Goal: Transaction & Acquisition: Purchase product/service

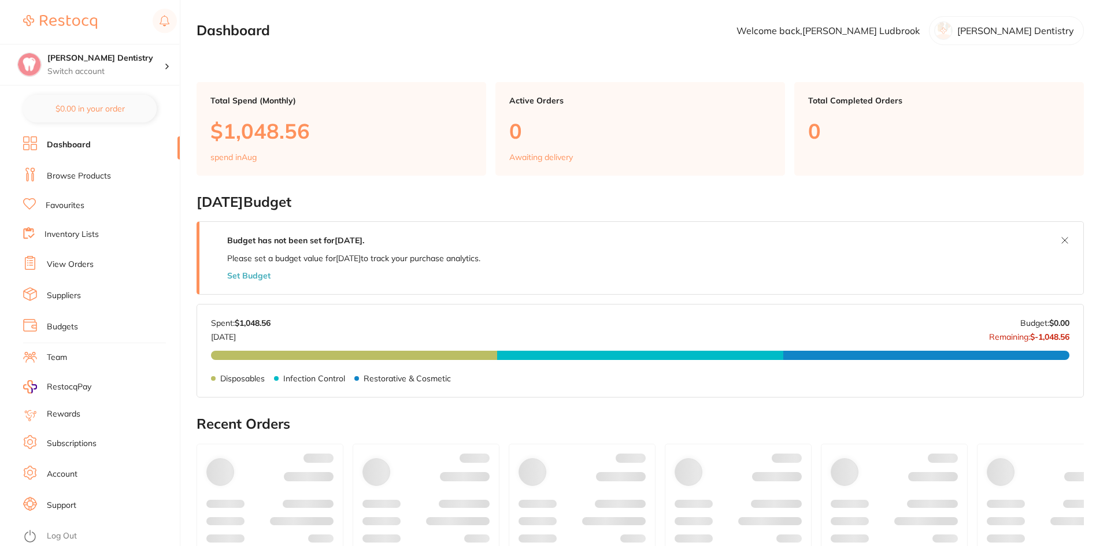
click at [88, 173] on link "Browse Products" at bounding box center [79, 177] width 64 height 12
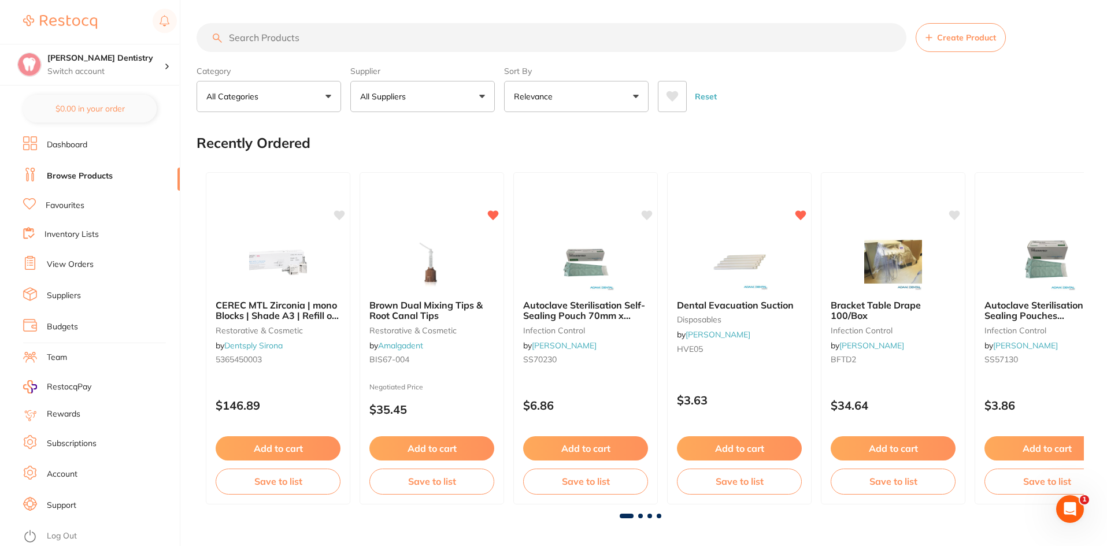
click at [245, 38] on input "search" at bounding box center [552, 37] width 710 height 29
click at [63, 204] on link "Favourites" at bounding box center [65, 206] width 39 height 12
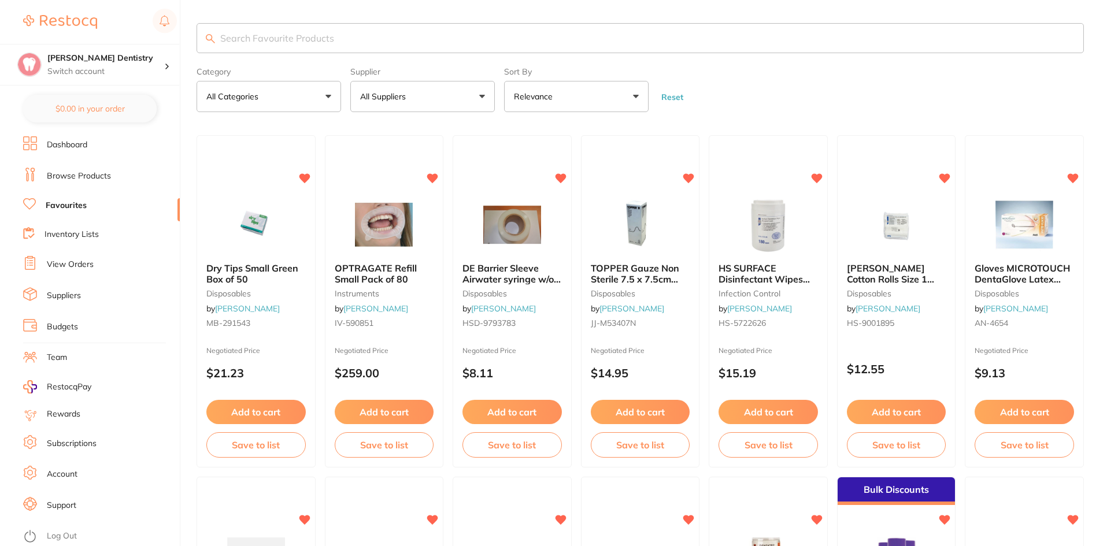
click at [236, 36] on input "search" at bounding box center [641, 38] width 888 height 30
type input "masks"
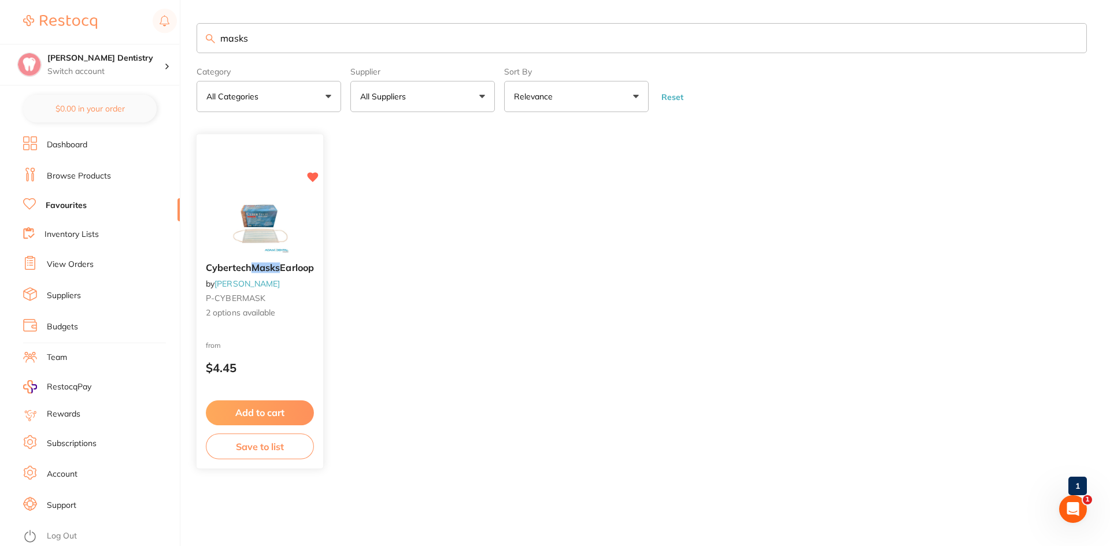
click at [272, 417] on button "Add to cart" at bounding box center [260, 413] width 108 height 25
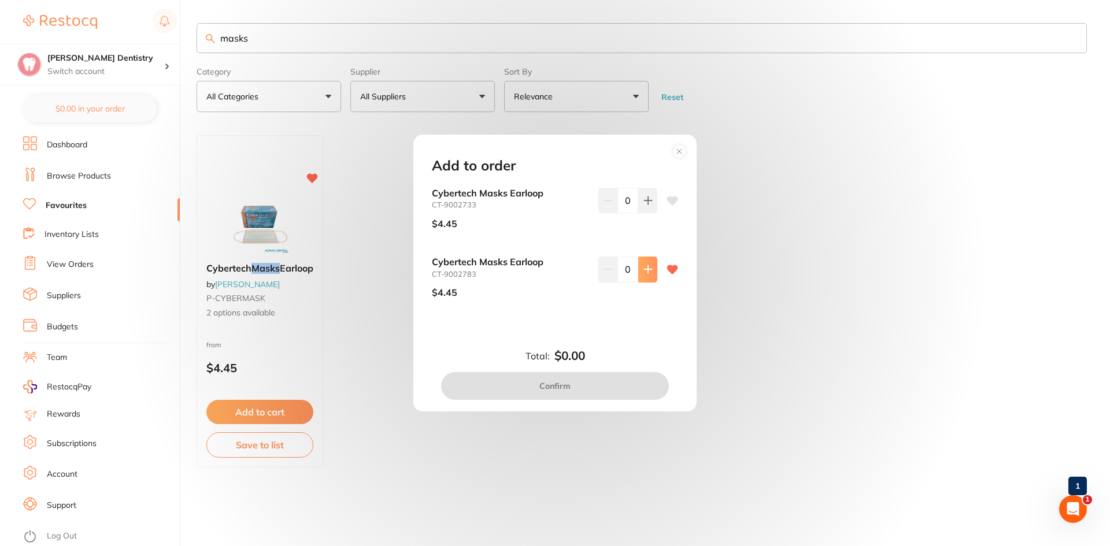
click at [647, 213] on button at bounding box center [647, 200] width 19 height 25
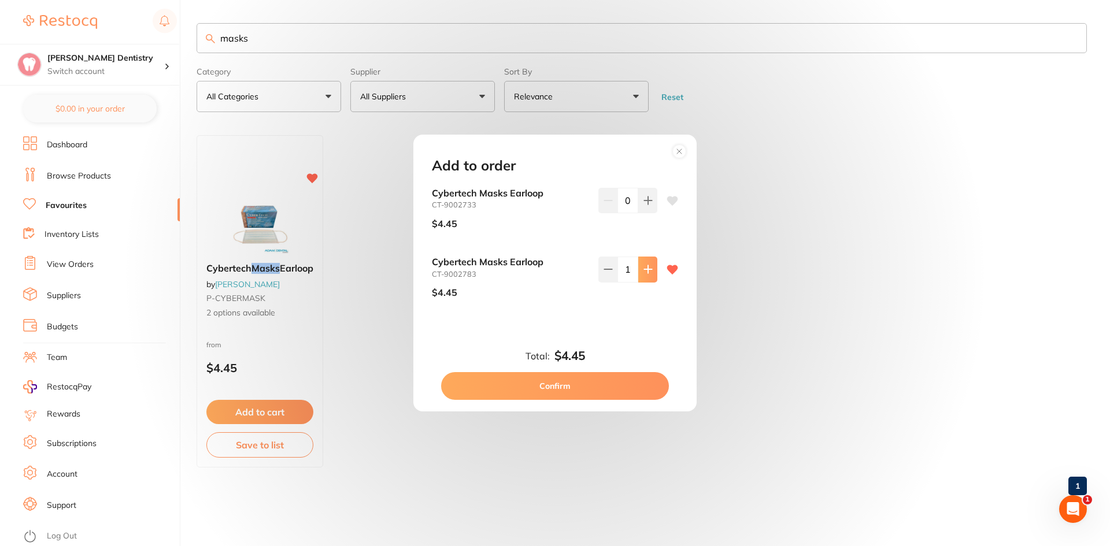
click at [647, 213] on button at bounding box center [647, 200] width 19 height 25
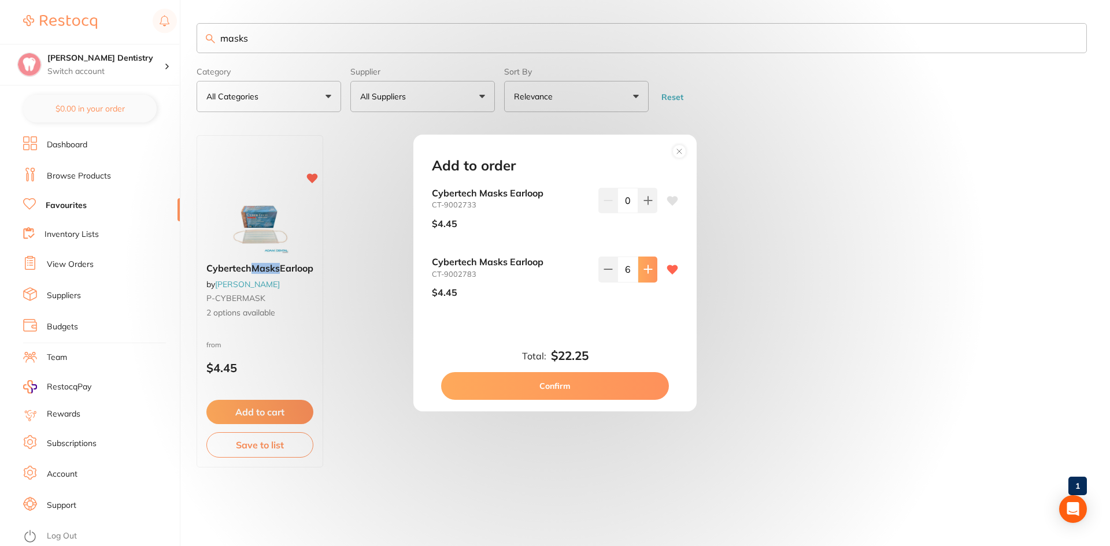
click at [647, 213] on button at bounding box center [647, 200] width 19 height 25
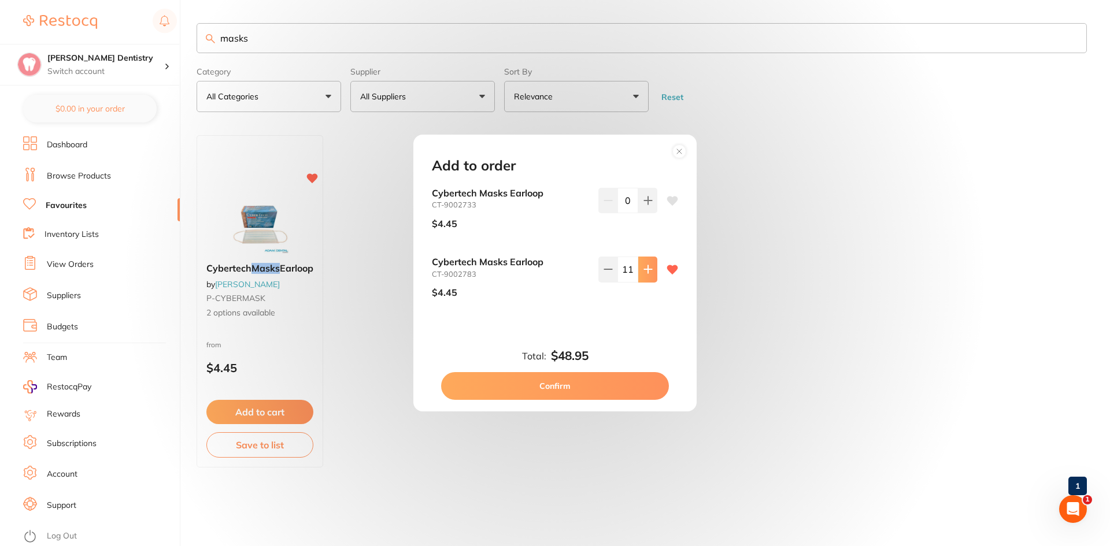
click at [647, 213] on button at bounding box center [647, 200] width 19 height 25
type input "15"
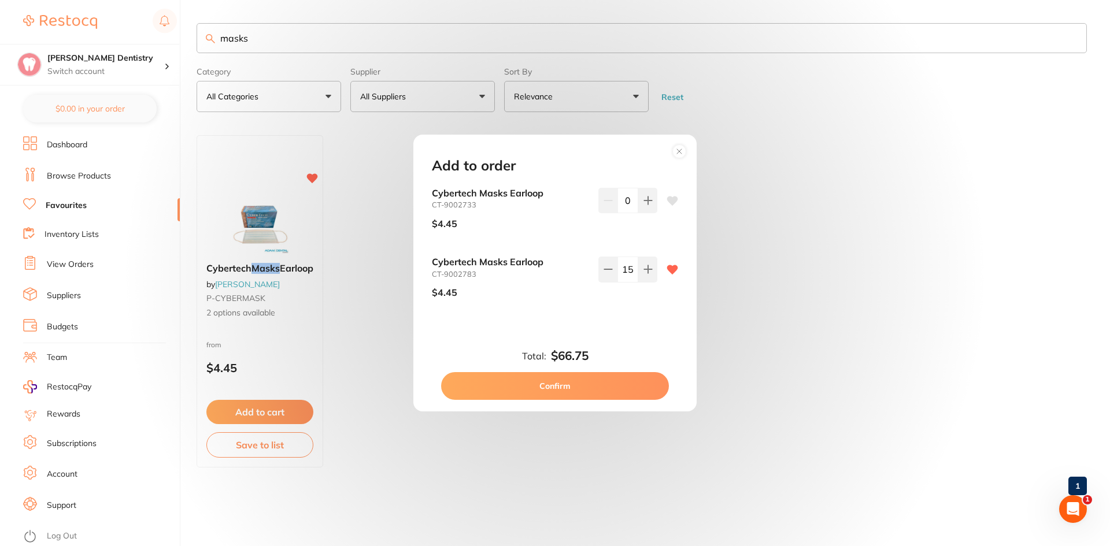
click at [557, 385] on button "Confirm" at bounding box center [555, 386] width 228 height 28
checkbox input "false"
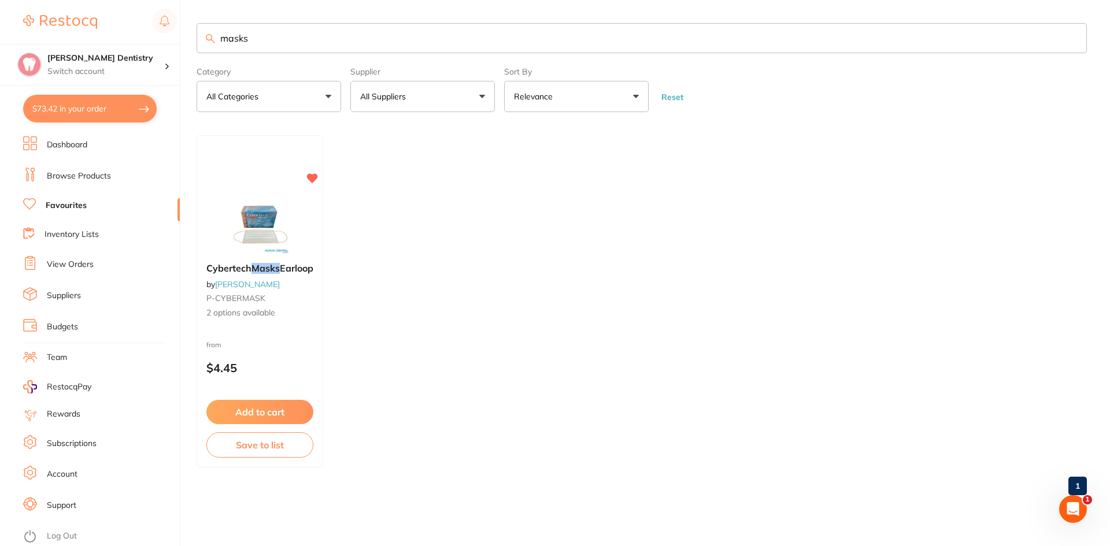
scroll to position [1, 0]
drag, startPoint x: 256, startPoint y: 38, endPoint x: 195, endPoint y: 48, distance: 60.9
click at [195, 48] on div "$73.42 [PERSON_NAME] Dentistry Switch account [PERSON_NAME] Dentistry $73.42 in…" at bounding box center [555, 273] width 1110 height 546
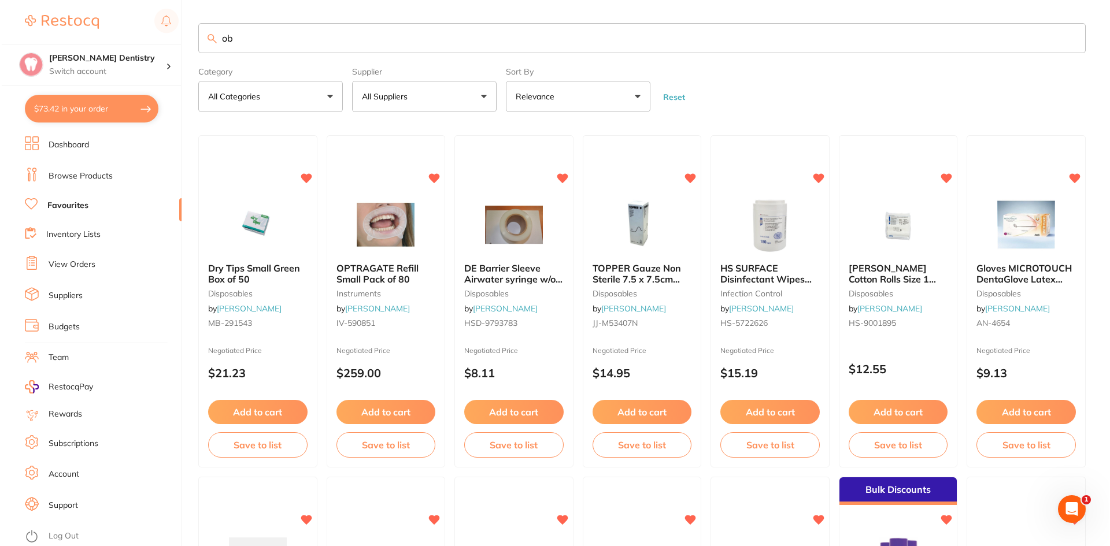
scroll to position [0, 0]
type input "object fix"
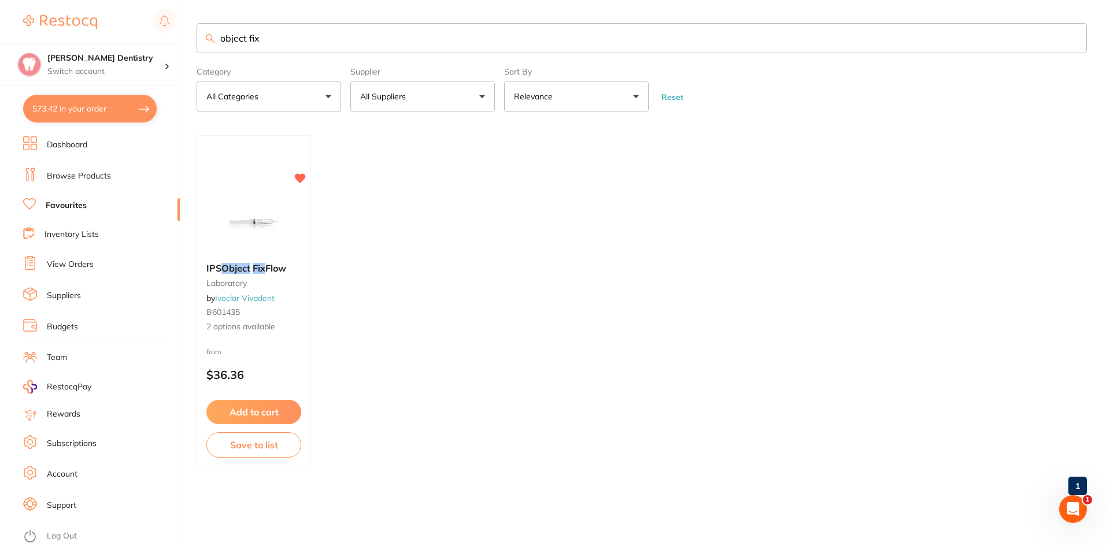
click at [257, 412] on button "Add to cart" at bounding box center [253, 412] width 95 height 24
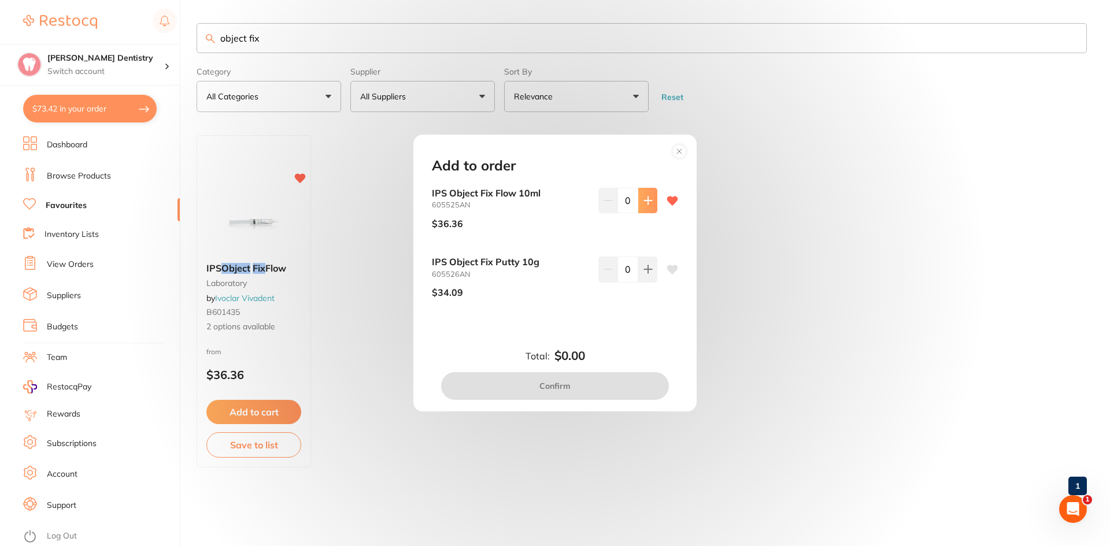
click at [649, 199] on icon at bounding box center [648, 200] width 9 height 9
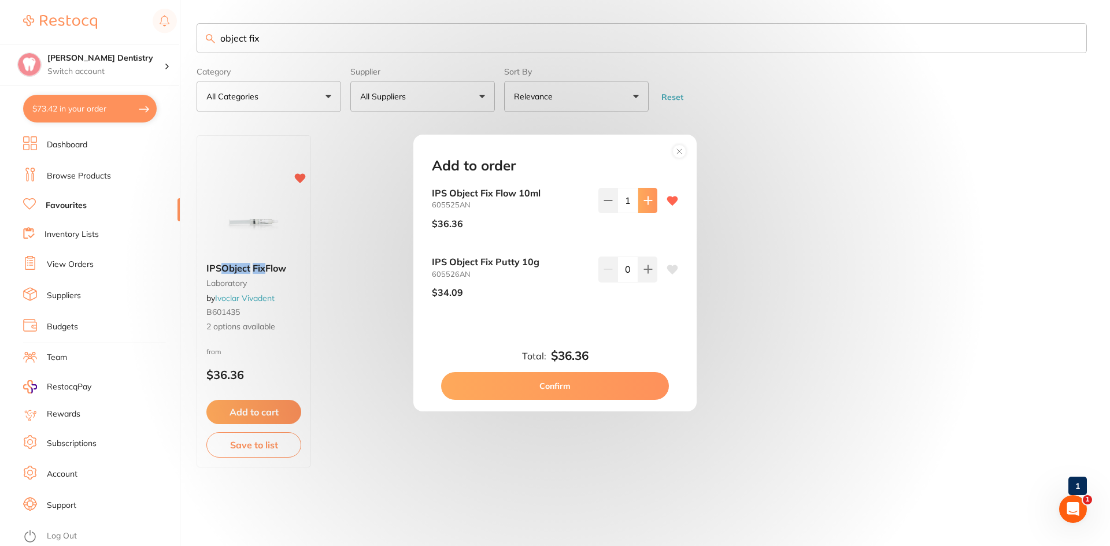
click at [649, 199] on icon at bounding box center [648, 200] width 9 height 9
type input "2"
click at [589, 382] on button "Confirm" at bounding box center [555, 386] width 228 height 28
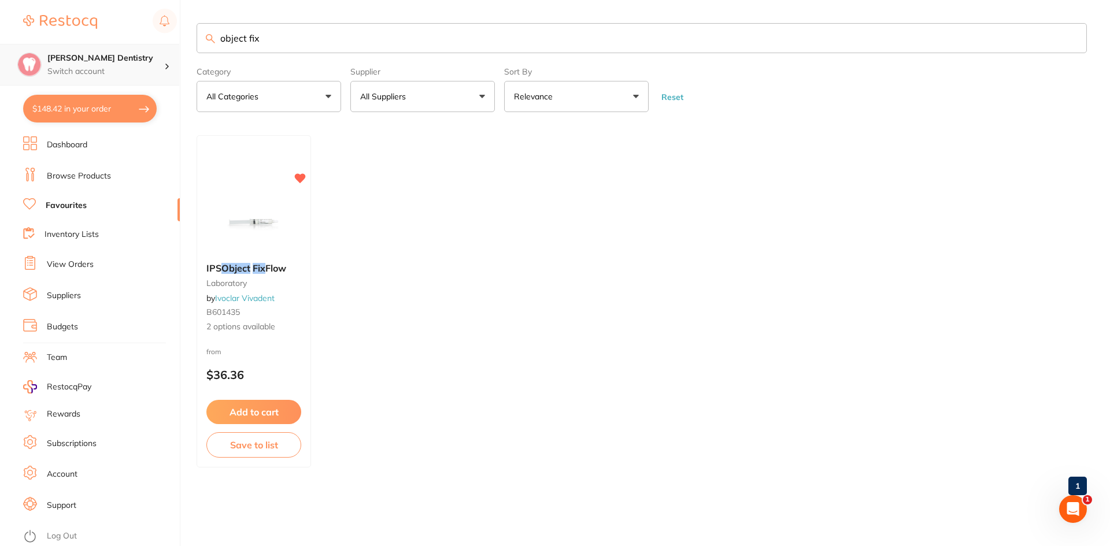
scroll to position [1, 0]
drag, startPoint x: 283, startPoint y: 45, endPoint x: 151, endPoint y: 58, distance: 133.1
click at [151, 58] on div "$148.42 [PERSON_NAME] Dentistry Switch account [PERSON_NAME] Dentistry $148.42 …" at bounding box center [555, 273] width 1110 height 546
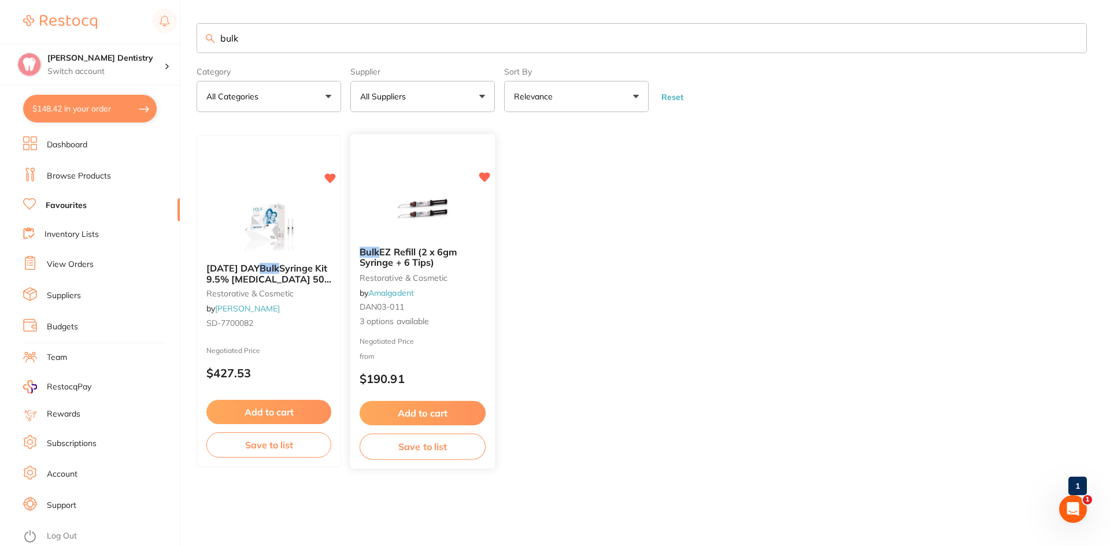
scroll to position [0, 0]
type input "bulk"
click at [438, 412] on button "Add to cart" at bounding box center [422, 412] width 125 height 24
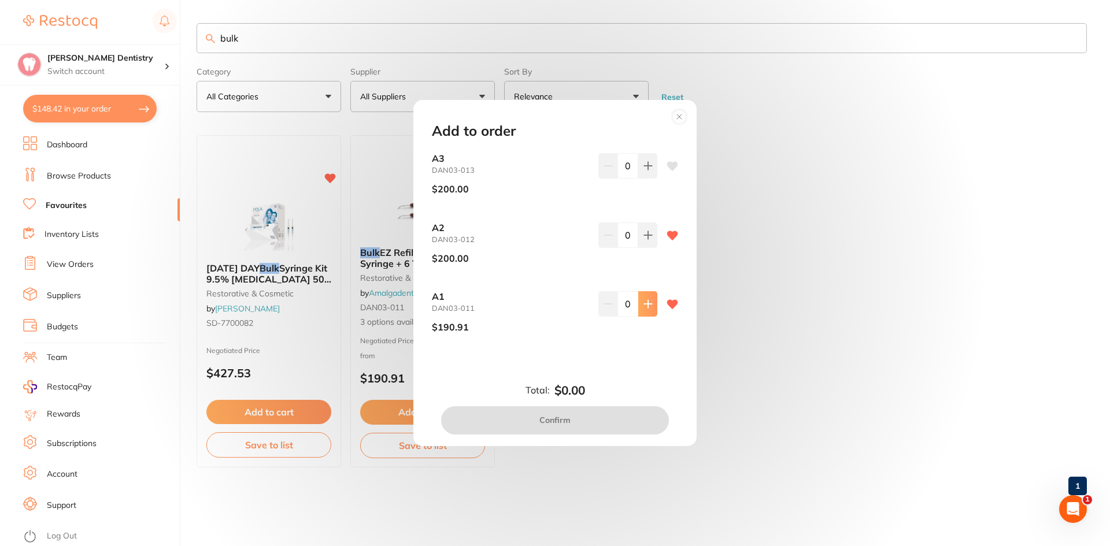
click at [648, 171] on icon at bounding box center [648, 165] width 9 height 9
type input "1"
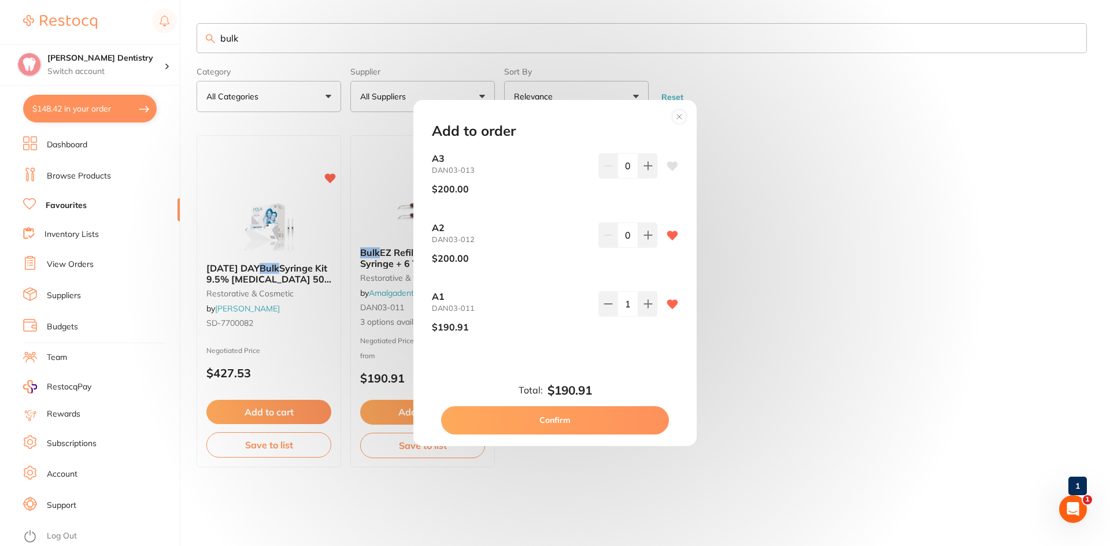
click at [612, 422] on button "Confirm" at bounding box center [555, 420] width 228 height 28
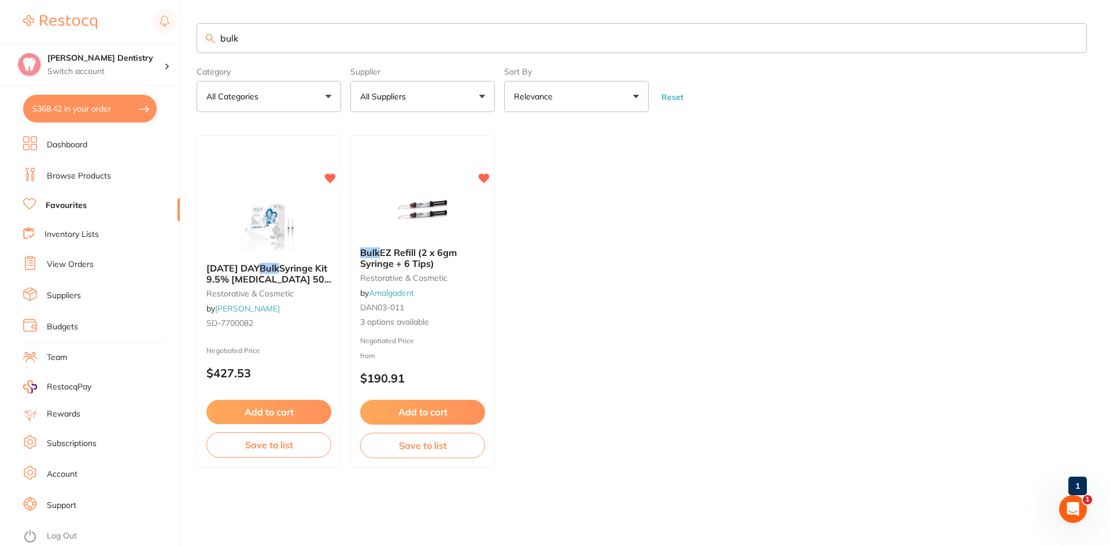
scroll to position [1, 0]
drag, startPoint x: 257, startPoint y: 45, endPoint x: 204, endPoint y: 51, distance: 53.6
click at [204, 51] on input "bulk" at bounding box center [642, 38] width 890 height 30
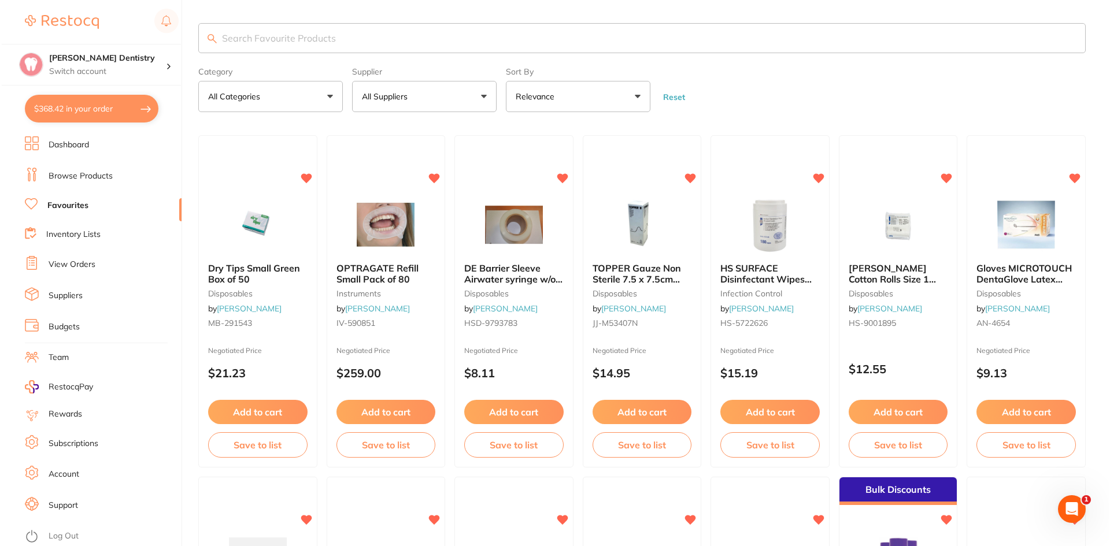
scroll to position [0, 0]
type input "rct files"
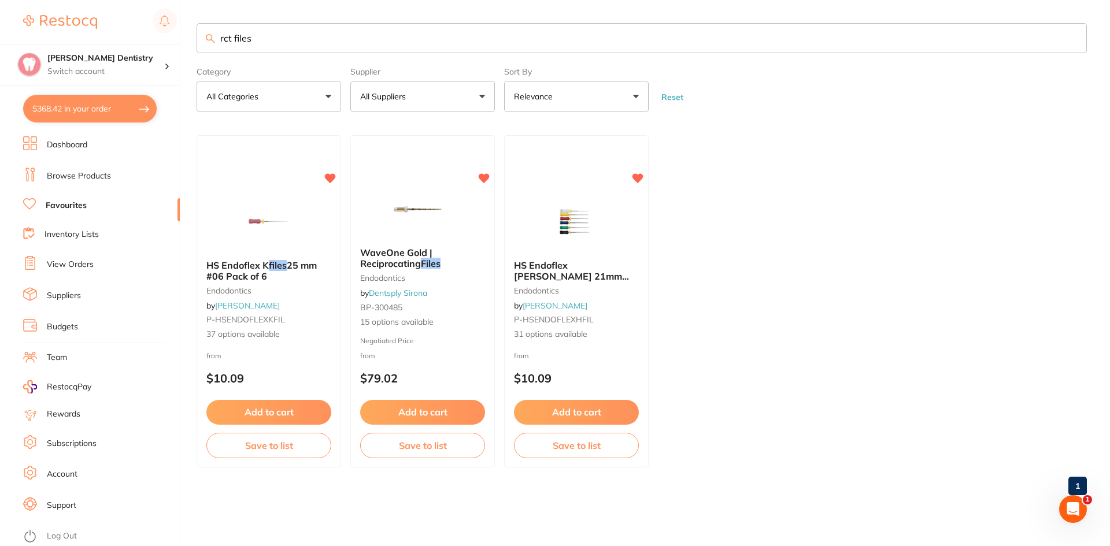
click at [483, 93] on button "All Suppliers" at bounding box center [422, 96] width 145 height 31
drag, startPoint x: 261, startPoint y: 30, endPoint x: 204, endPoint y: 43, distance: 58.6
click at [205, 43] on input "rct files" at bounding box center [642, 38] width 890 height 30
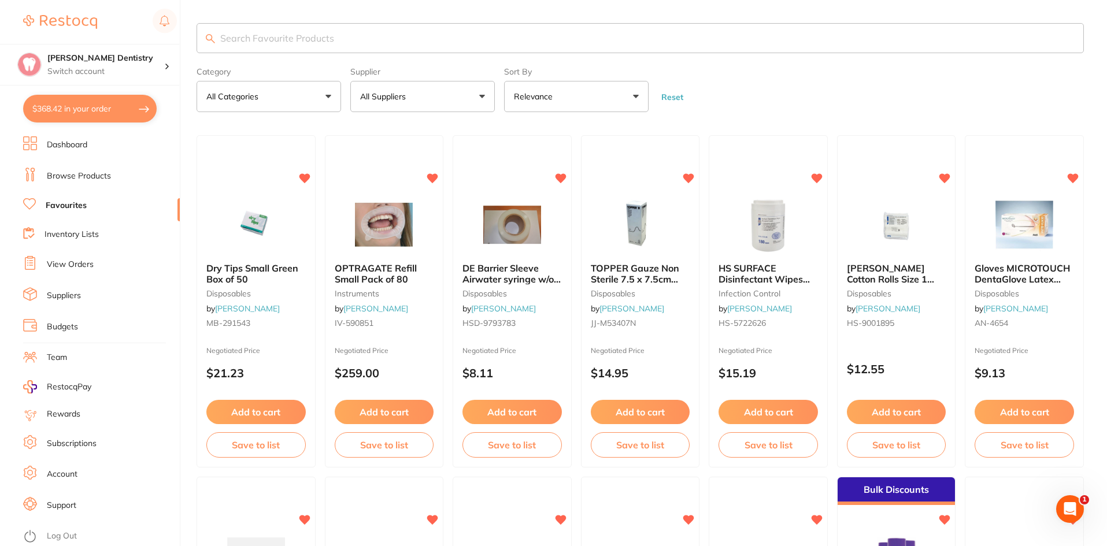
click at [484, 97] on button "All Suppliers" at bounding box center [422, 96] width 145 height 31
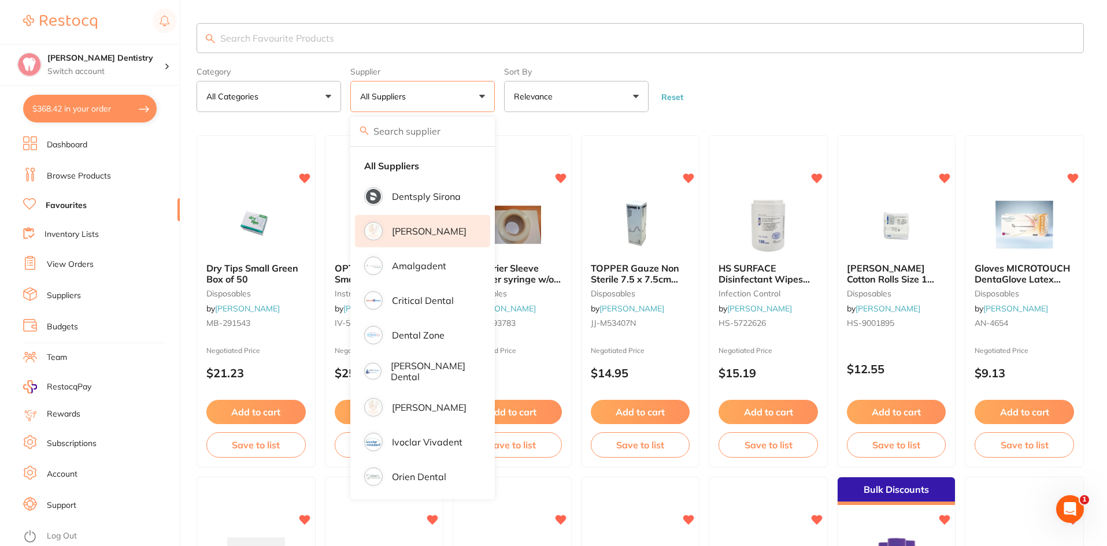
click at [402, 236] on p "[PERSON_NAME]" at bounding box center [429, 231] width 75 height 10
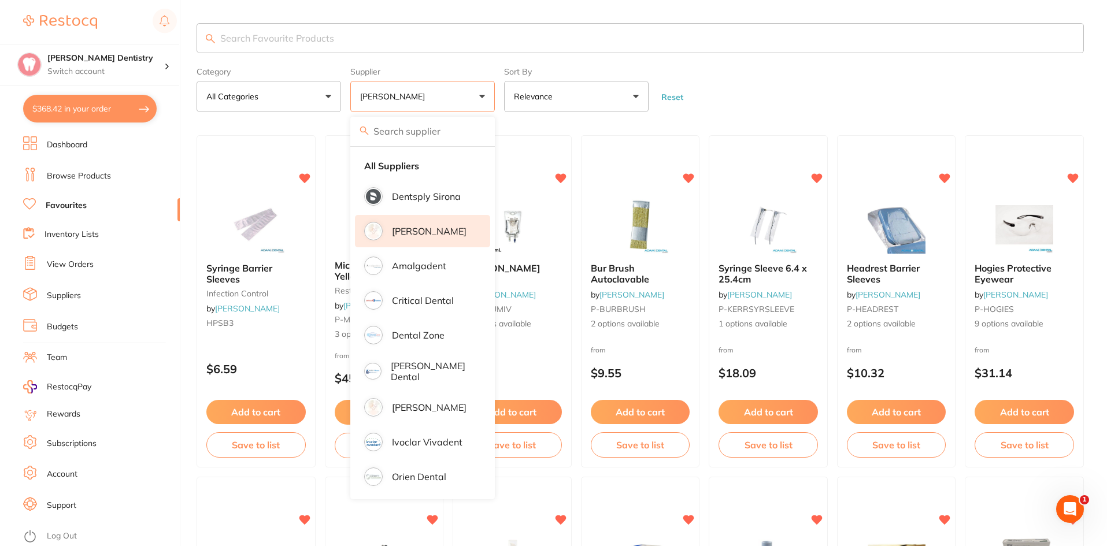
click at [225, 32] on input "search" at bounding box center [641, 38] width 888 height 30
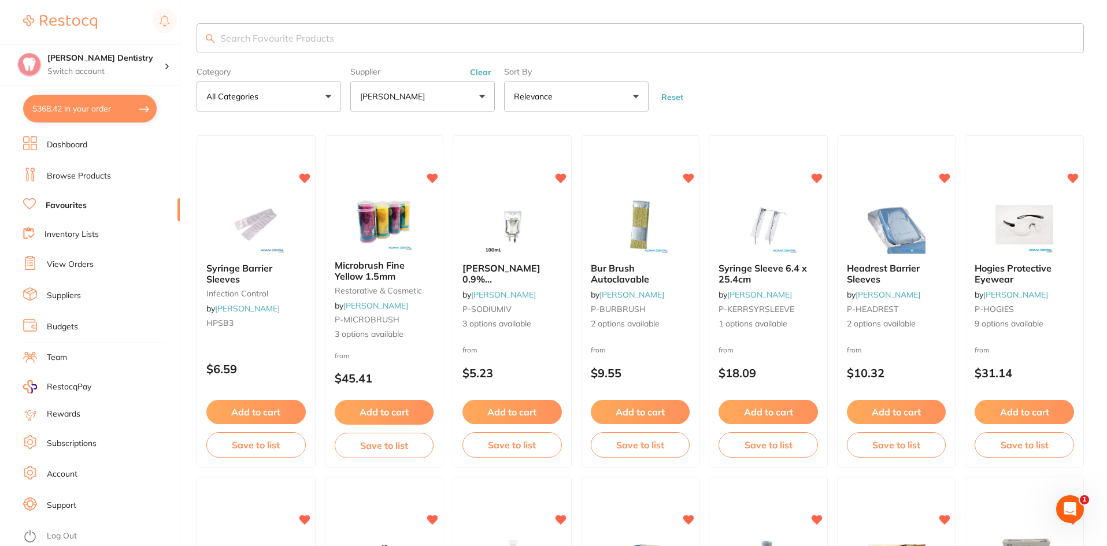
click at [95, 175] on link "Browse Products" at bounding box center [79, 177] width 64 height 12
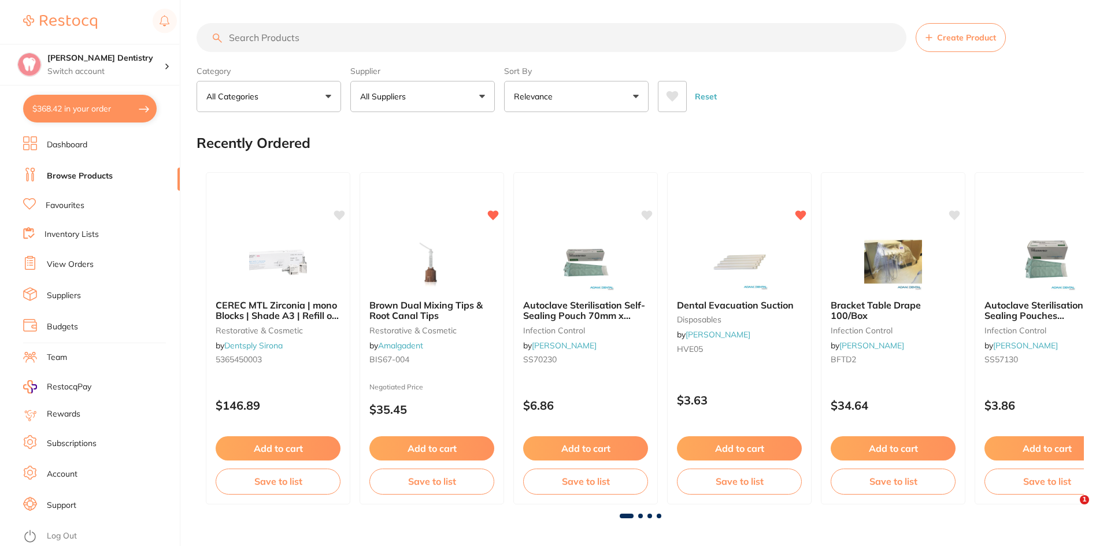
click at [481, 94] on button "All Suppliers" at bounding box center [422, 96] width 145 height 31
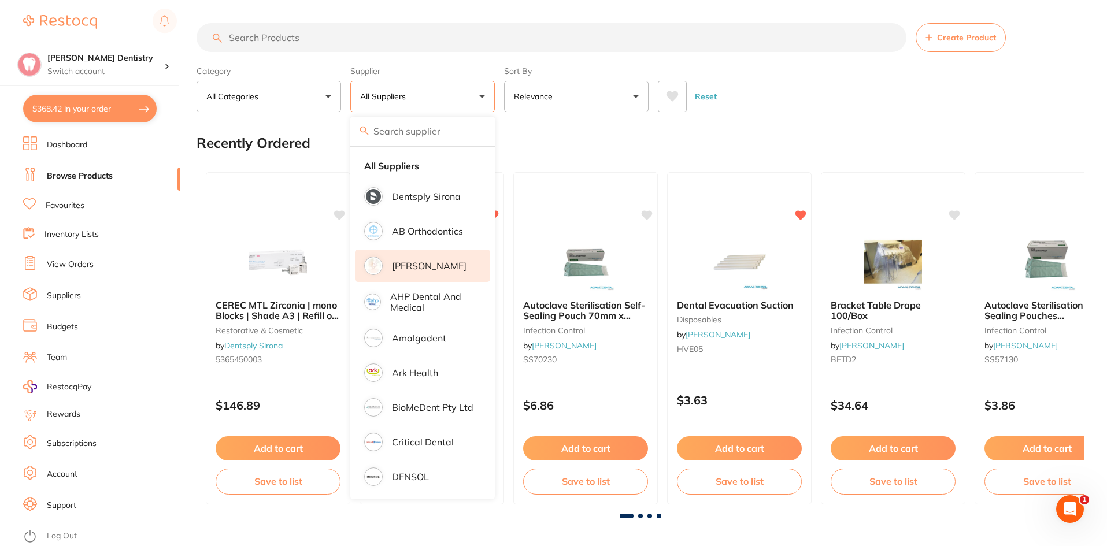
click at [401, 267] on p "[PERSON_NAME]" at bounding box center [429, 266] width 75 height 10
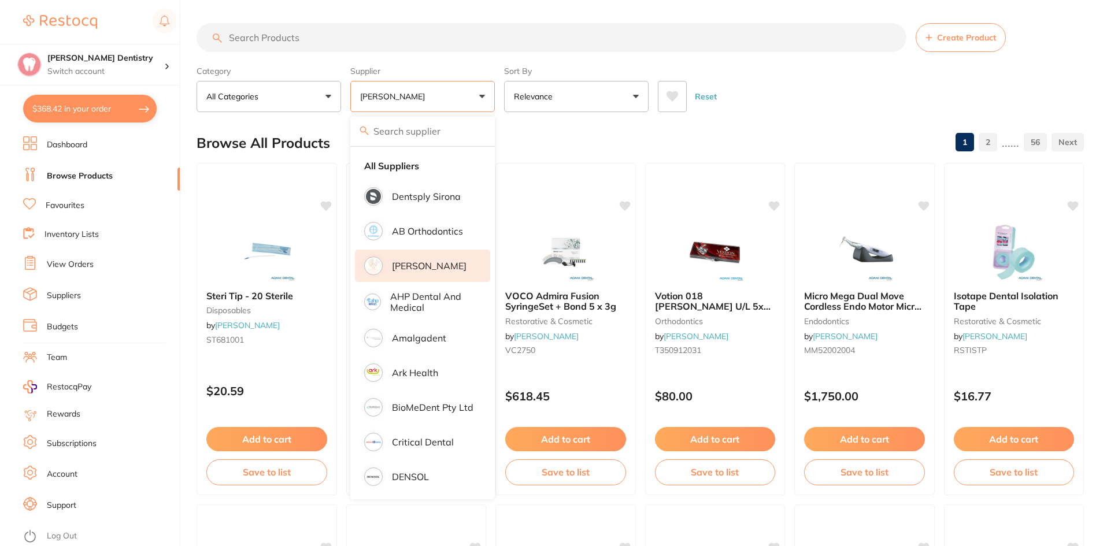
click at [255, 38] on input "search" at bounding box center [552, 37] width 710 height 29
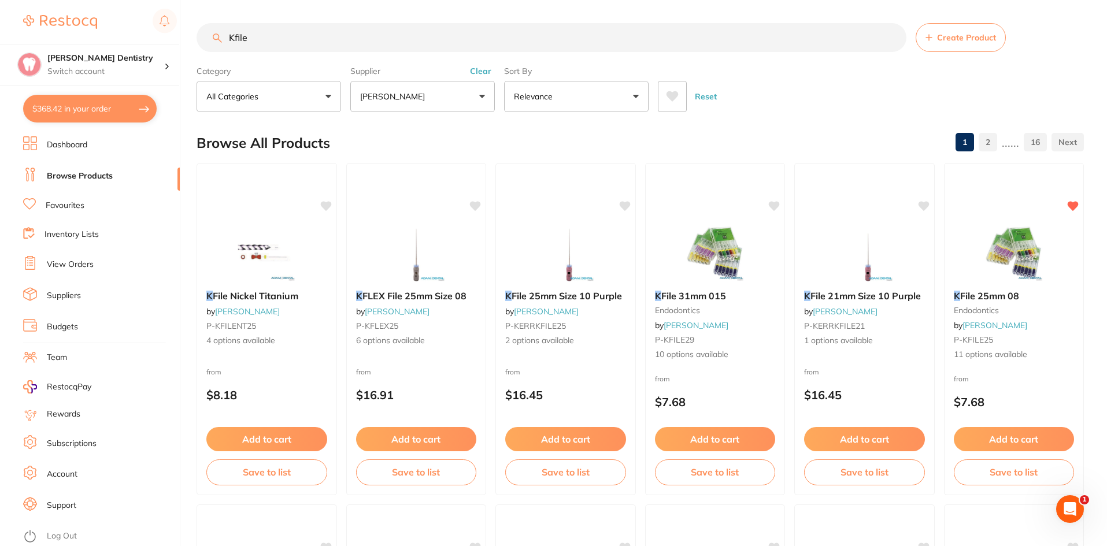
type input "Kfiles"
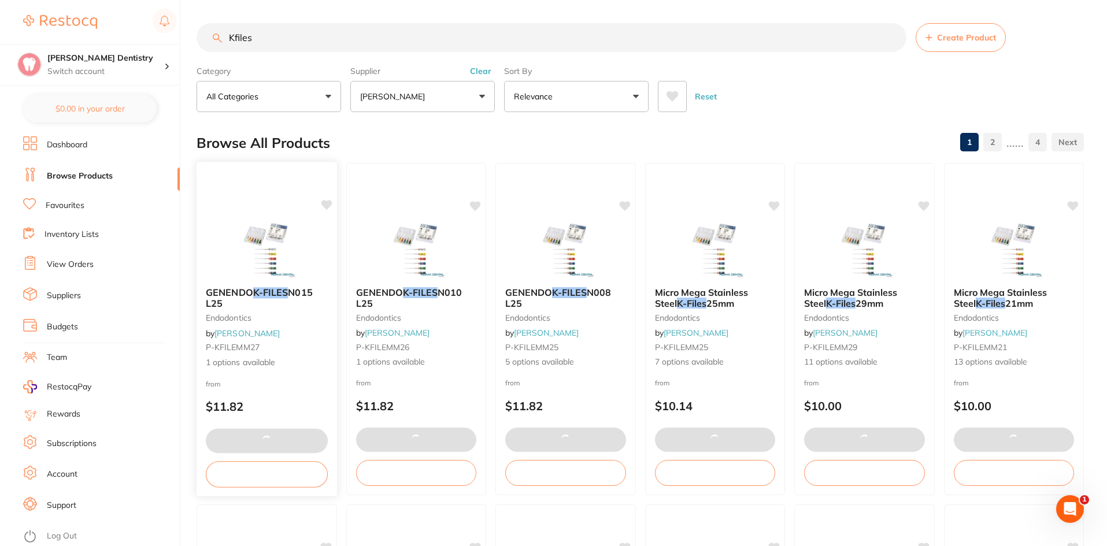
checkbox input "false"
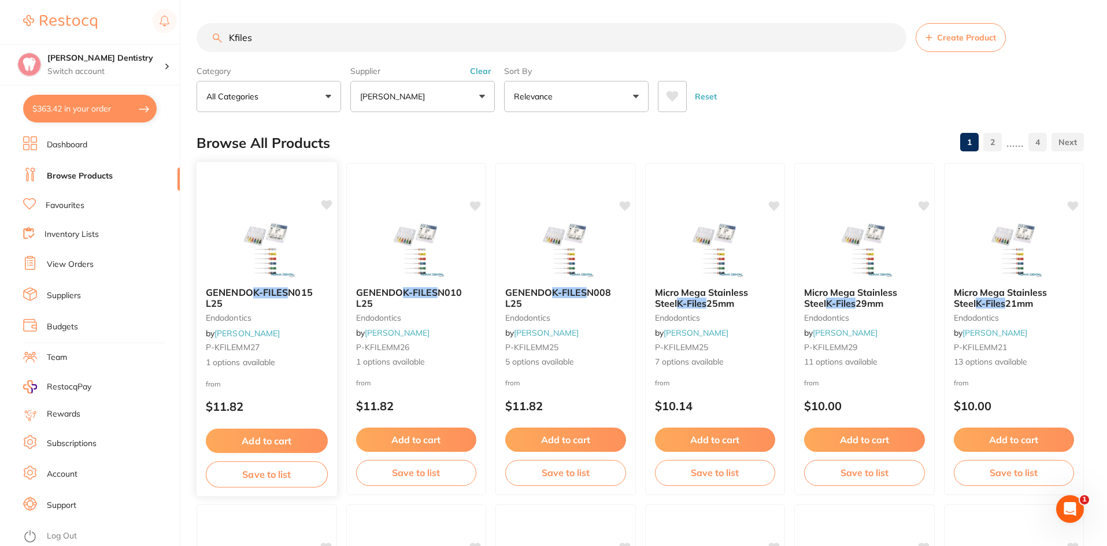
type input "Kfiles"
click at [287, 438] on button "Add to cart" at bounding box center [267, 441] width 122 height 25
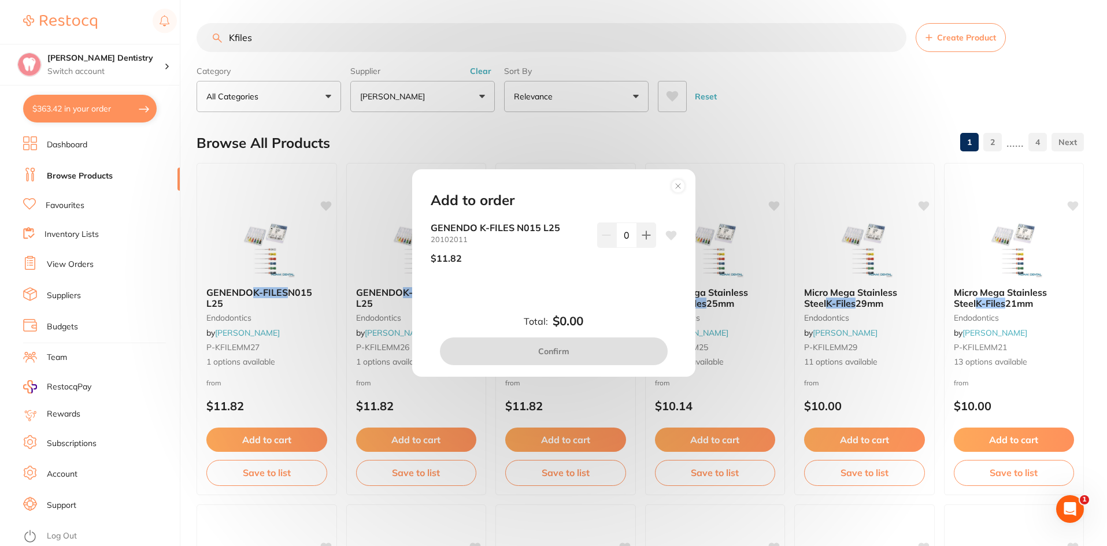
click at [144, 261] on div "Add to order GENENDO K-FILES N015 L25 20102011 $11.82 0 Total: $0.00 Confirm" at bounding box center [553, 273] width 1107 height 546
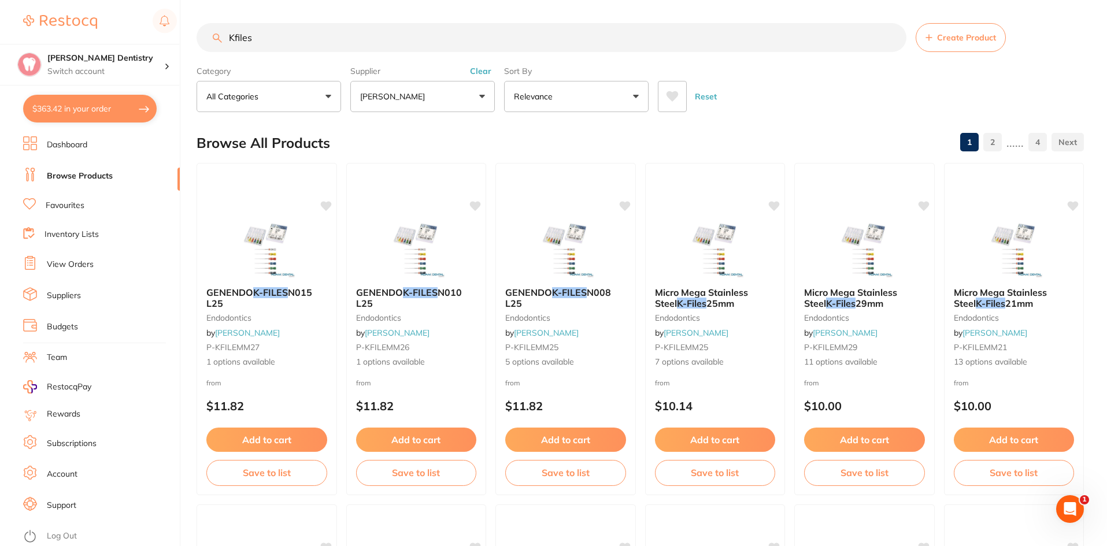
drag, startPoint x: 711, startPoint y: 438, endPoint x: 704, endPoint y: 427, distance: 12.7
click at [711, 438] on button "Add to cart" at bounding box center [715, 440] width 121 height 24
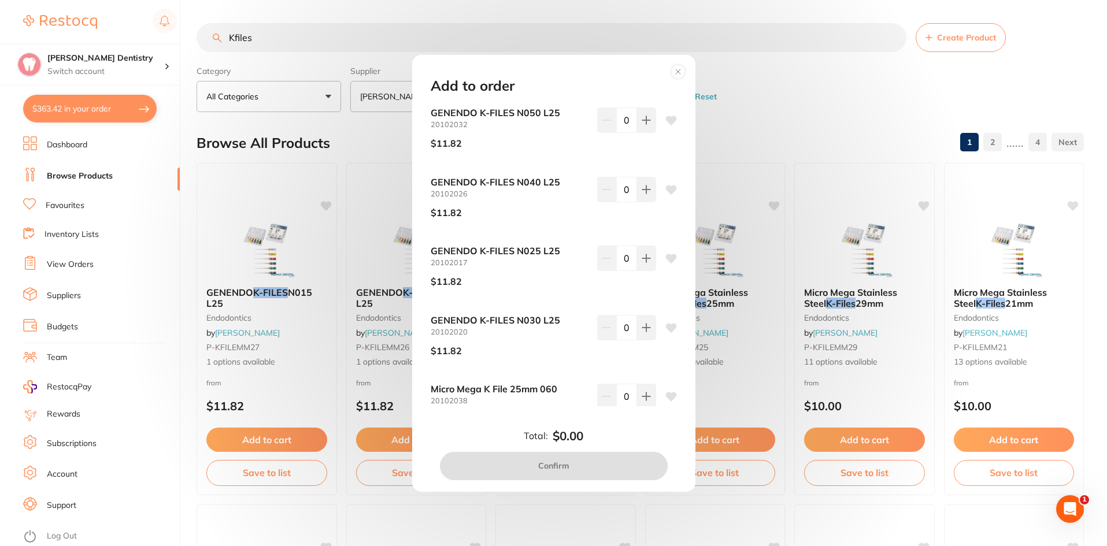
click at [826, 94] on div "Add to order GENENDO K-FILES N050 L25 20102032 $11.82 0 GENENDO K-FILES N040 L2…" at bounding box center [553, 273] width 1107 height 546
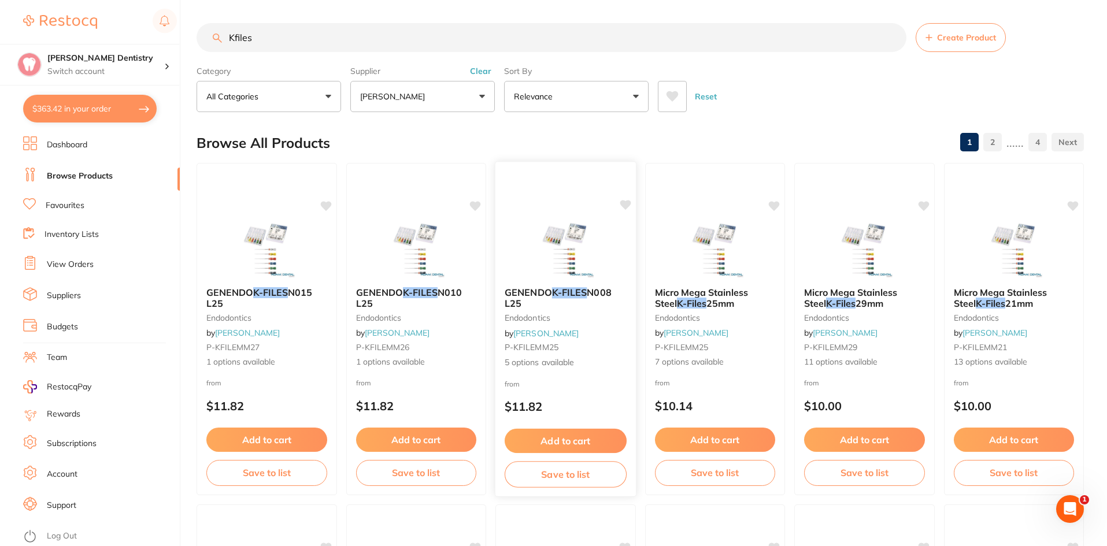
click at [565, 439] on button "Add to cart" at bounding box center [566, 441] width 122 height 25
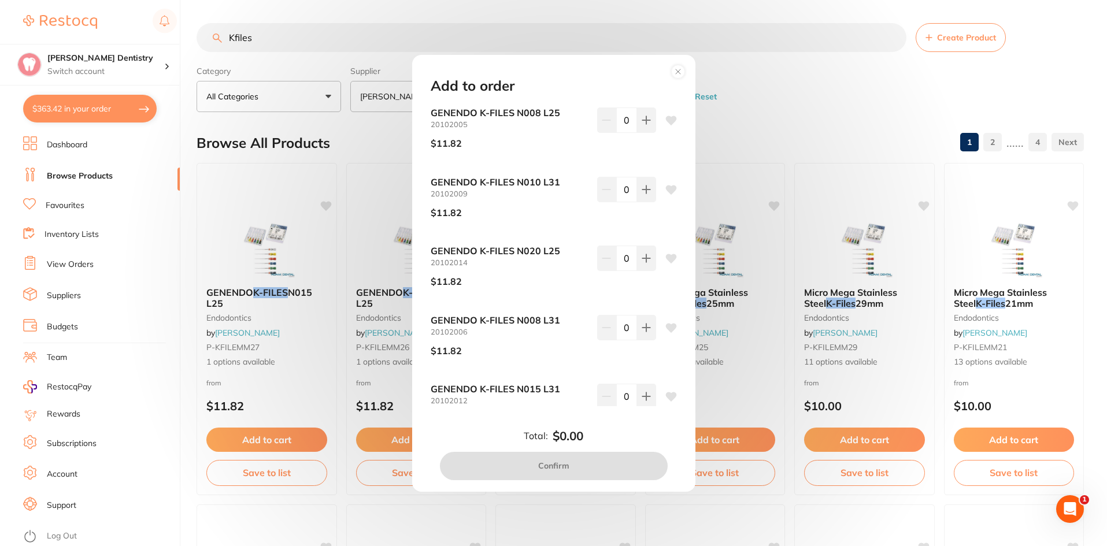
click at [781, 119] on div "Add to order GENENDO K-FILES N008 L25 20102005 $11.82 0 GENENDO K-FILES N010 L3…" at bounding box center [553, 273] width 1107 height 546
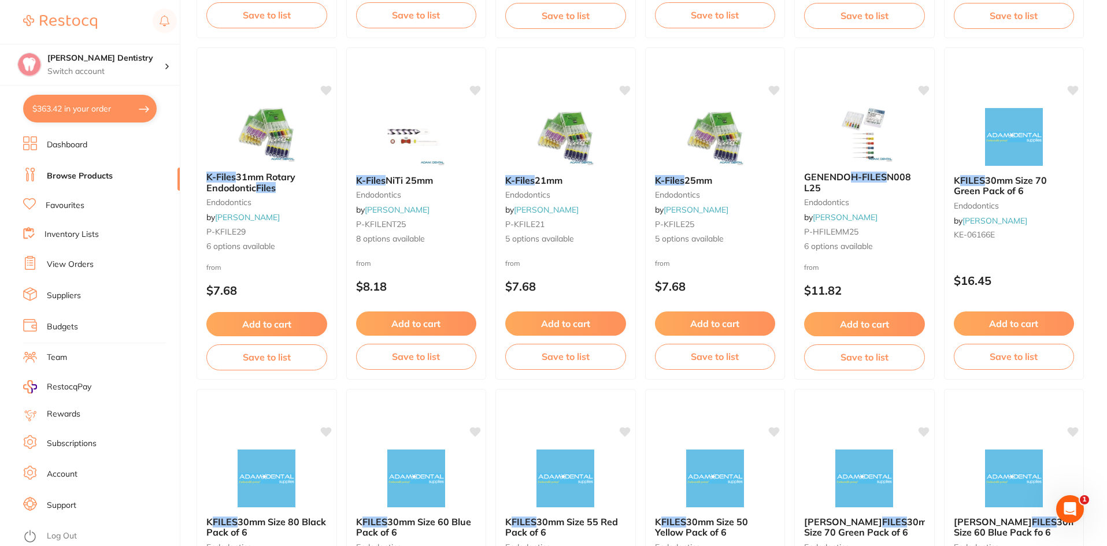
scroll to position [809, 0]
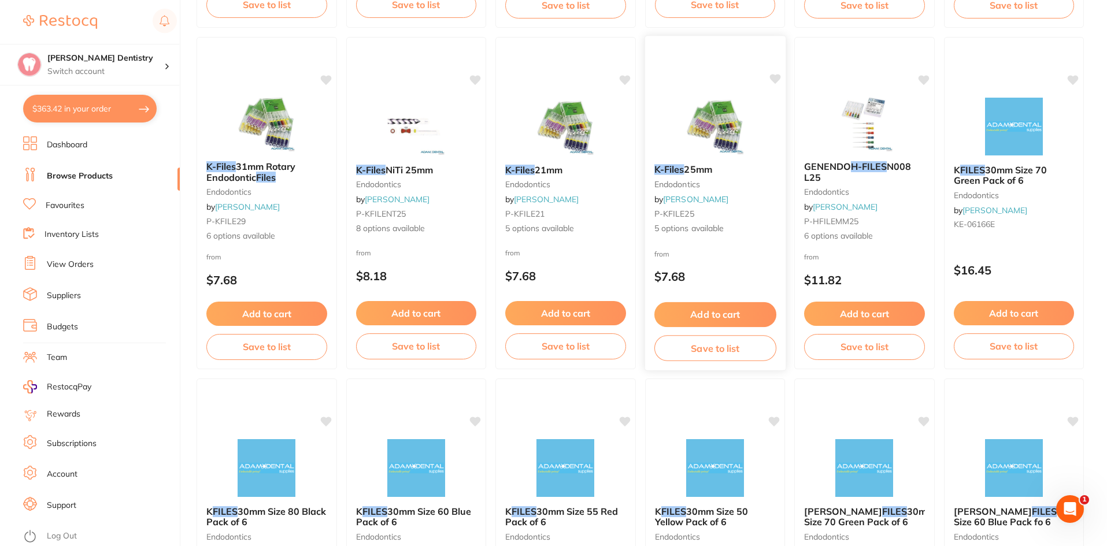
click at [717, 310] on button "Add to cart" at bounding box center [715, 314] width 122 height 25
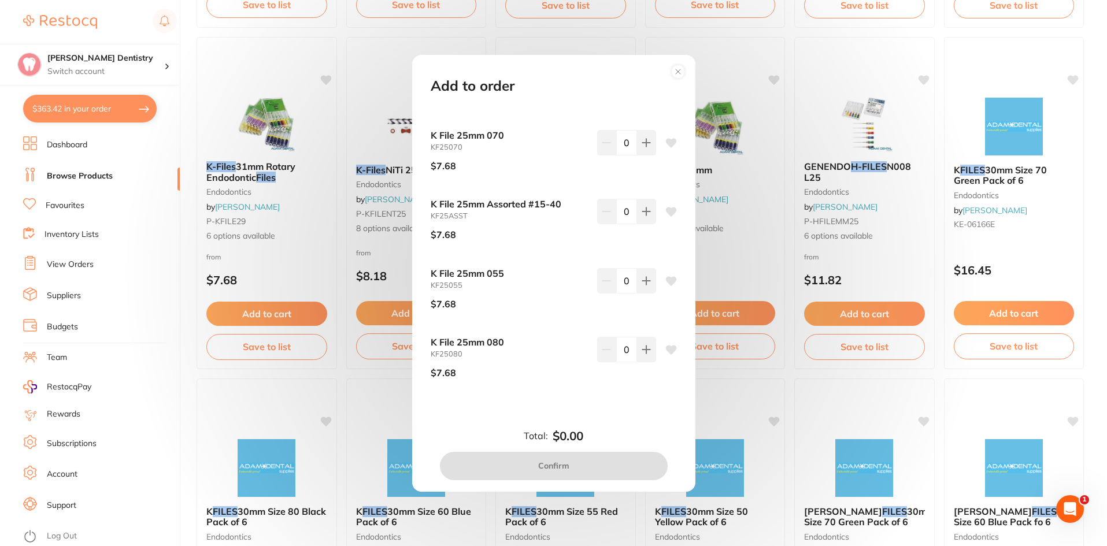
scroll to position [0, 0]
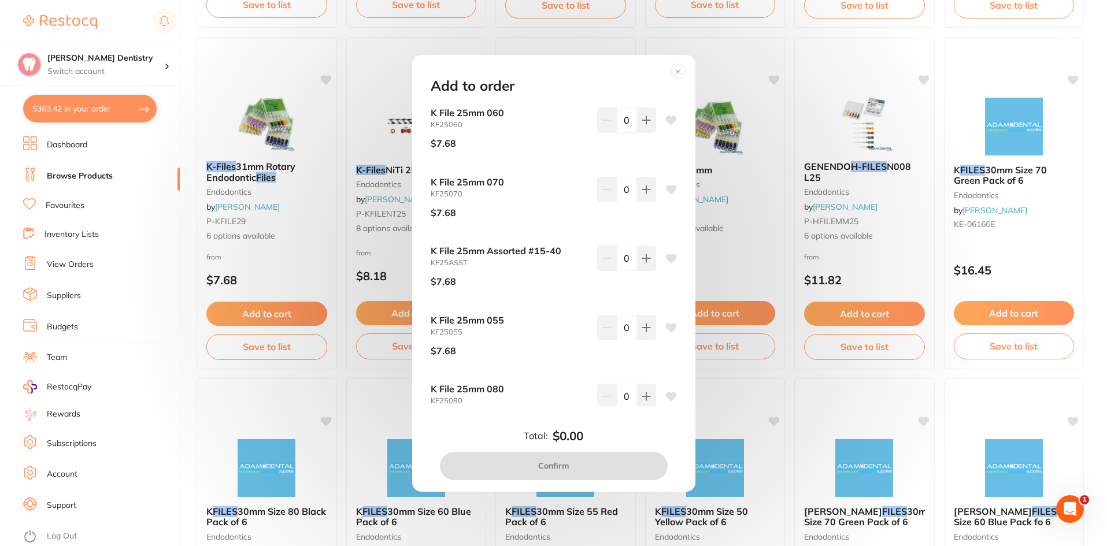
click at [680, 71] on circle at bounding box center [677, 71] width 13 height 13
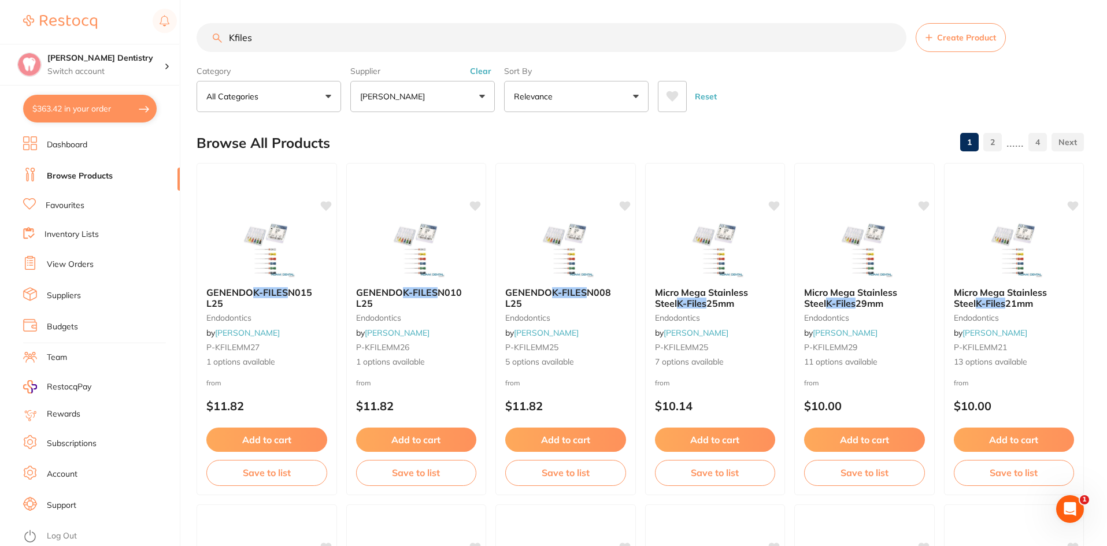
click at [481, 95] on button "[PERSON_NAME]" at bounding box center [422, 96] width 145 height 31
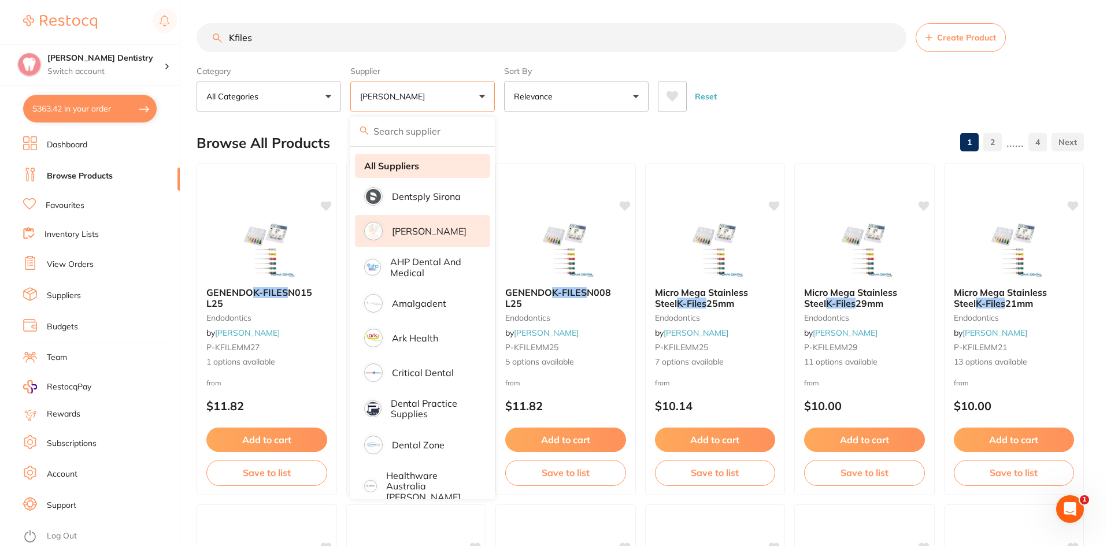
click at [392, 162] on strong "All Suppliers" at bounding box center [391, 166] width 55 height 10
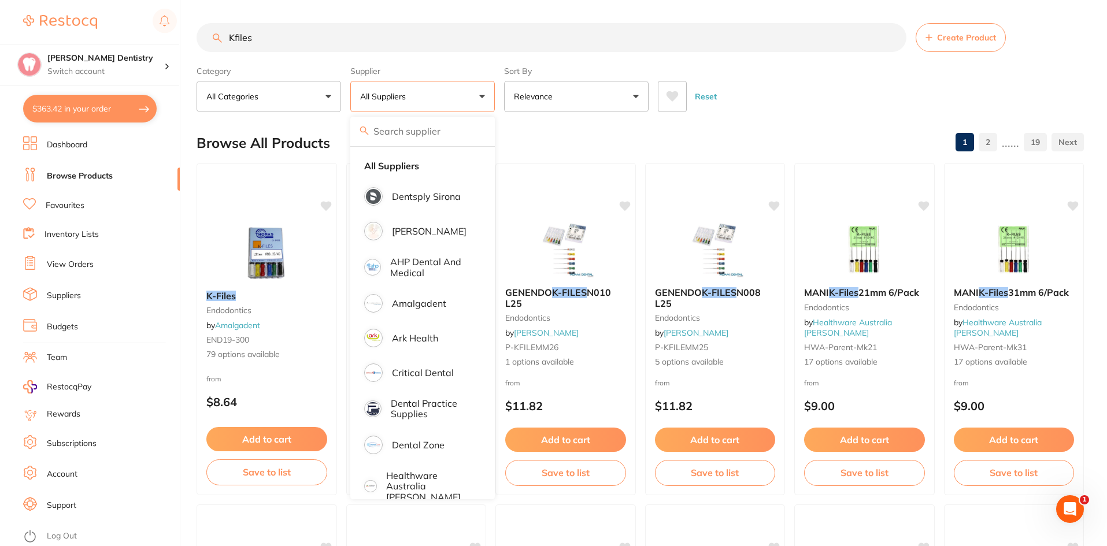
click at [146, 424] on ul "Dashboard Browse Products Favourites Inventory Lists View Orders Suppliers Budg…" at bounding box center [101, 341] width 157 height 410
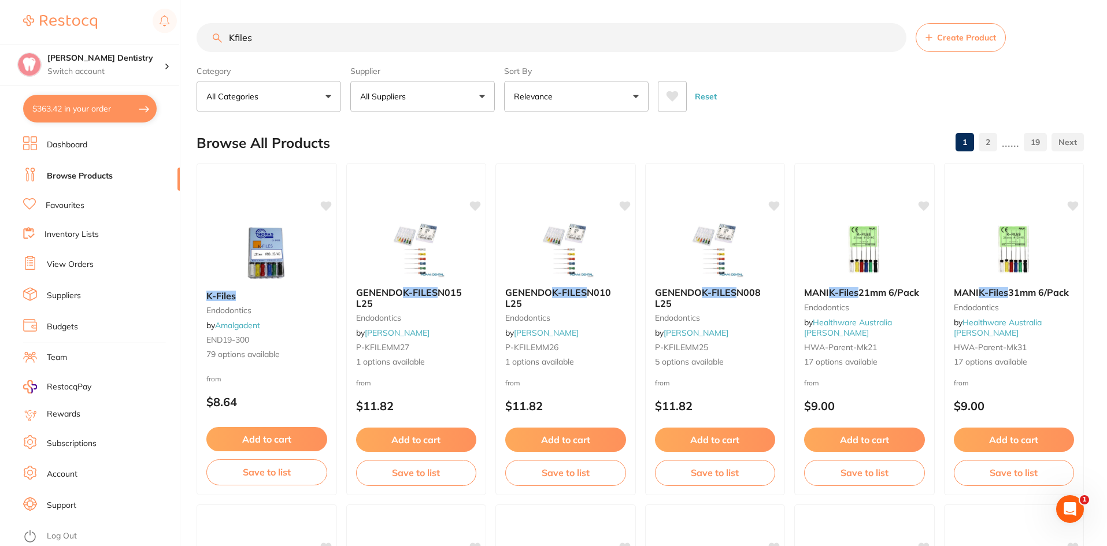
click at [75, 206] on link "Favourites" at bounding box center [65, 206] width 39 height 12
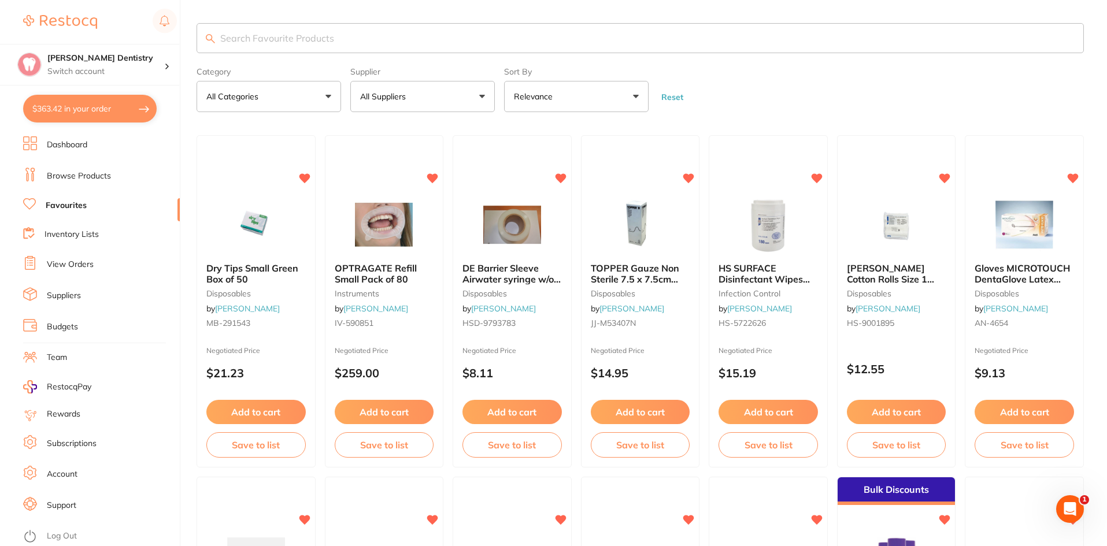
click at [253, 35] on input "search" at bounding box center [641, 38] width 888 height 30
type input "k files"
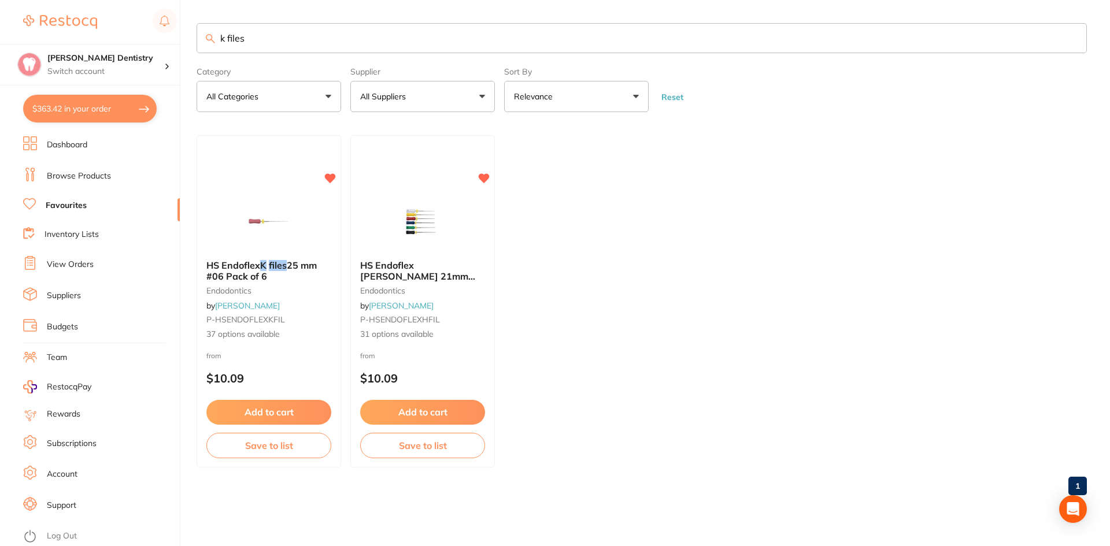
click at [556, 258] on ul "HS Endoflex K files 25 mm #06 Pack of 6 endodontics by [PERSON_NAME] P-HSENDOFL…" at bounding box center [642, 301] width 890 height 332
drag, startPoint x: 256, startPoint y: 34, endPoint x: 204, endPoint y: 45, distance: 53.3
click at [207, 47] on input "k files" at bounding box center [642, 38] width 890 height 30
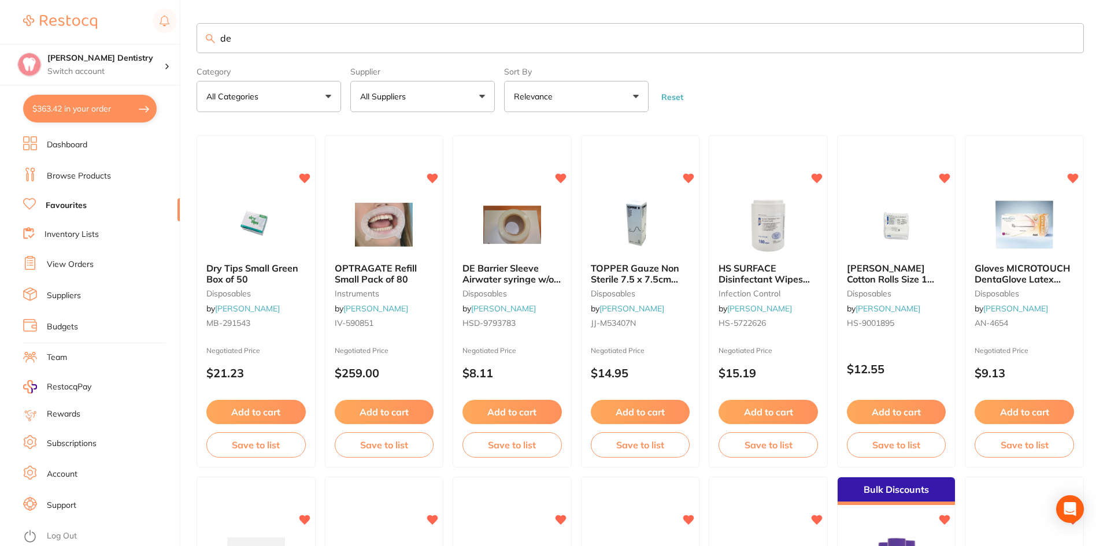
type input "d"
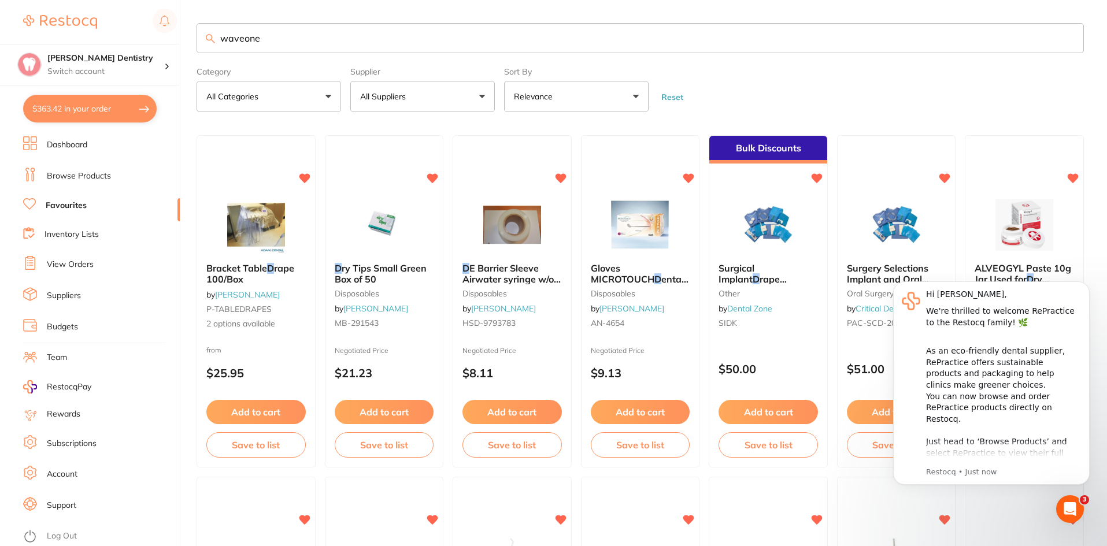
type input "waveone"
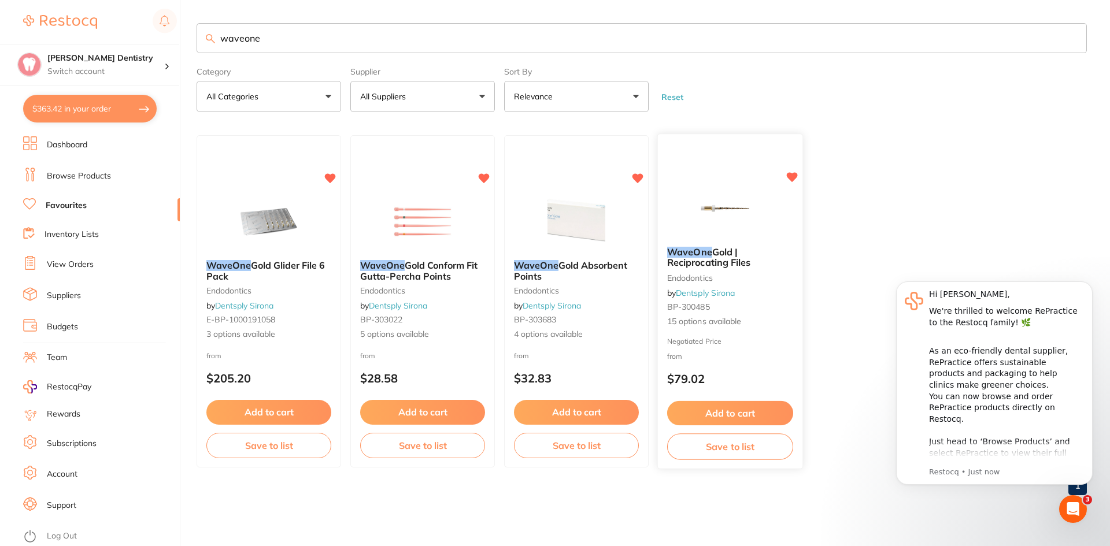
click at [734, 407] on button "Add to cart" at bounding box center [730, 413] width 126 height 25
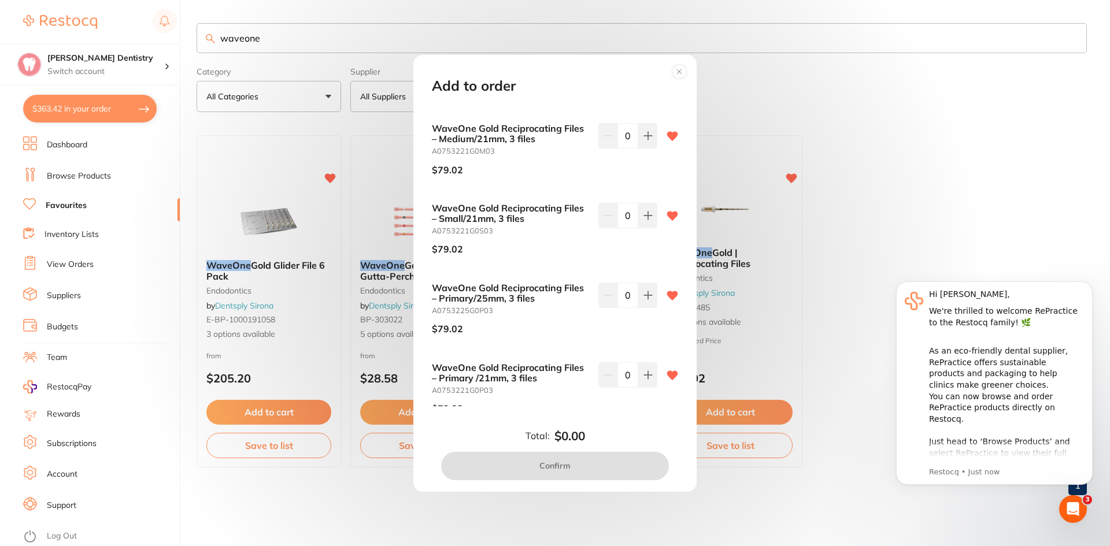
scroll to position [636, 0]
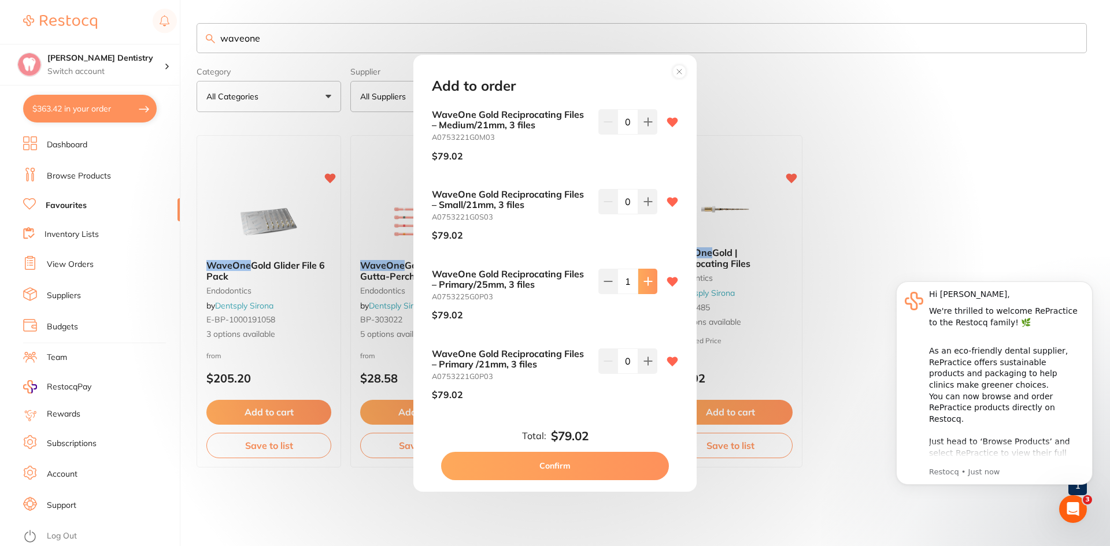
type input "3"
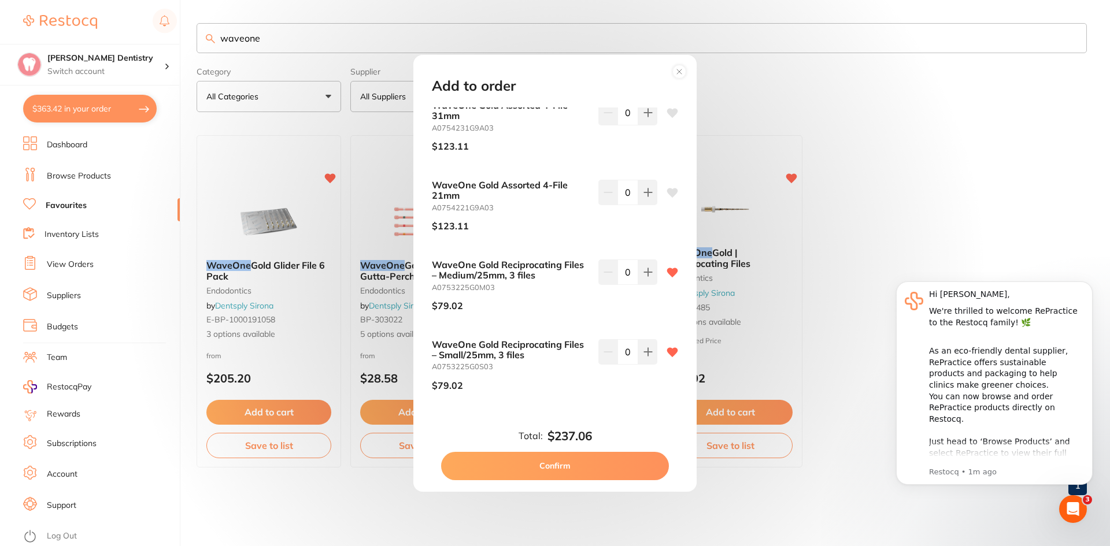
scroll to position [29, 0]
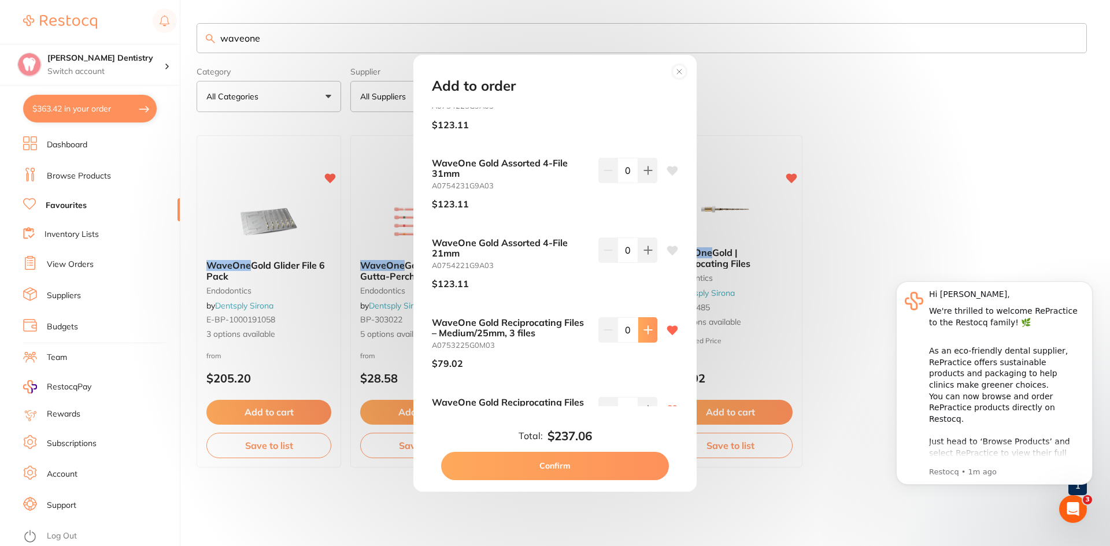
click at [647, 104] on button at bounding box center [647, 90] width 19 height 25
click at [647, 95] on icon at bounding box center [648, 90] width 9 height 9
type input "3"
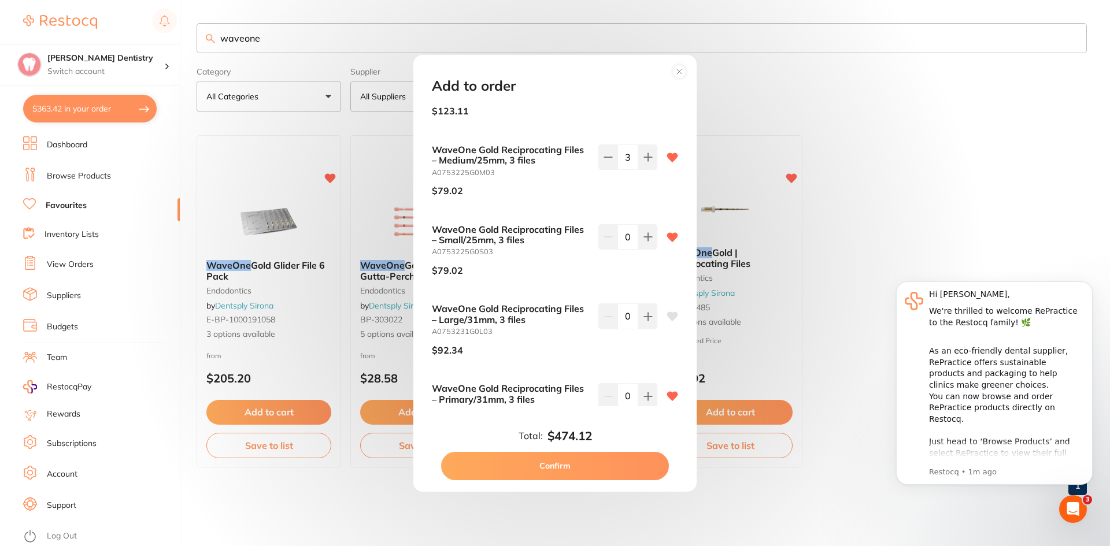
scroll to position [203, 0]
click at [276, 40] on div "Add to order WaveOne Gold Assorted 4-File 25mm A0754225G9A03 $123.11 0 WaveOne …" at bounding box center [555, 273] width 1110 height 546
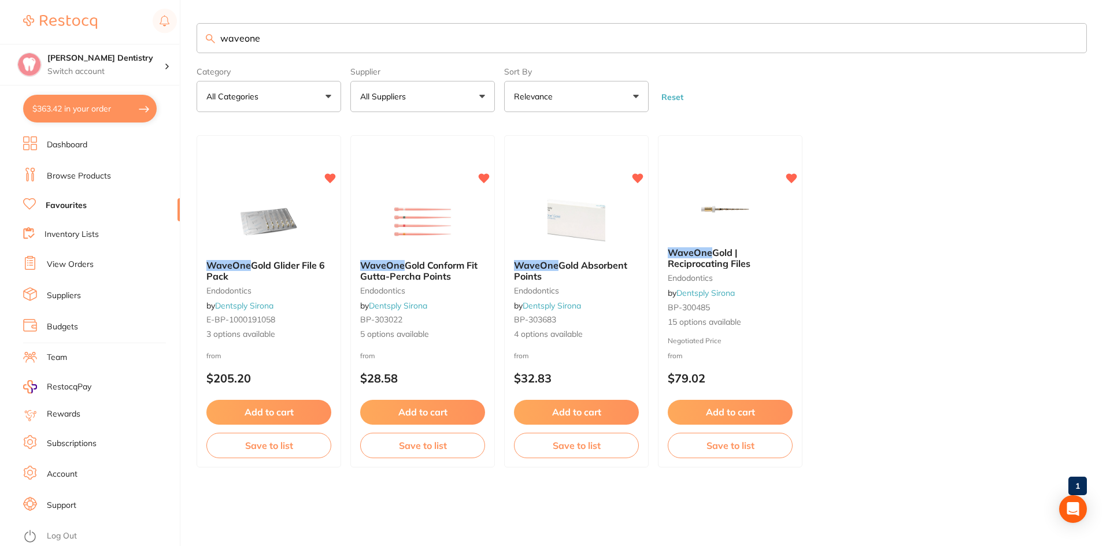
drag, startPoint x: 268, startPoint y: 36, endPoint x: 184, endPoint y: 35, distance: 84.4
click at [184, 35] on div "$363.42 [PERSON_NAME] Dentistry Switch account [PERSON_NAME] Dentistry $363.42 …" at bounding box center [555, 273] width 1110 height 546
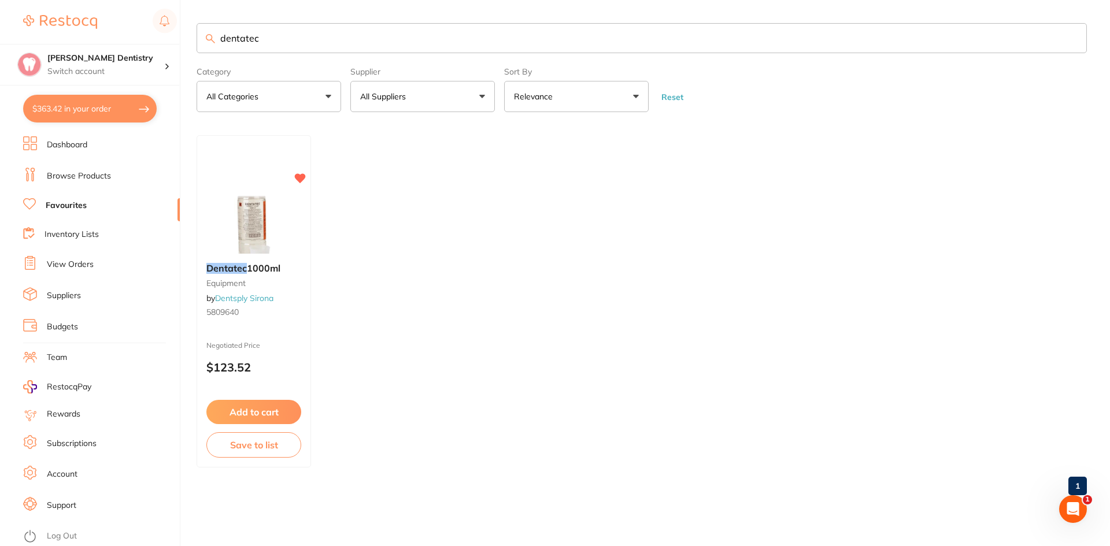
scroll to position [0, 0]
type input "dentatec"
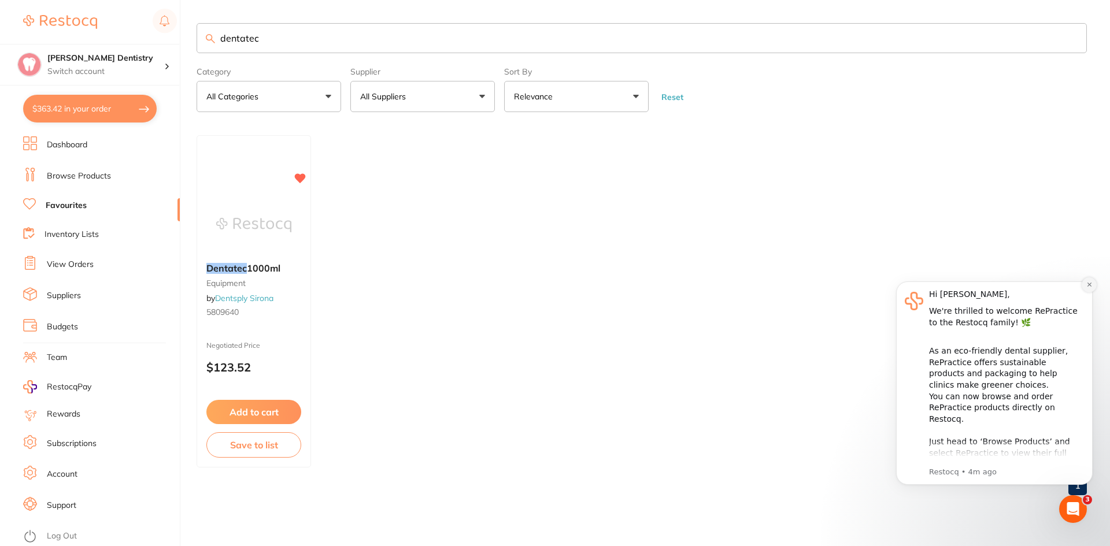
click at [1090, 286] on icon "Dismiss notification" at bounding box center [1089, 285] width 6 height 6
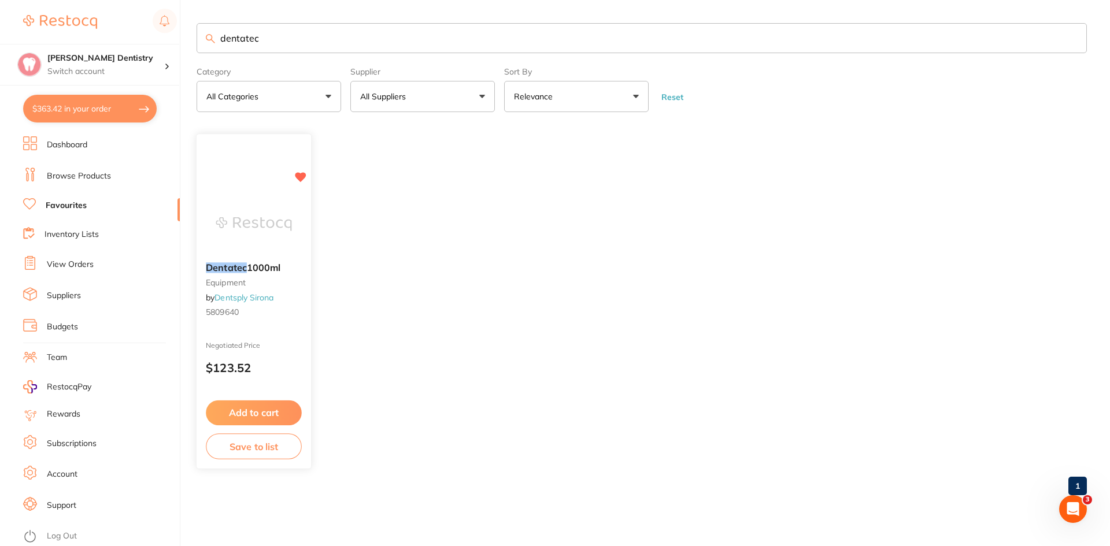
click at [245, 412] on button "Add to cart" at bounding box center [254, 413] width 96 height 25
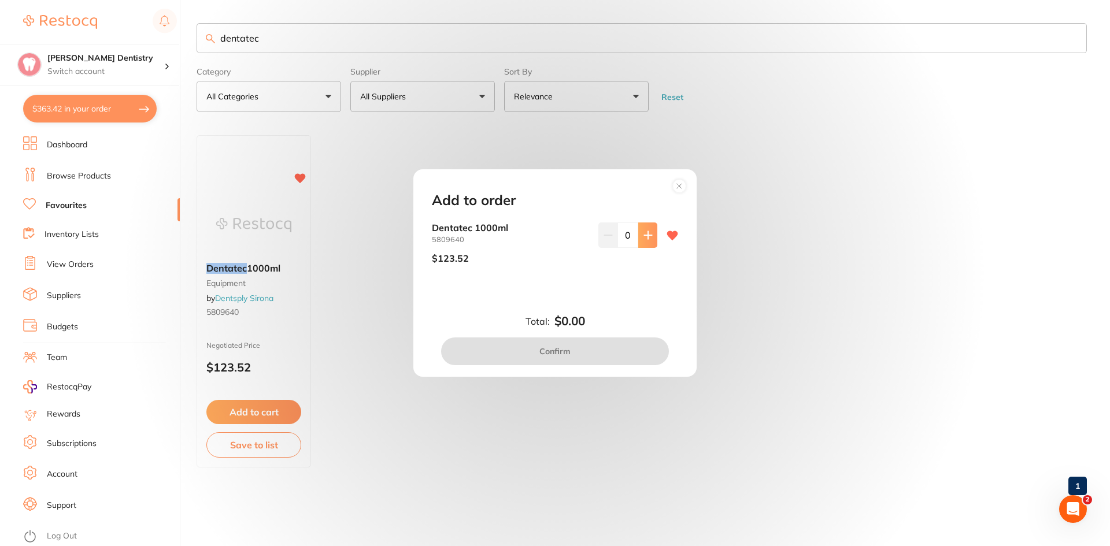
click at [653, 237] on button at bounding box center [647, 235] width 19 height 25
type input "1"
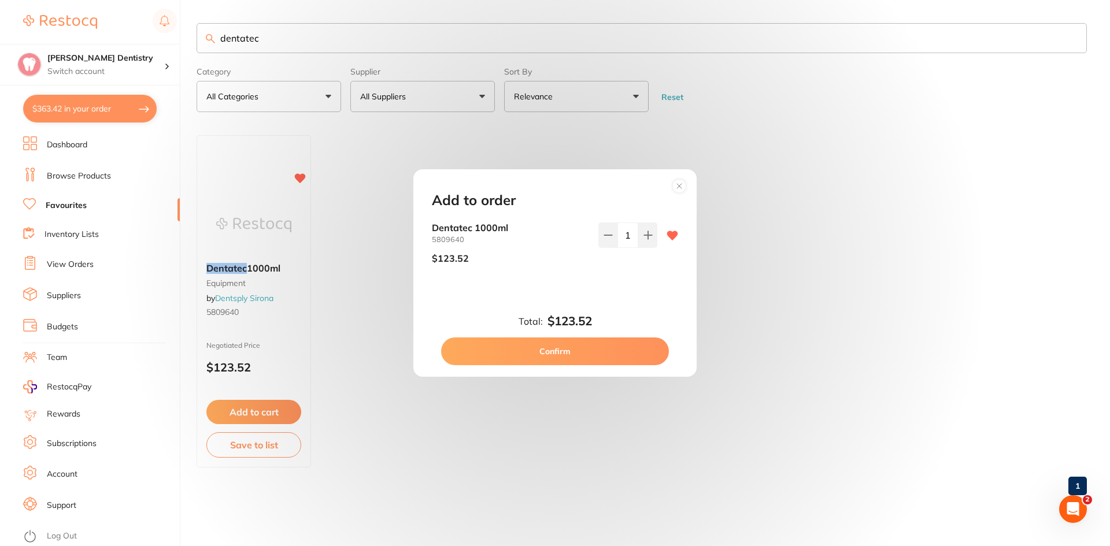
click at [593, 353] on button "Confirm" at bounding box center [555, 352] width 228 height 28
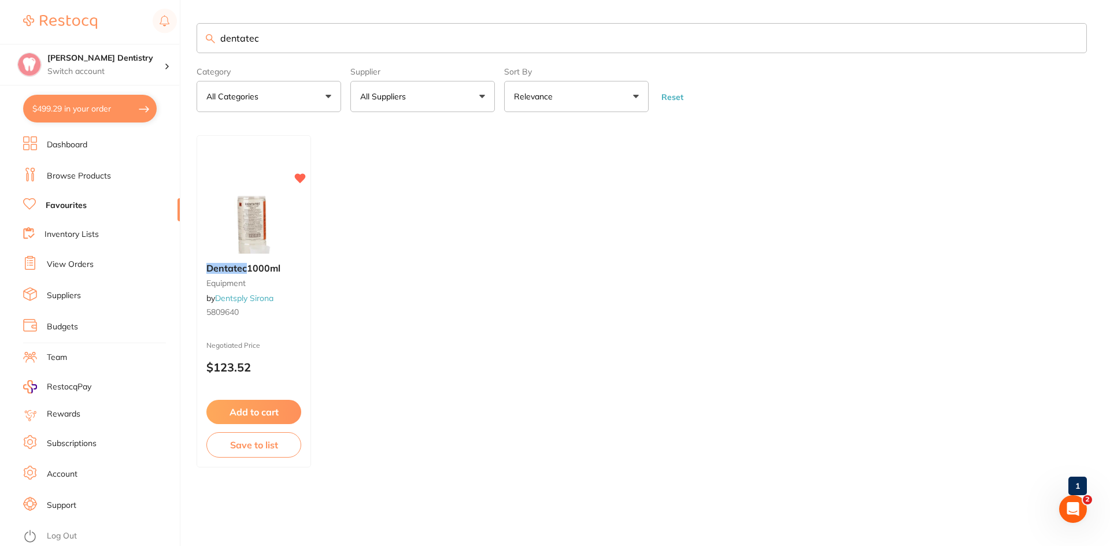
click at [129, 109] on button "$499.29 in your order" at bounding box center [90, 109] width 134 height 28
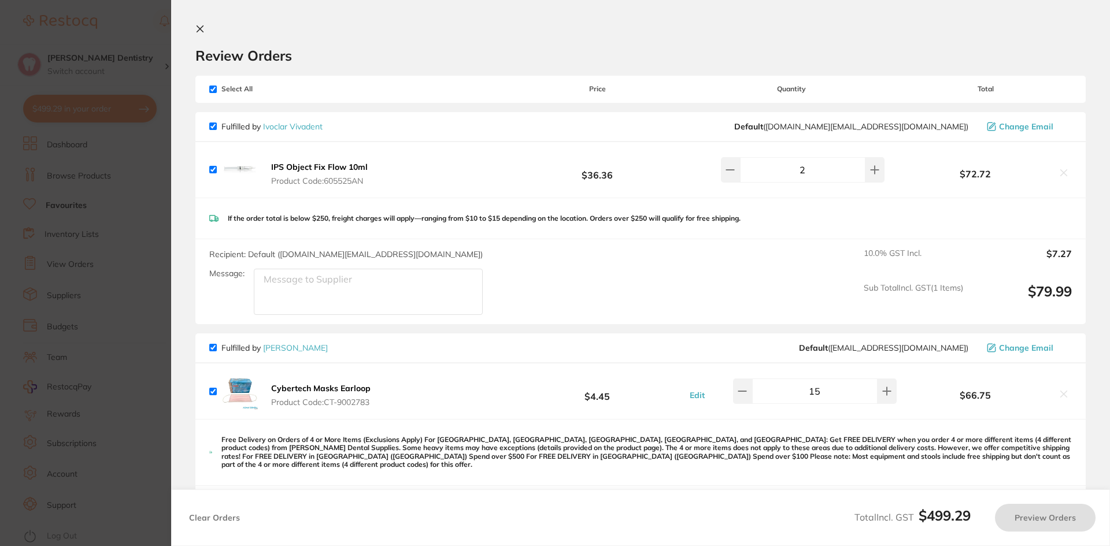
checkbox input "true"
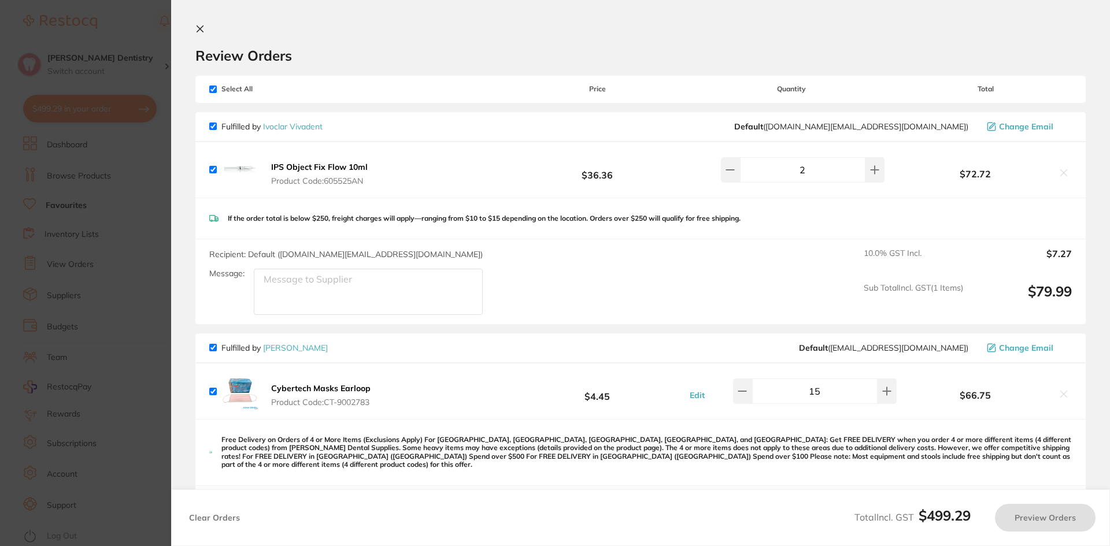
checkbox input "true"
click at [198, 23] on section "Review Orders Your orders are being processed and we will notify you once we ha…" at bounding box center [640, 273] width 939 height 546
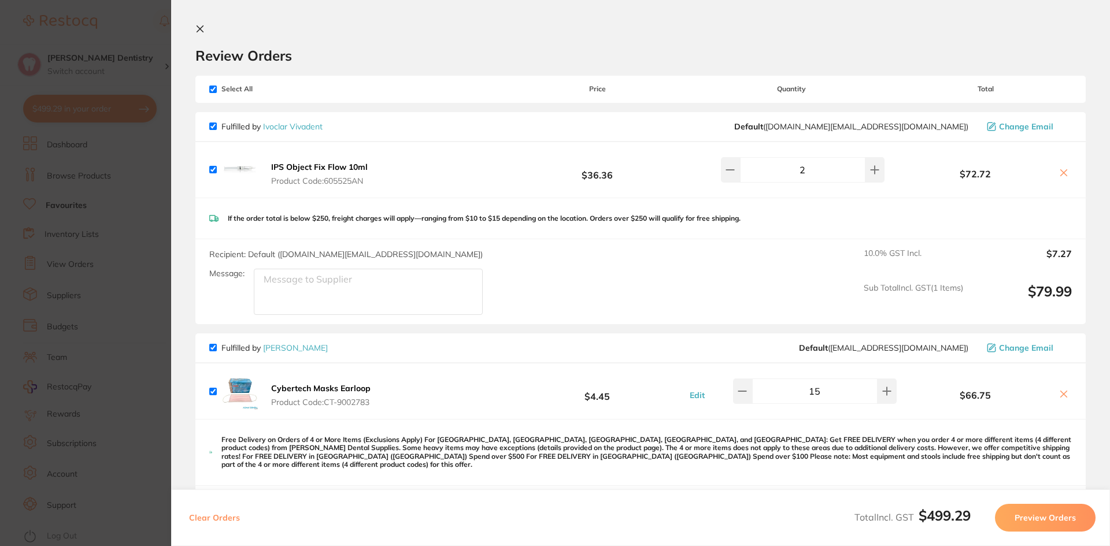
click at [199, 27] on icon at bounding box center [199, 28] width 9 height 9
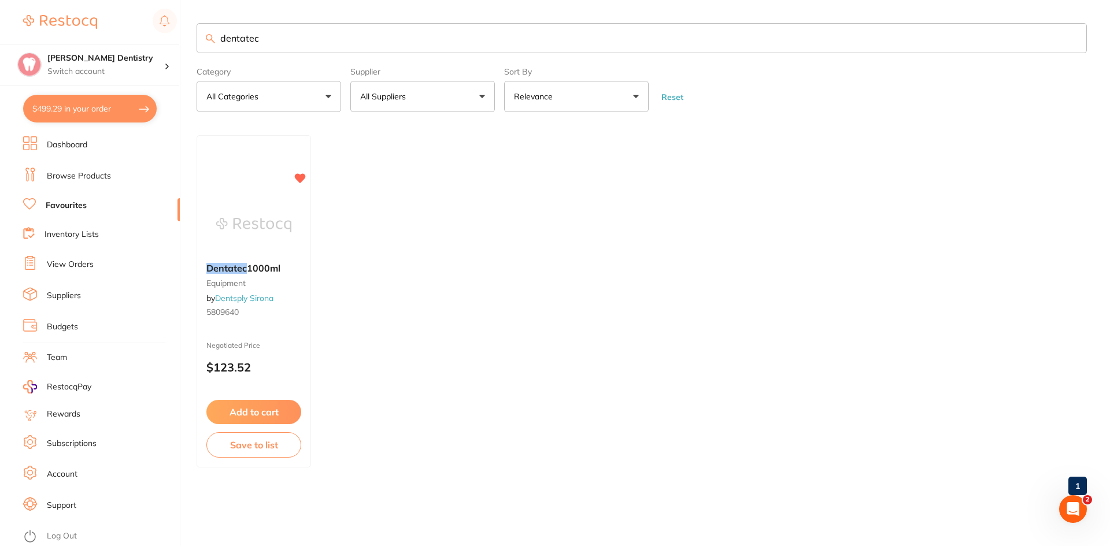
click at [115, 116] on button "$499.29 in your order" at bounding box center [90, 109] width 134 height 28
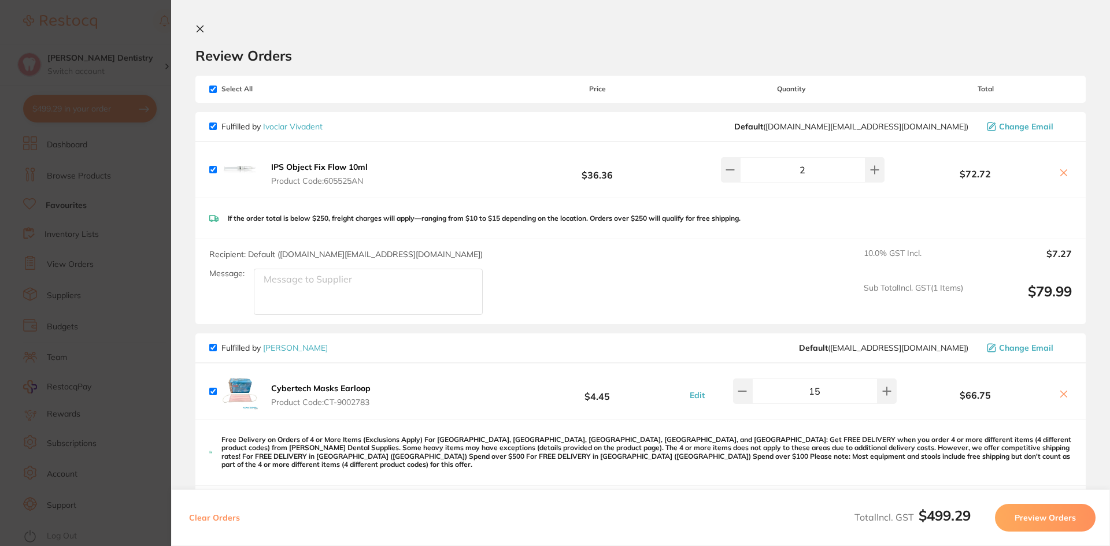
click at [201, 29] on icon at bounding box center [200, 29] width 6 height 6
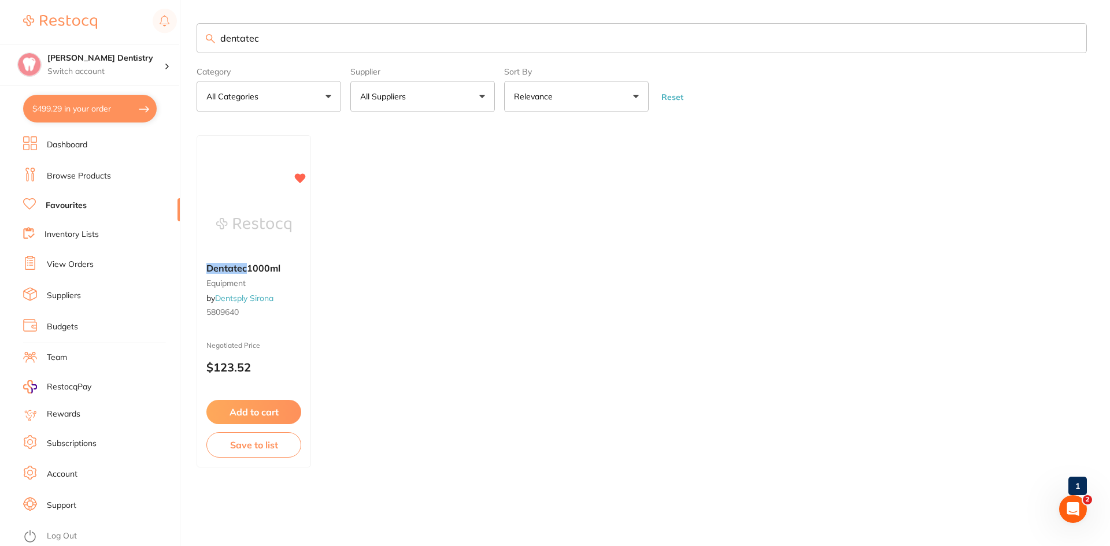
scroll to position [1, 0]
drag, startPoint x: 268, startPoint y: 40, endPoint x: 172, endPoint y: 51, distance: 96.6
click at [175, 51] on div "$499.29 [PERSON_NAME] Dentistry Switch account [PERSON_NAME] Dentistry $499.29 …" at bounding box center [555, 273] width 1110 height 546
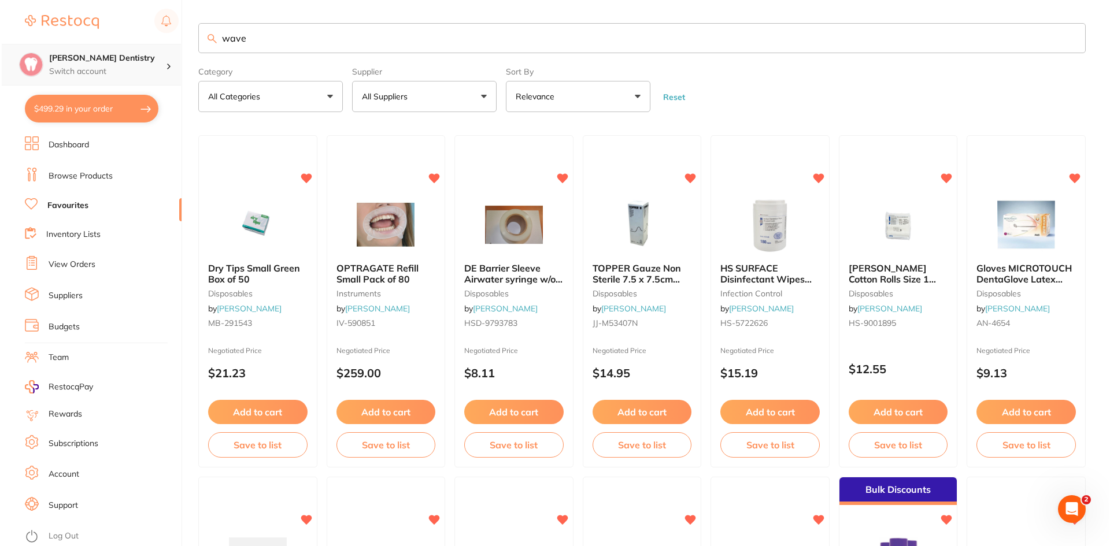
scroll to position [0, 0]
type input "waveone fil"
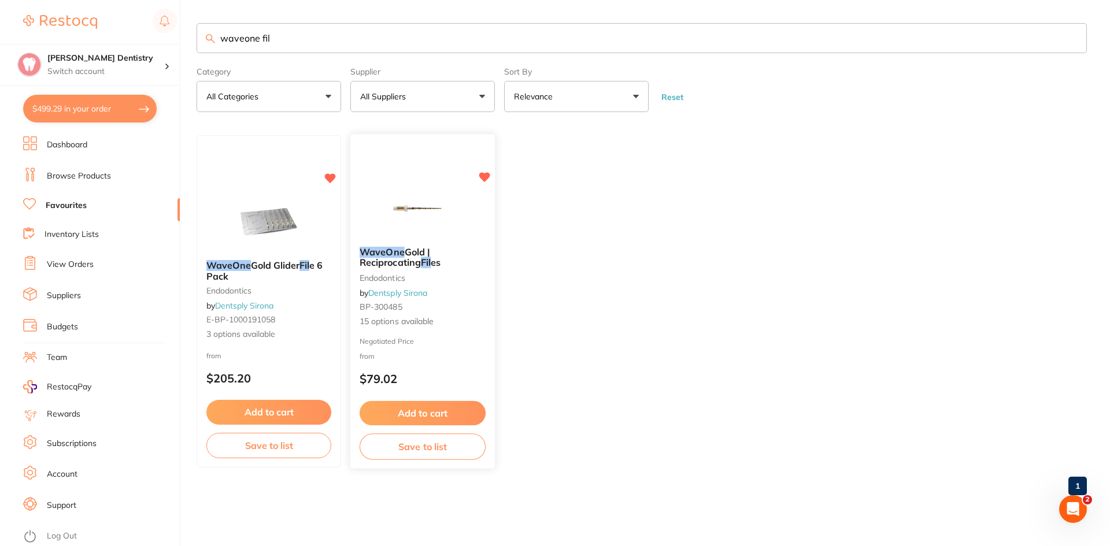
click at [394, 416] on button "Add to cart" at bounding box center [423, 413] width 126 height 25
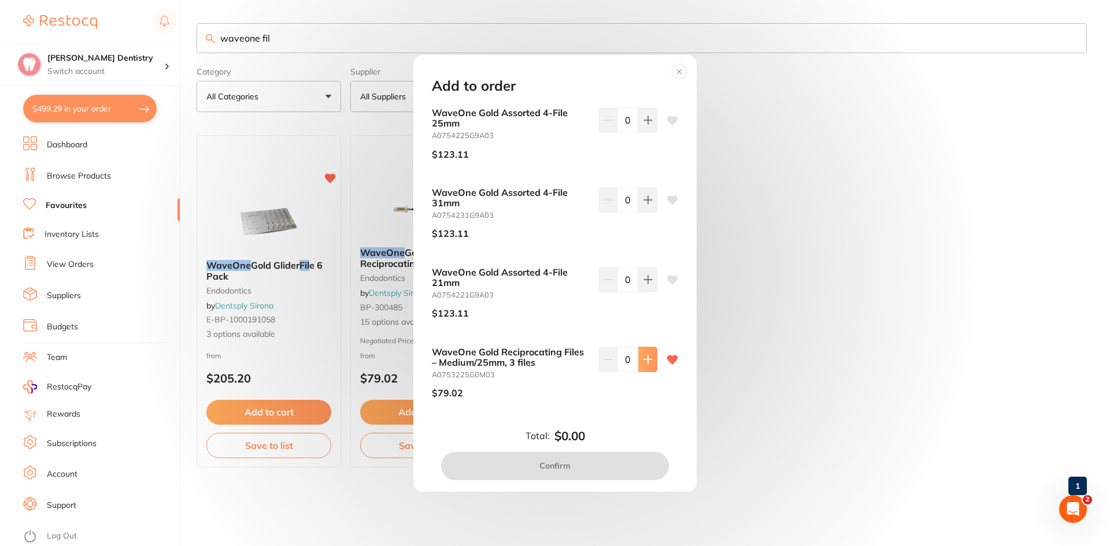
click at [644, 125] on icon at bounding box center [648, 120] width 9 height 9
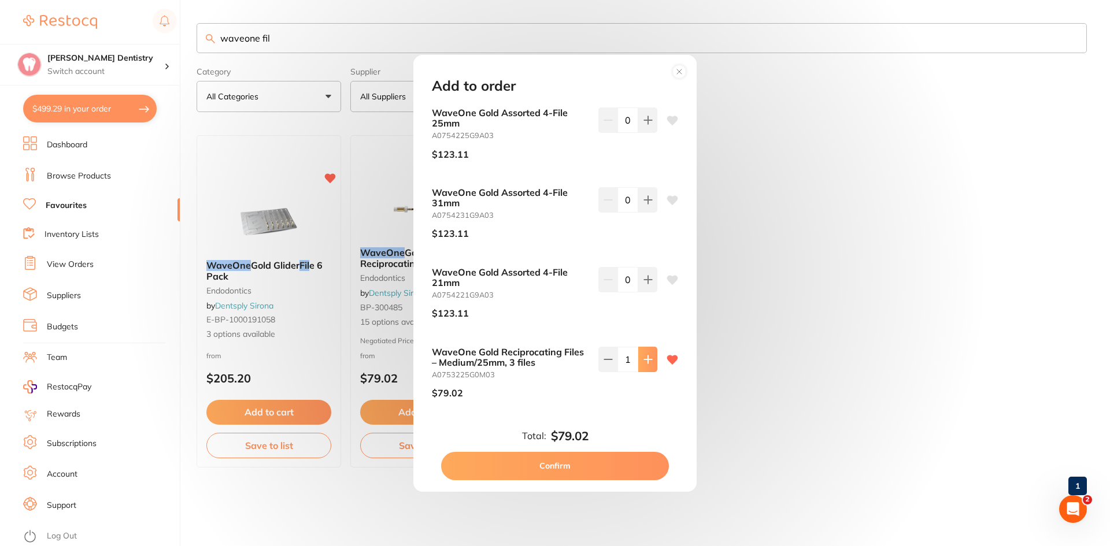
click at [644, 125] on icon at bounding box center [648, 120] width 9 height 9
type input "3"
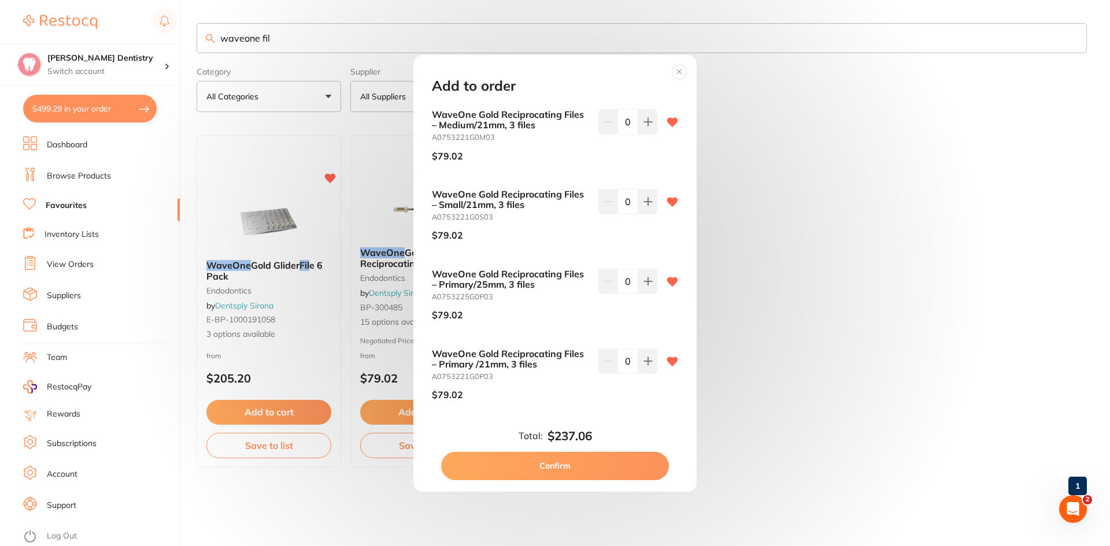
scroll to position [694, 0]
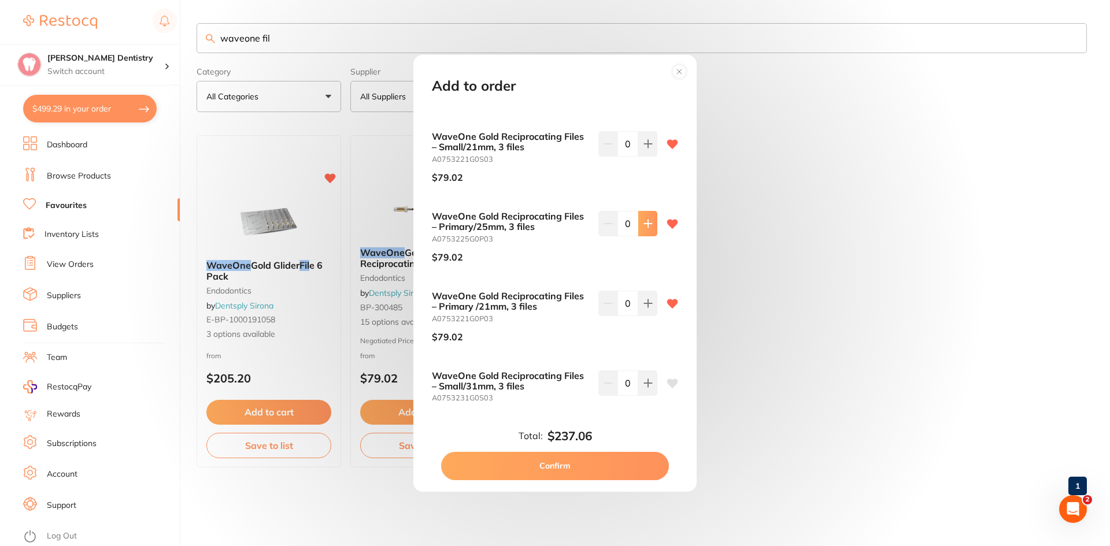
type input "3"
click at [555, 465] on button "Confirm" at bounding box center [555, 466] width 228 height 28
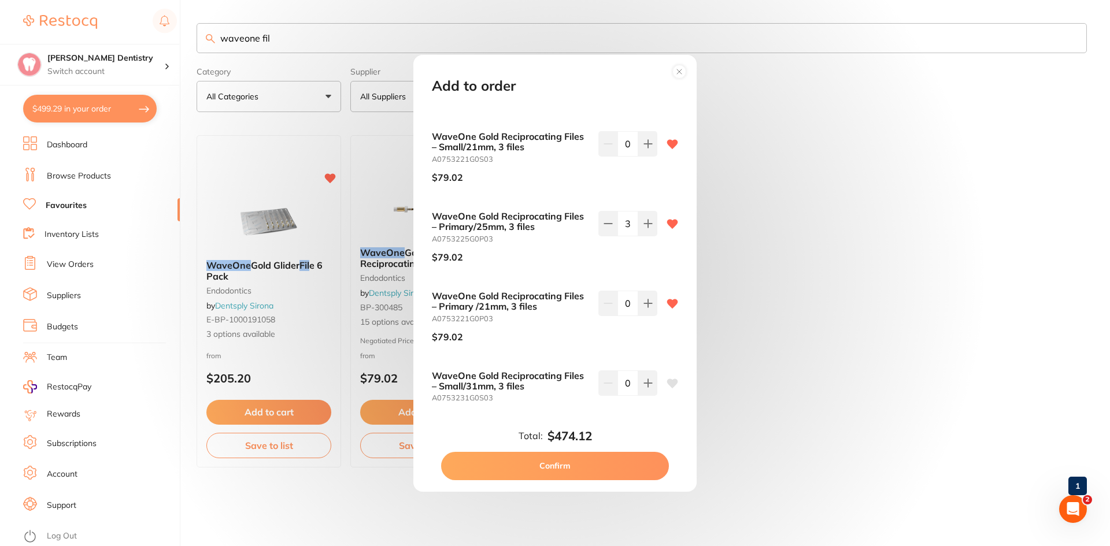
checkbox input "false"
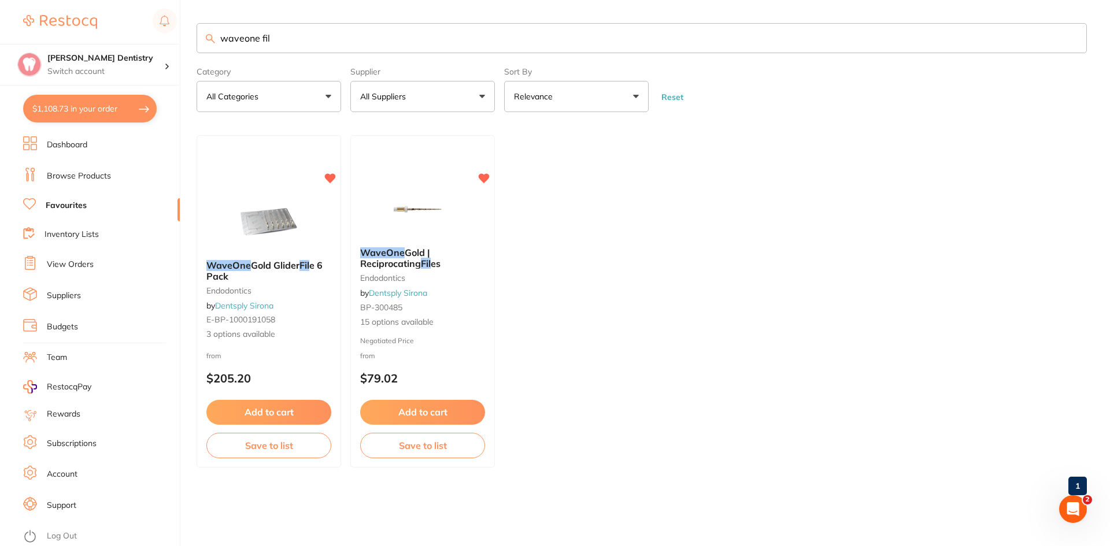
scroll to position [0, 0]
click at [130, 106] on button "$1,020.82 in your order" at bounding box center [90, 109] width 134 height 28
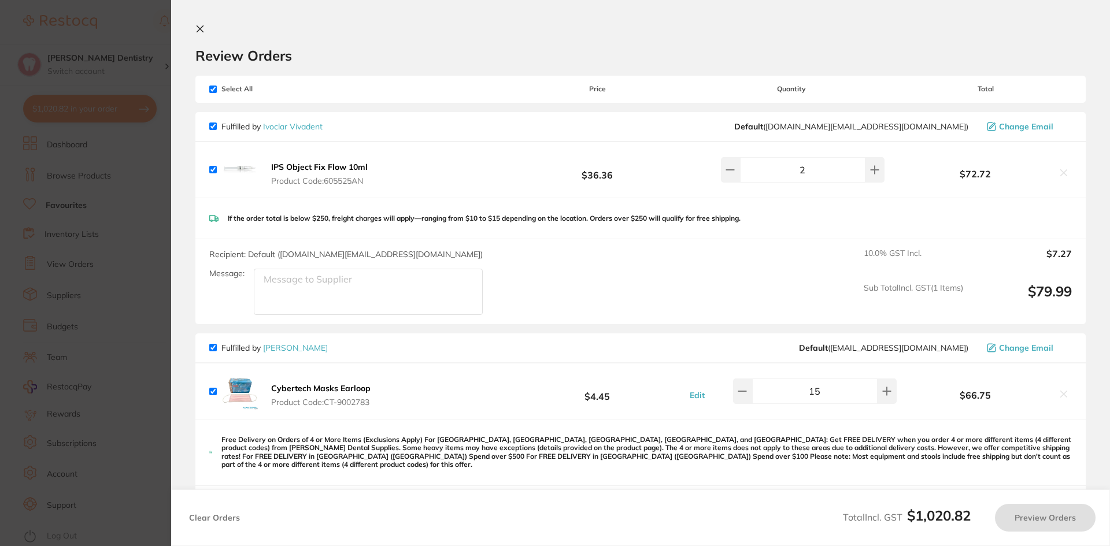
checkbox input "true"
click at [204, 29] on icon at bounding box center [199, 28] width 9 height 9
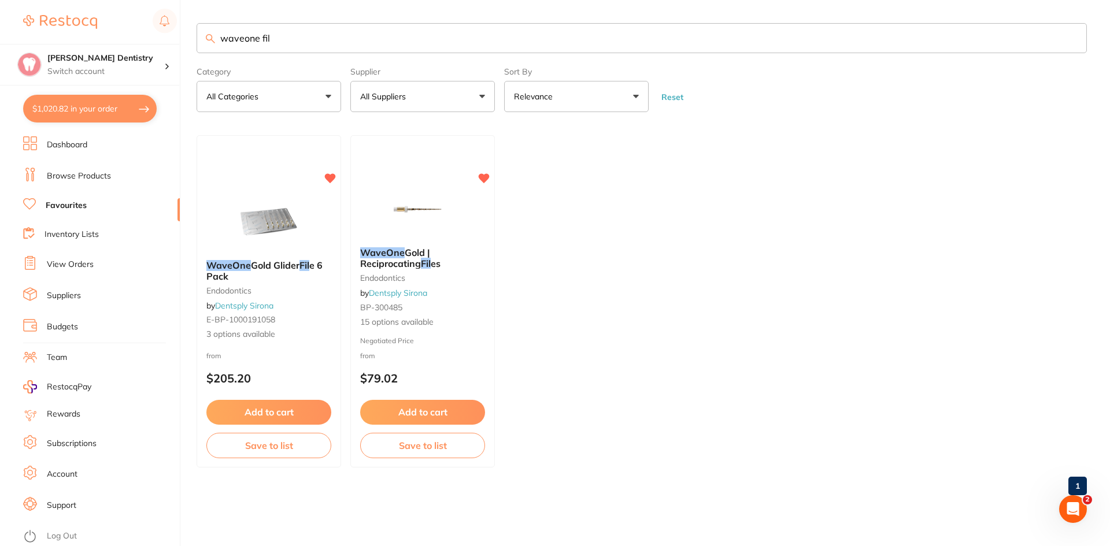
click at [97, 176] on link "Browse Products" at bounding box center [79, 177] width 64 height 12
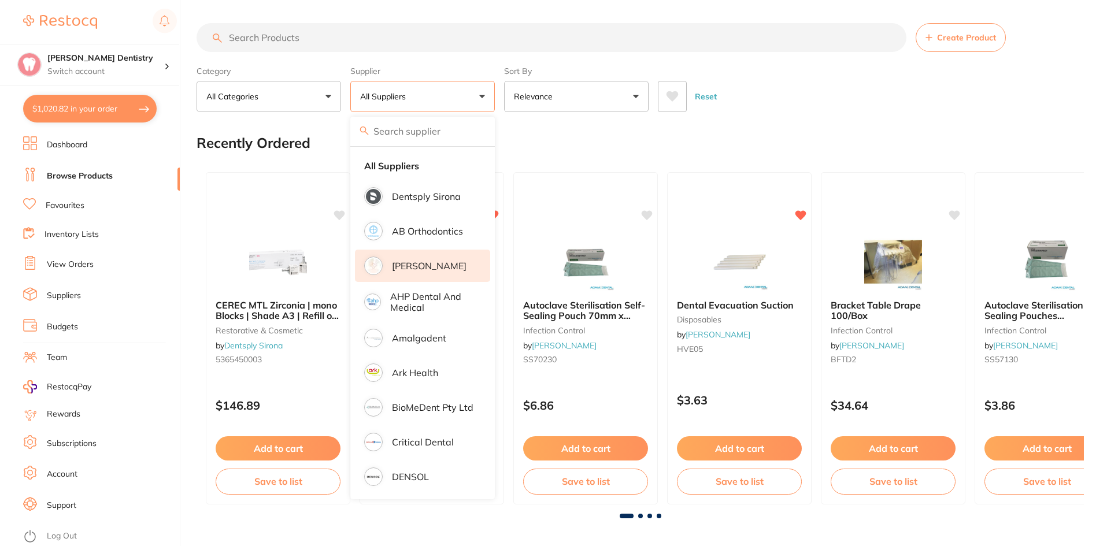
click at [398, 272] on li "[PERSON_NAME]" at bounding box center [422, 266] width 135 height 32
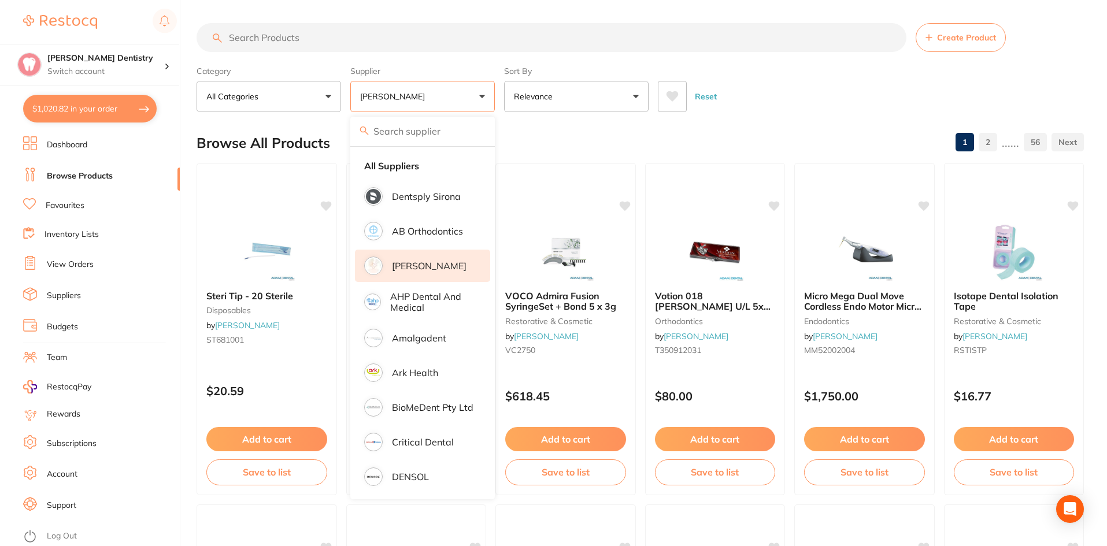
click at [243, 41] on input "search" at bounding box center [552, 37] width 710 height 29
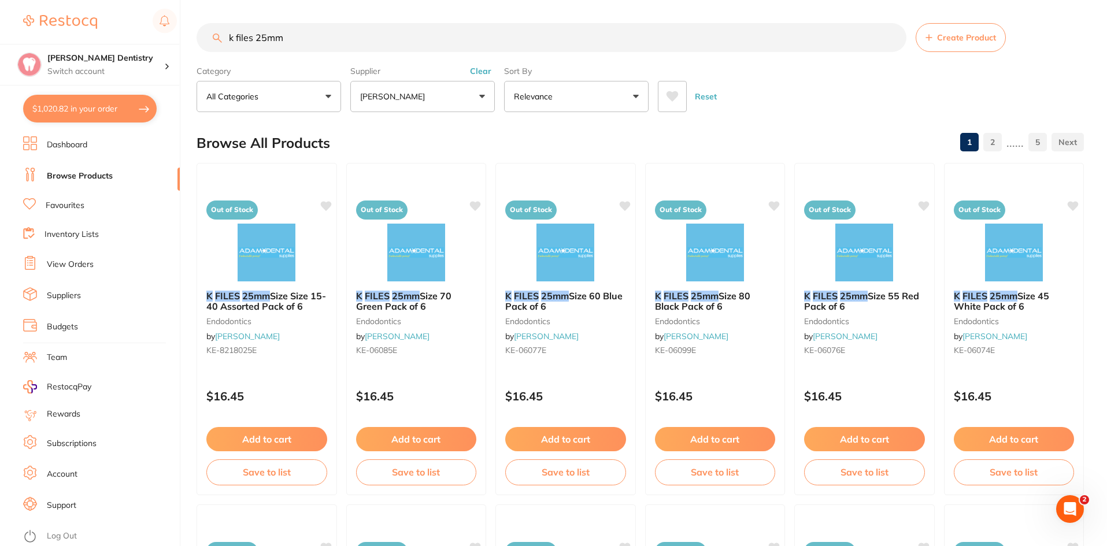
type input "k files 25mm"
drag, startPoint x: 289, startPoint y: 38, endPoint x: 174, endPoint y: 51, distance: 115.2
click at [175, 51] on div "$1,020.82 [PERSON_NAME] Dentistry Switch account [PERSON_NAME] Dentistry $1,020…" at bounding box center [553, 273] width 1107 height 546
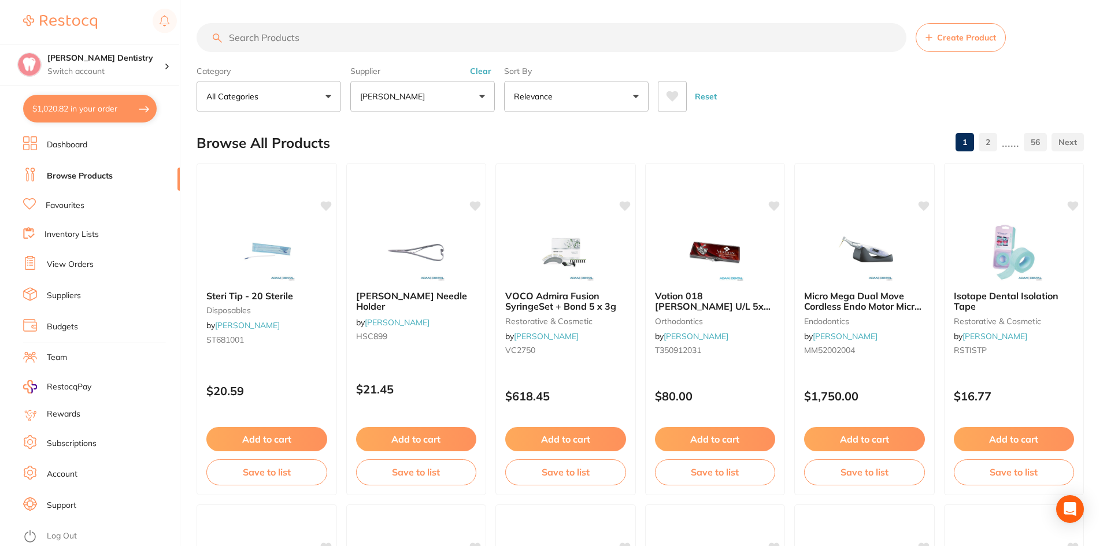
click at [478, 97] on button "[PERSON_NAME]" at bounding box center [422, 96] width 145 height 31
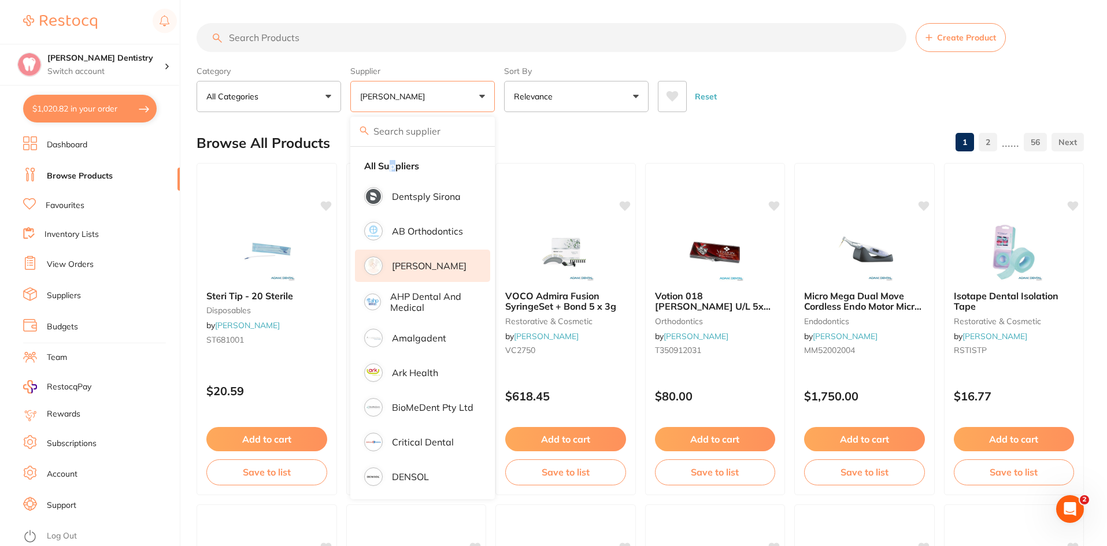
click at [393, 165] on strong "All Suppliers" at bounding box center [391, 166] width 55 height 10
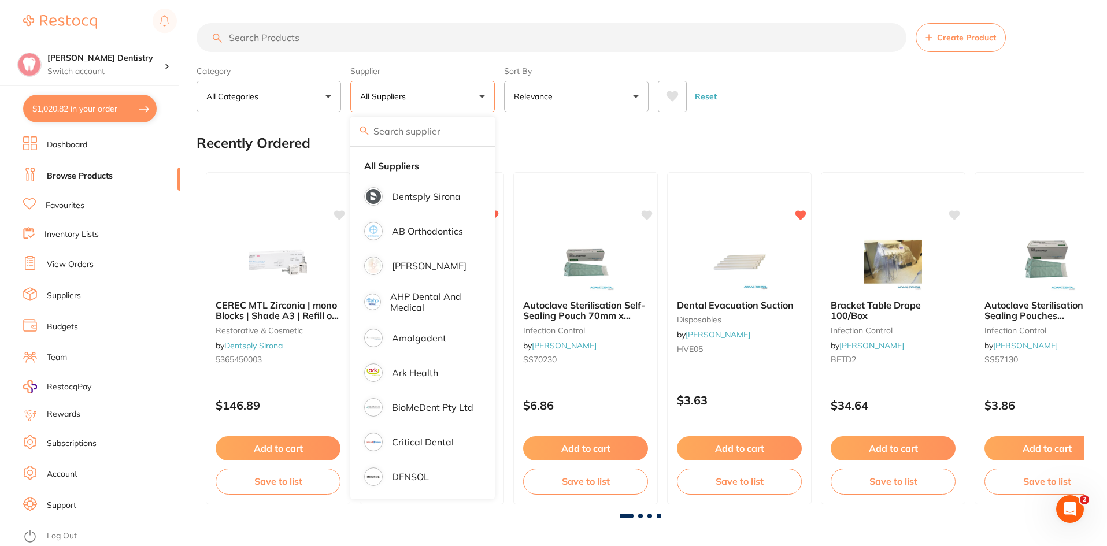
click at [78, 205] on link "Favourites" at bounding box center [65, 206] width 39 height 12
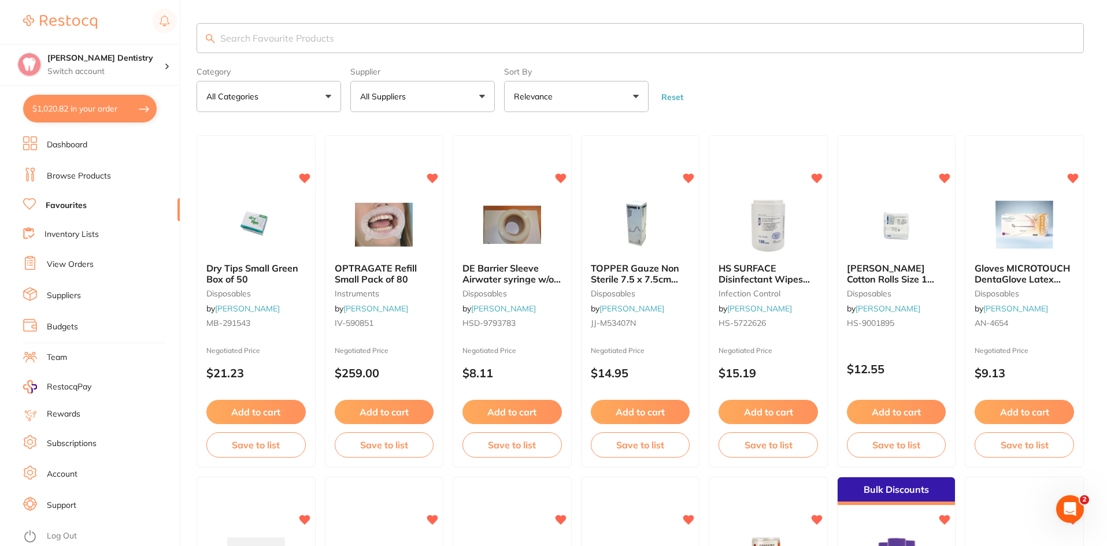
click at [271, 35] on input "search" at bounding box center [641, 38] width 888 height 30
type input "k files"
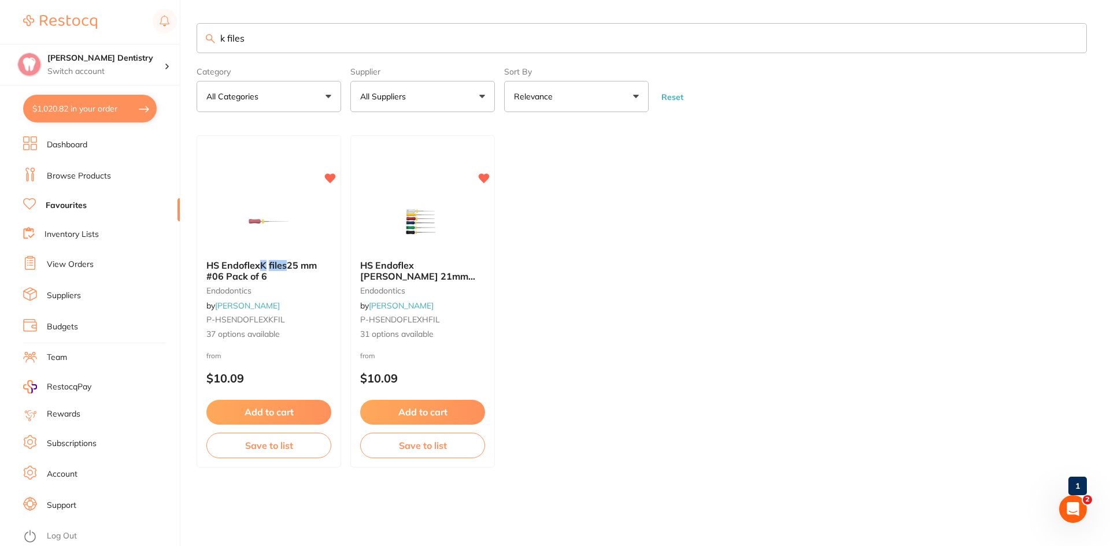
drag, startPoint x: 258, startPoint y: 418, endPoint x: 276, endPoint y: 402, distance: 23.7
click at [258, 418] on button "Add to cart" at bounding box center [268, 412] width 125 height 24
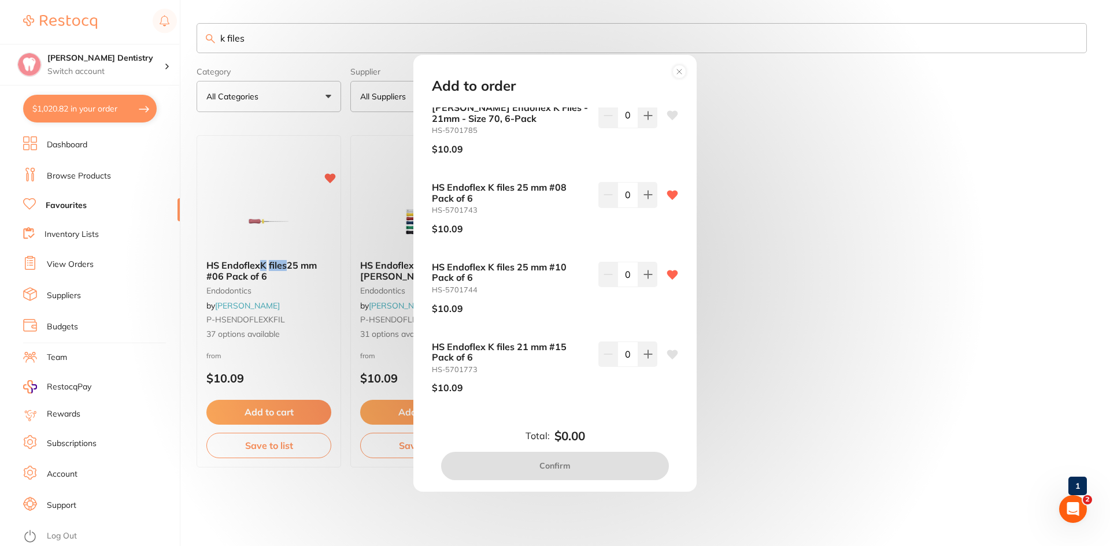
scroll to position [2361, 0]
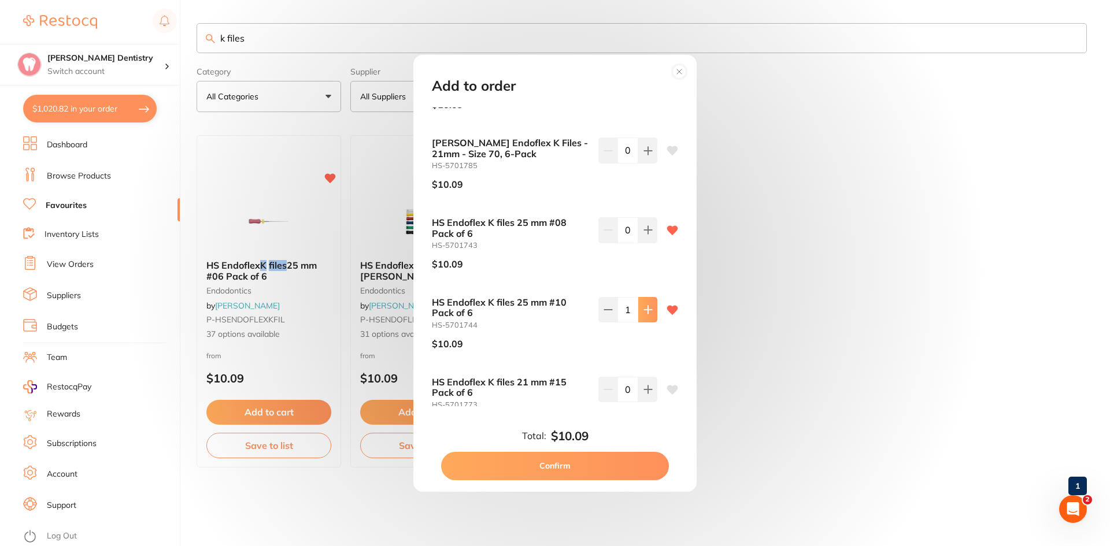
type input "5"
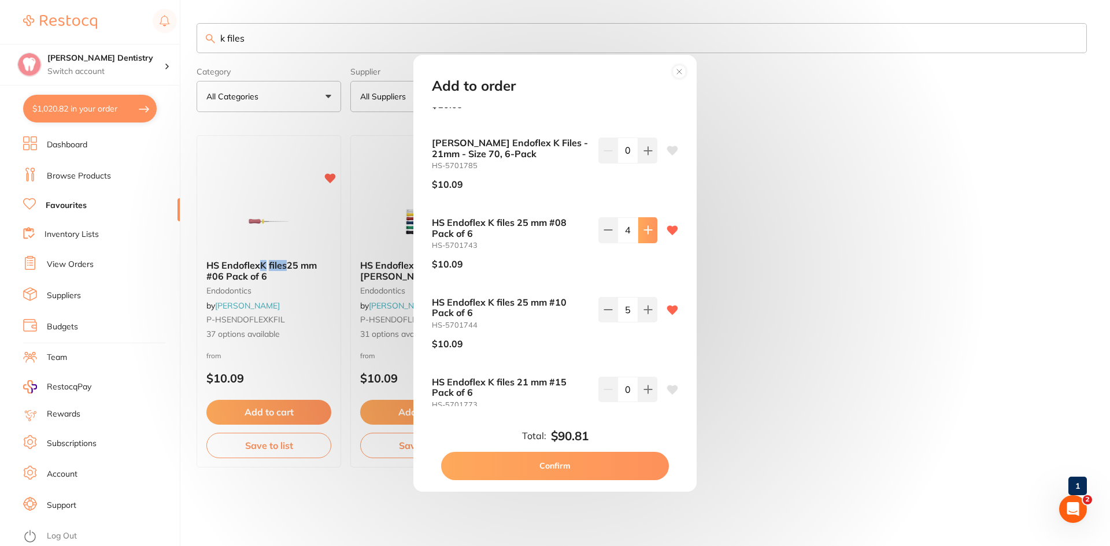
type input "5"
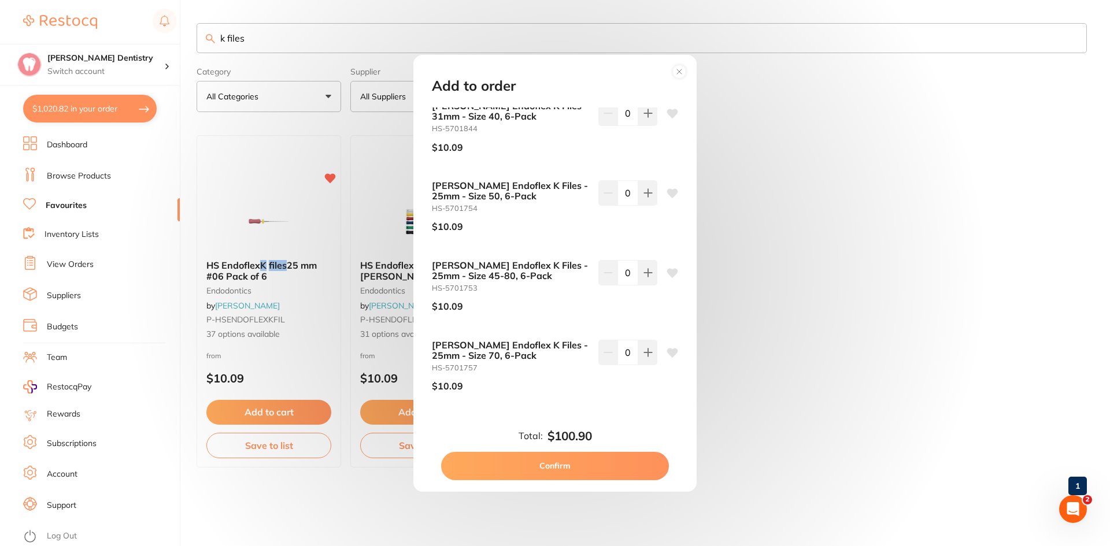
scroll to position [1263, 0]
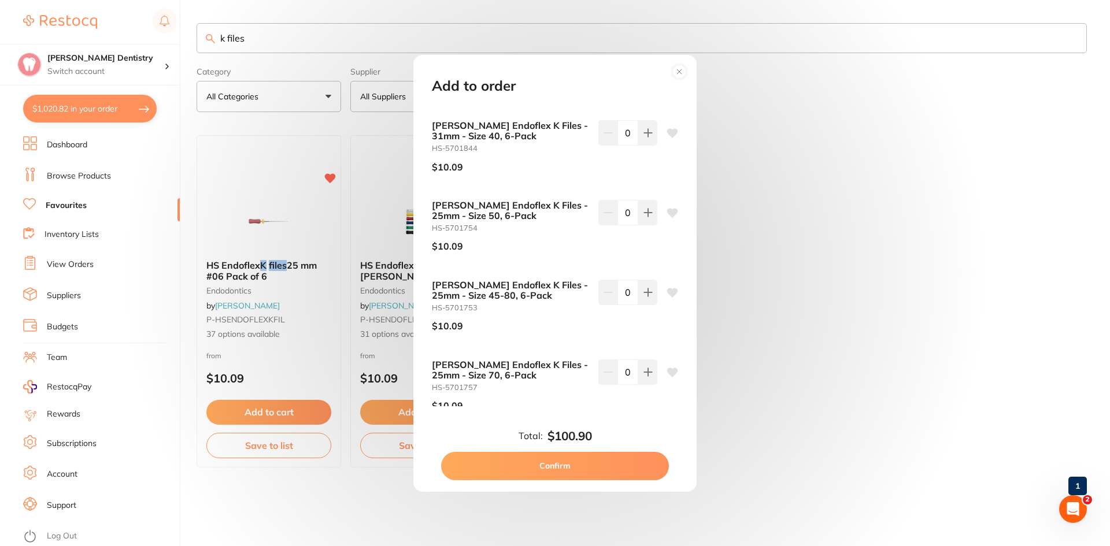
click at [680, 73] on circle at bounding box center [679, 71] width 13 height 13
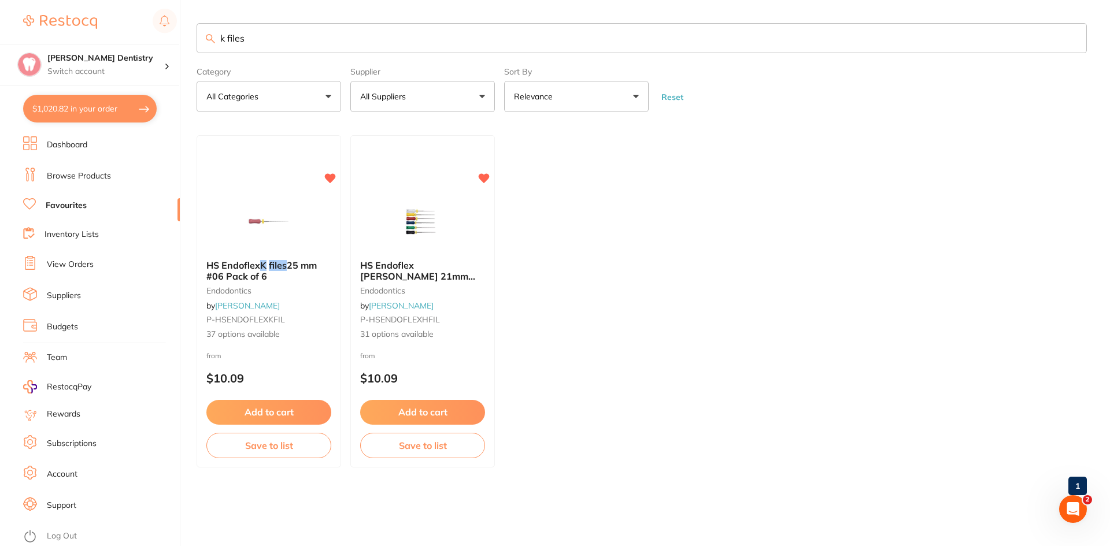
scroll to position [0, 0]
click at [112, 107] on button "$1,020.82 in your order" at bounding box center [90, 109] width 134 height 28
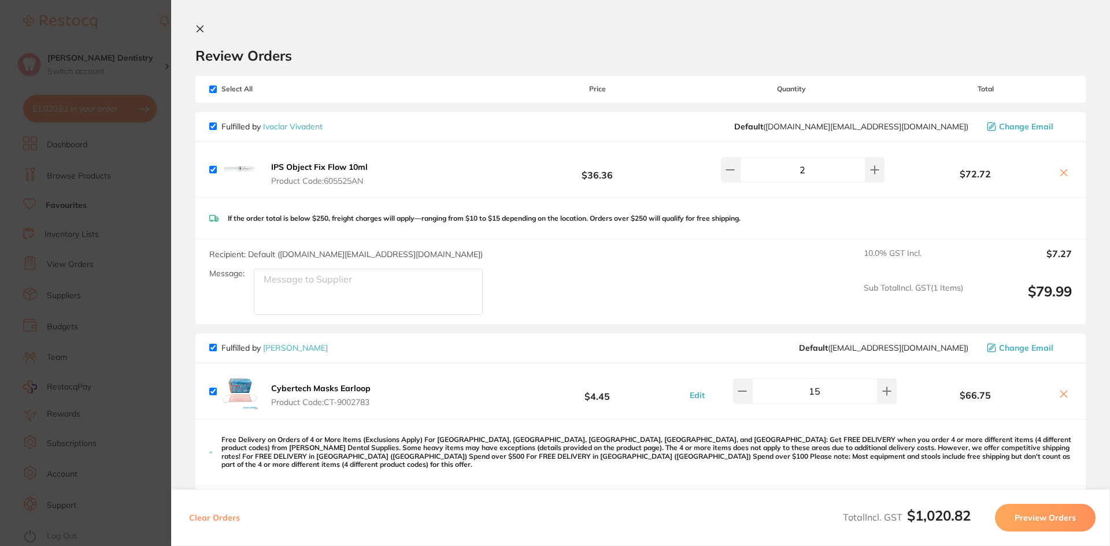
click at [197, 24] on section "Review Orders Your orders are being processed and we will notify you once we ha…" at bounding box center [640, 273] width 939 height 546
drag, startPoint x: 201, startPoint y: 31, endPoint x: 274, endPoint y: 94, distance: 97.1
click at [201, 30] on icon at bounding box center [199, 28] width 9 height 9
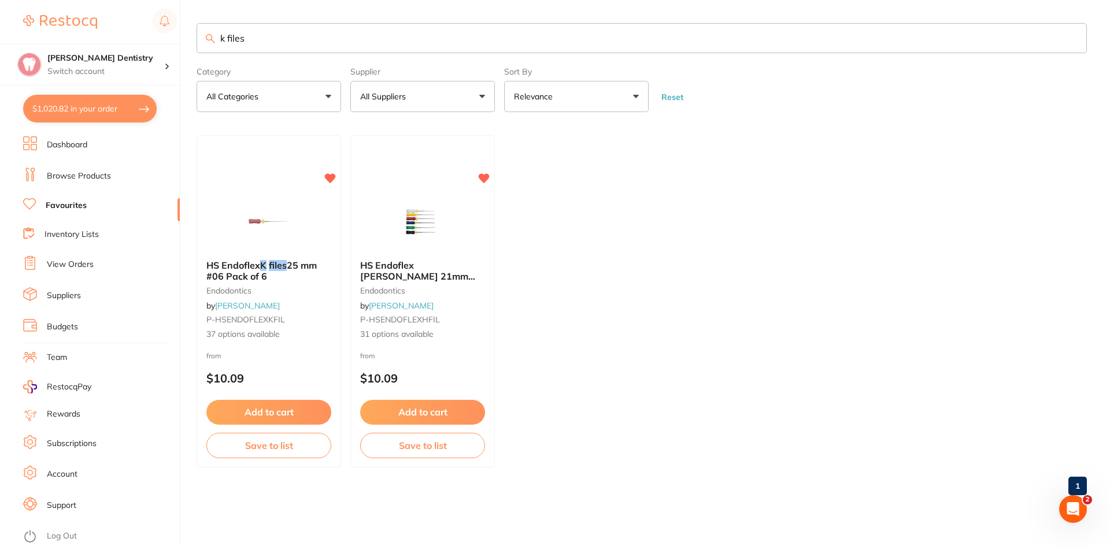
drag, startPoint x: 234, startPoint y: 40, endPoint x: 191, endPoint y: 47, distance: 42.7
click at [191, 46] on div "$1,020.82 [PERSON_NAME] Dentistry Switch account [PERSON_NAME] Dentistry $1,020…" at bounding box center [555, 273] width 1110 height 546
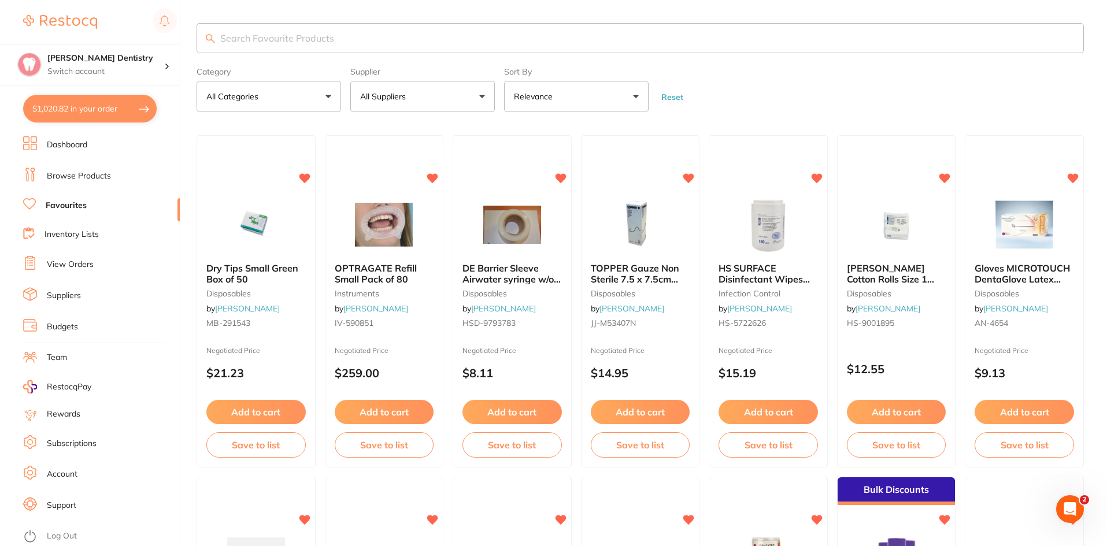
click at [483, 99] on button "All Suppliers" at bounding box center [422, 96] width 145 height 31
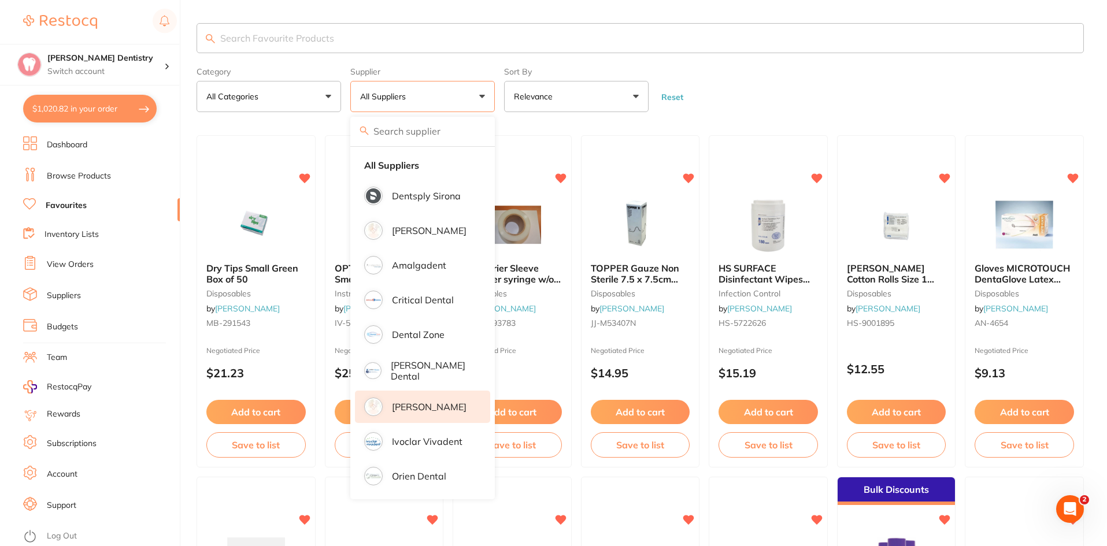
scroll to position [3, 0]
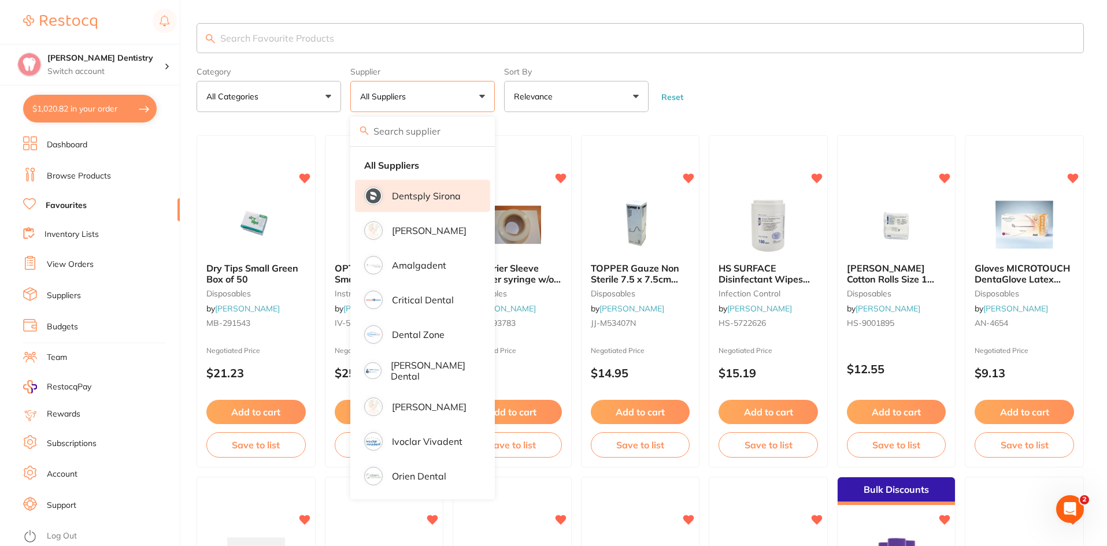
click at [401, 191] on p "Dentsply Sirona" at bounding box center [426, 196] width 69 height 10
click at [247, 36] on input "search" at bounding box center [641, 38] width 888 height 30
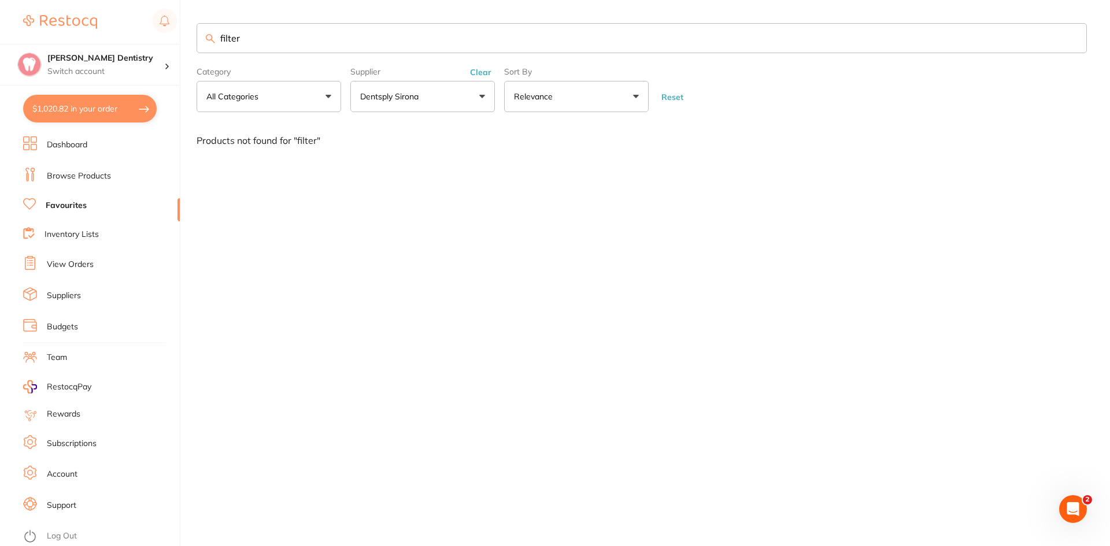
scroll to position [0, 0]
type input "f"
click at [118, 109] on button "$1,020.82 in your order" at bounding box center [90, 109] width 134 height 28
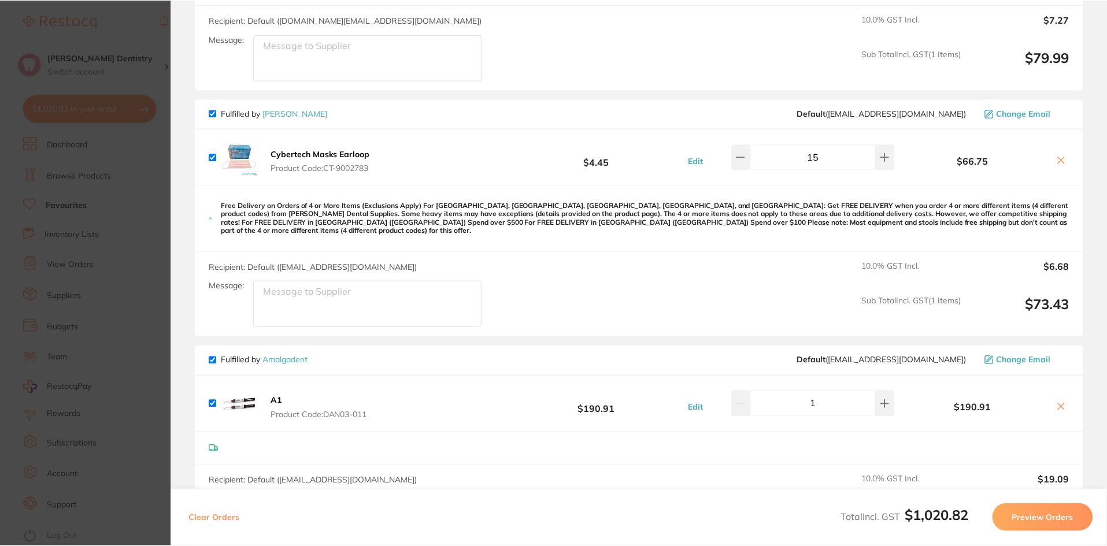
scroll to position [231, 0]
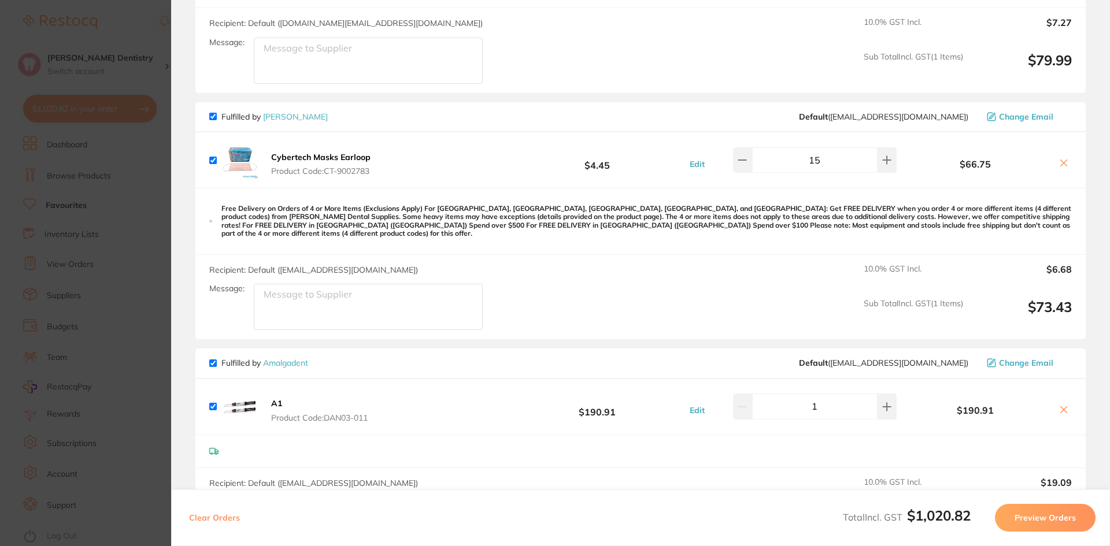
click at [86, 175] on section "Update RRP Set your pre negotiated price for this item. Item Agreed RRP (excl. …" at bounding box center [555, 273] width 1110 height 546
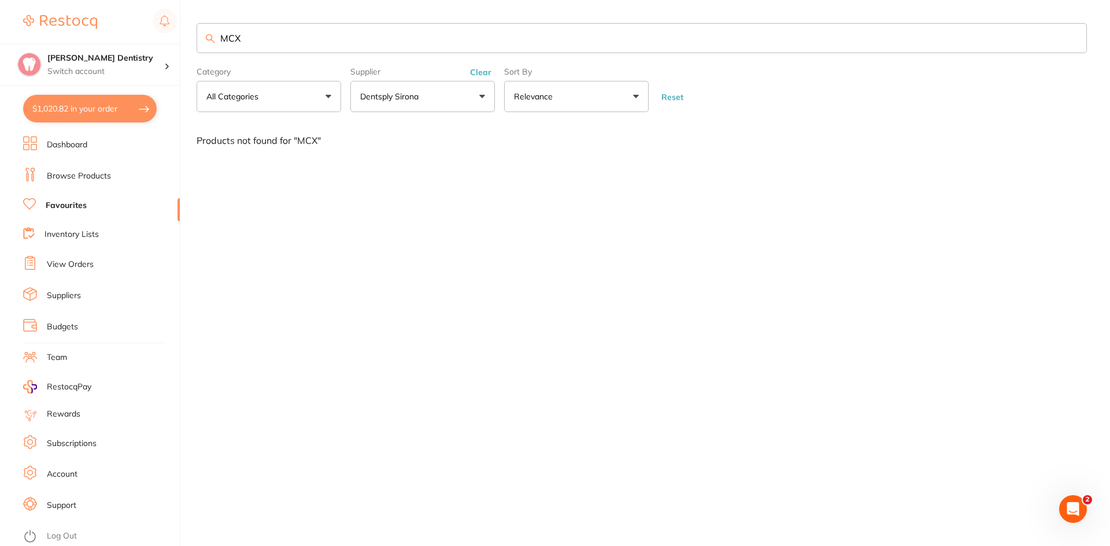
click at [285, 37] on input "MCX" at bounding box center [642, 38] width 890 height 30
type input "M"
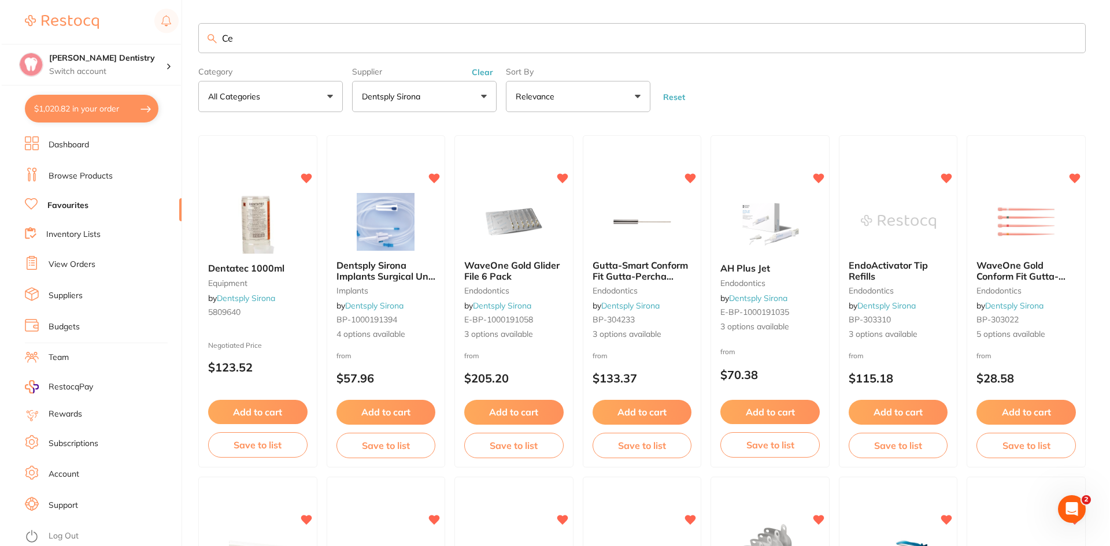
scroll to position [0, 0]
type input "Cerec filter"
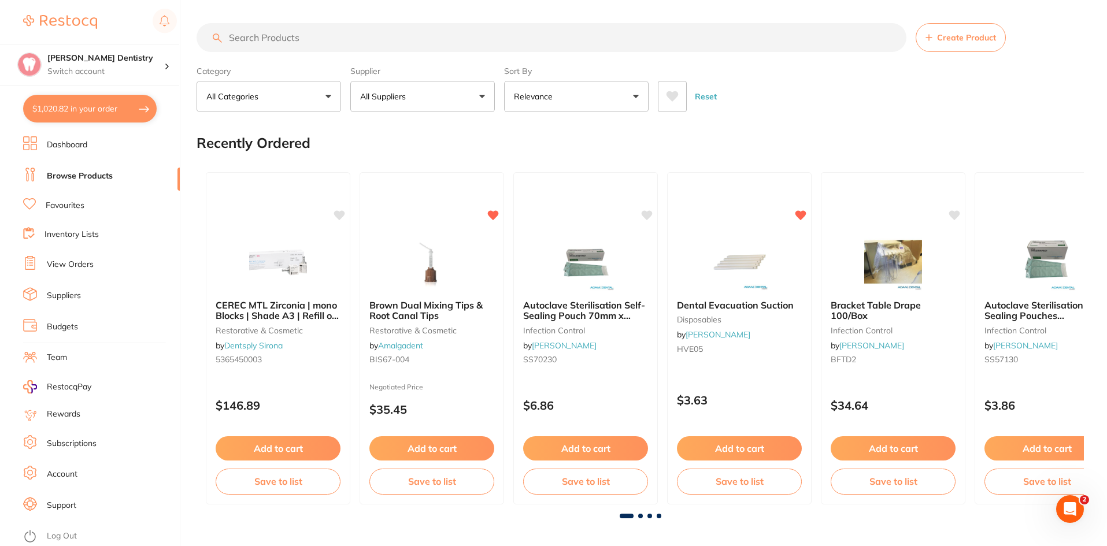
click at [483, 92] on button "All Suppliers" at bounding box center [422, 96] width 145 height 31
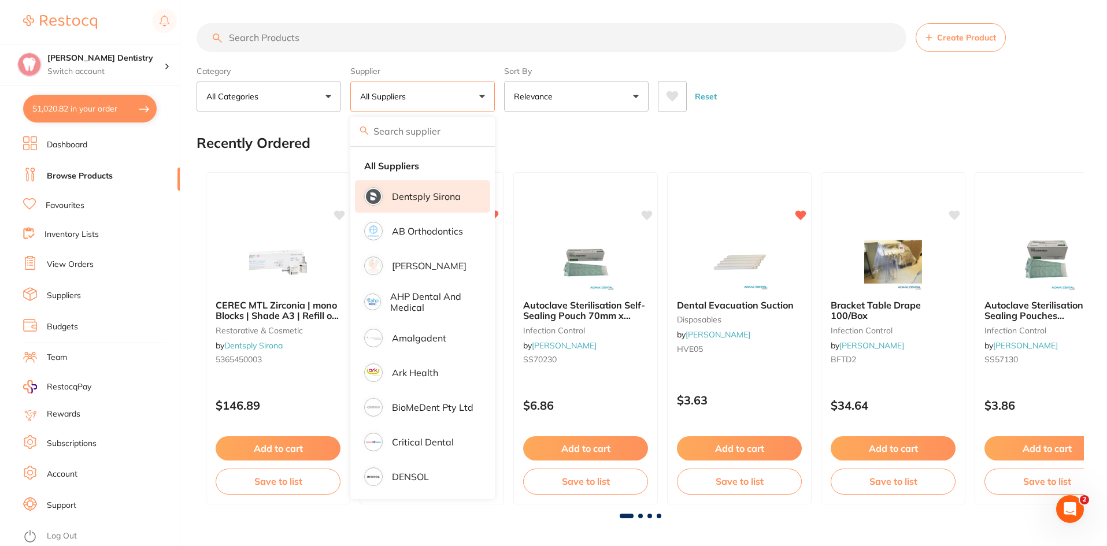
click at [398, 195] on p "Dentsply Sirona" at bounding box center [426, 196] width 69 height 10
click at [288, 37] on input "search" at bounding box center [552, 37] width 710 height 29
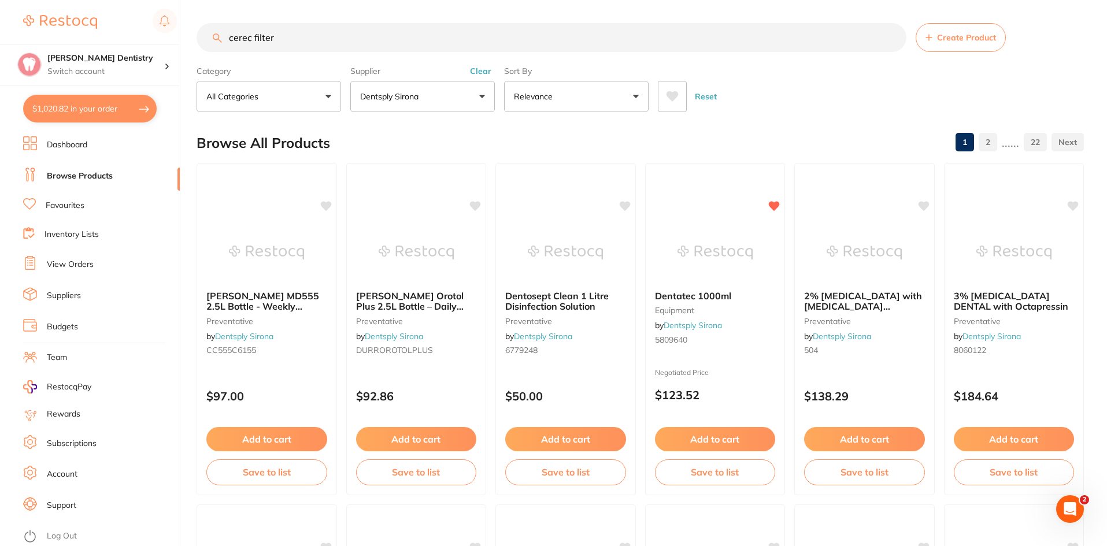
type input "cerec filter"
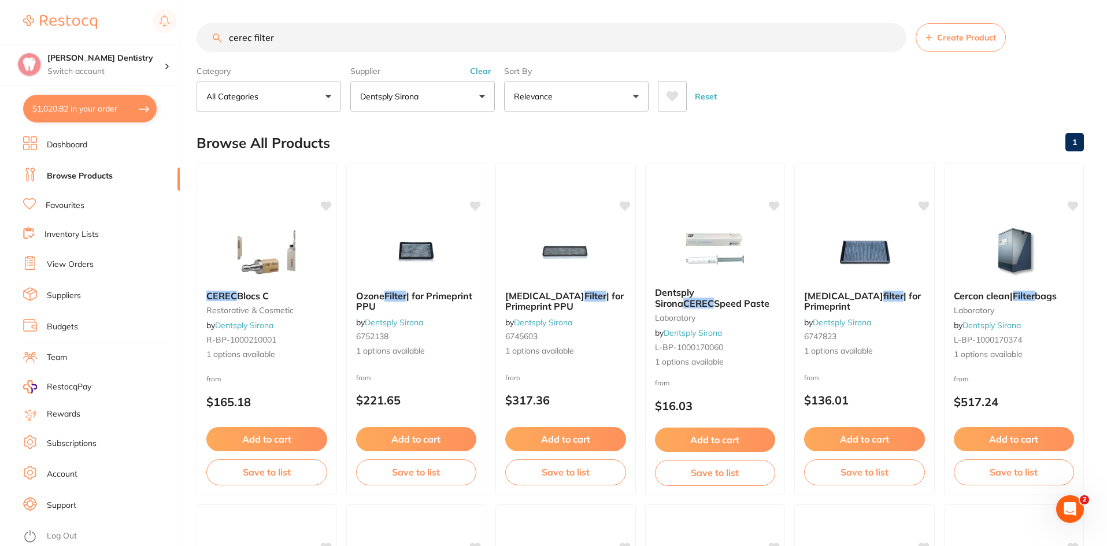
scroll to position [1, 0]
drag, startPoint x: 291, startPoint y: 36, endPoint x: 194, endPoint y: 52, distance: 97.9
click at [194, 52] on div "$1,020.82 [PERSON_NAME] Dentistry Switch account [PERSON_NAME] Dentistry $1,020…" at bounding box center [553, 273] width 1107 height 546
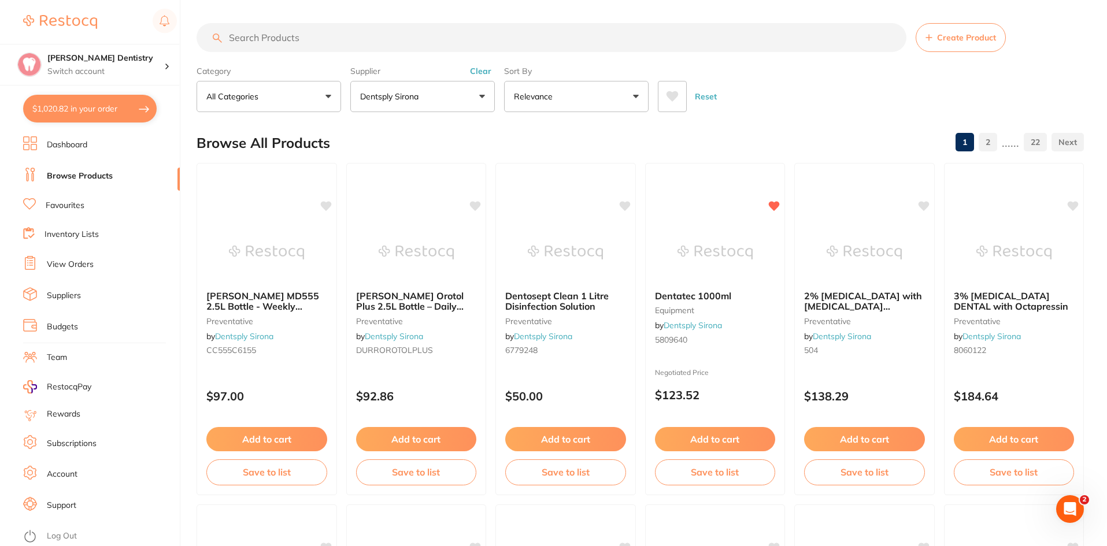
scroll to position [0, 0]
click at [81, 264] on link "View Orders" at bounding box center [70, 265] width 47 height 12
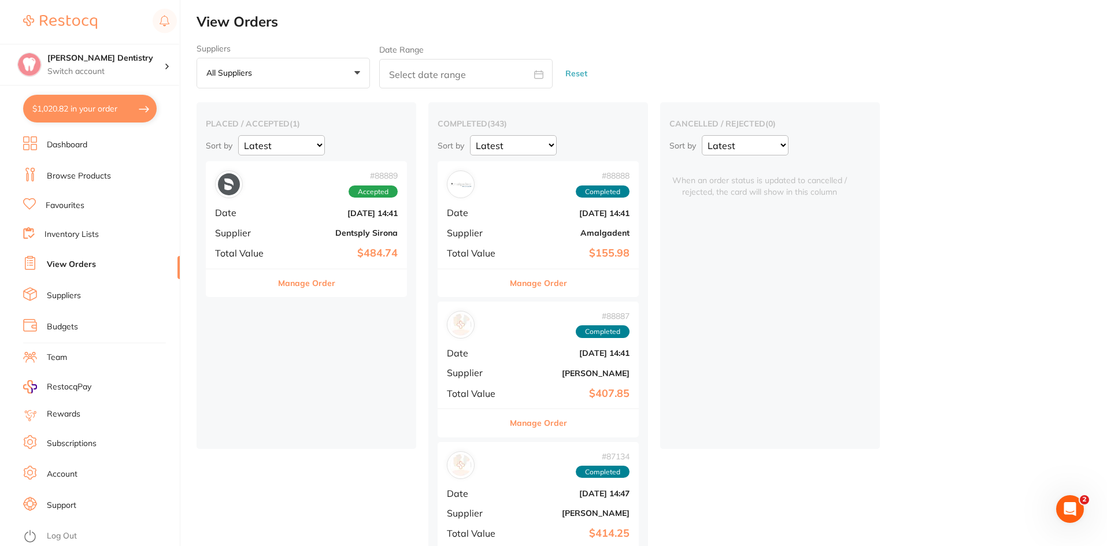
click at [307, 287] on button "Manage Order" at bounding box center [306, 283] width 57 height 28
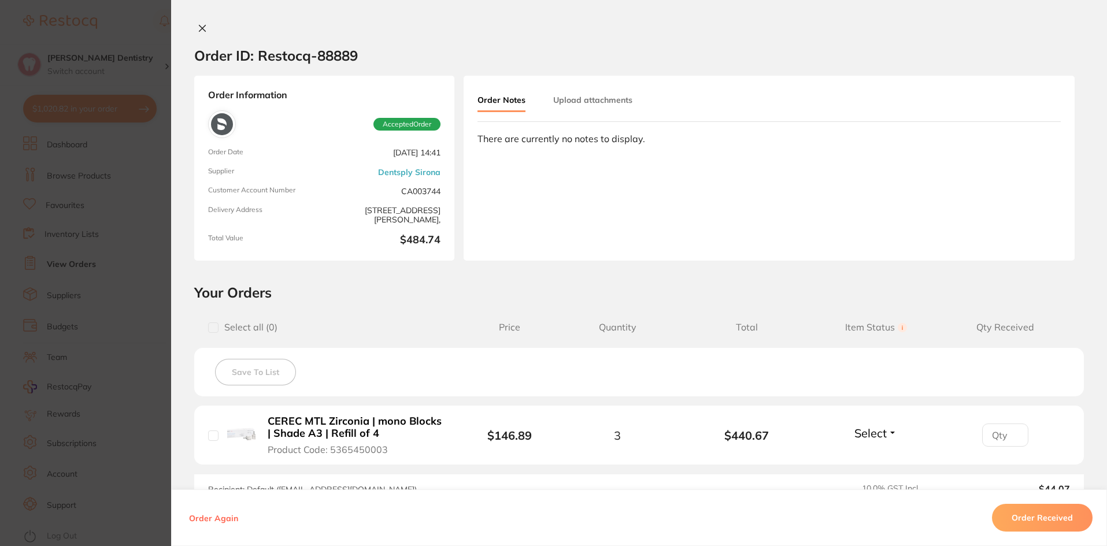
click at [199, 31] on icon at bounding box center [202, 28] width 6 height 6
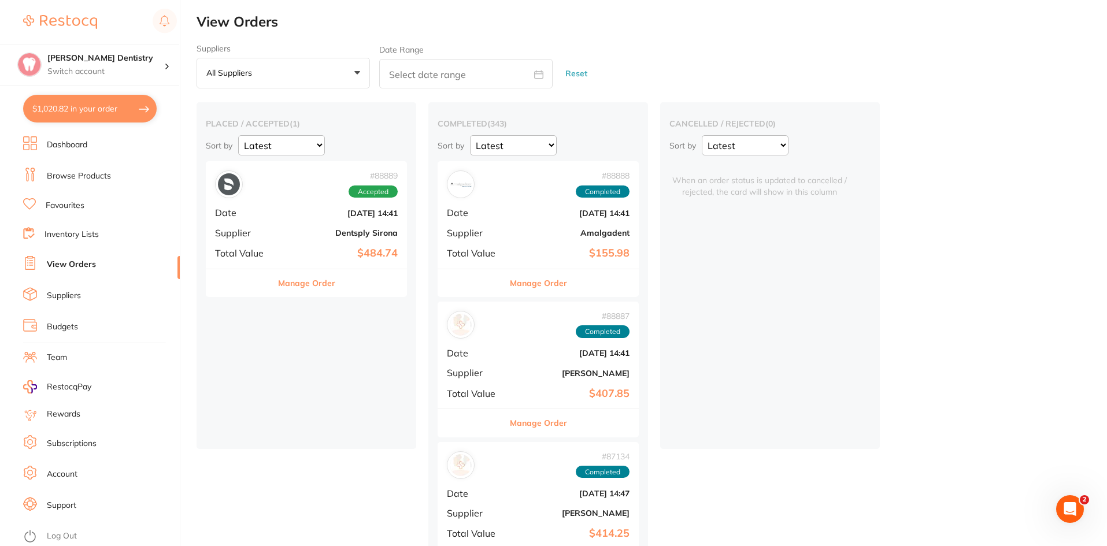
click at [132, 108] on button "$1,020.82 in your order" at bounding box center [90, 109] width 134 height 28
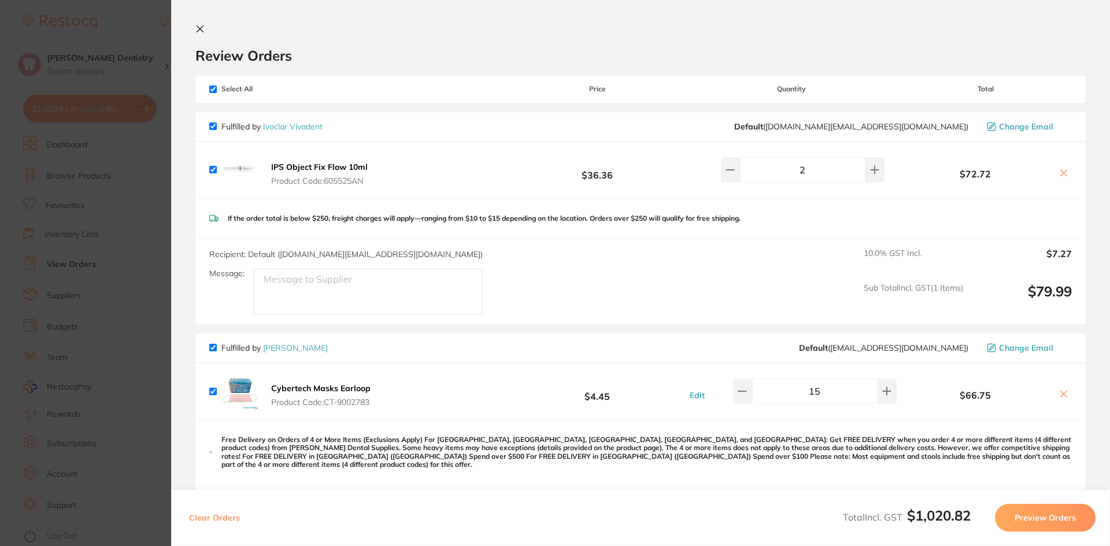
click at [80, 181] on section "Update RRP Set your pre negotiated price for this item. Item Agreed RRP (excl. …" at bounding box center [555, 273] width 1110 height 546
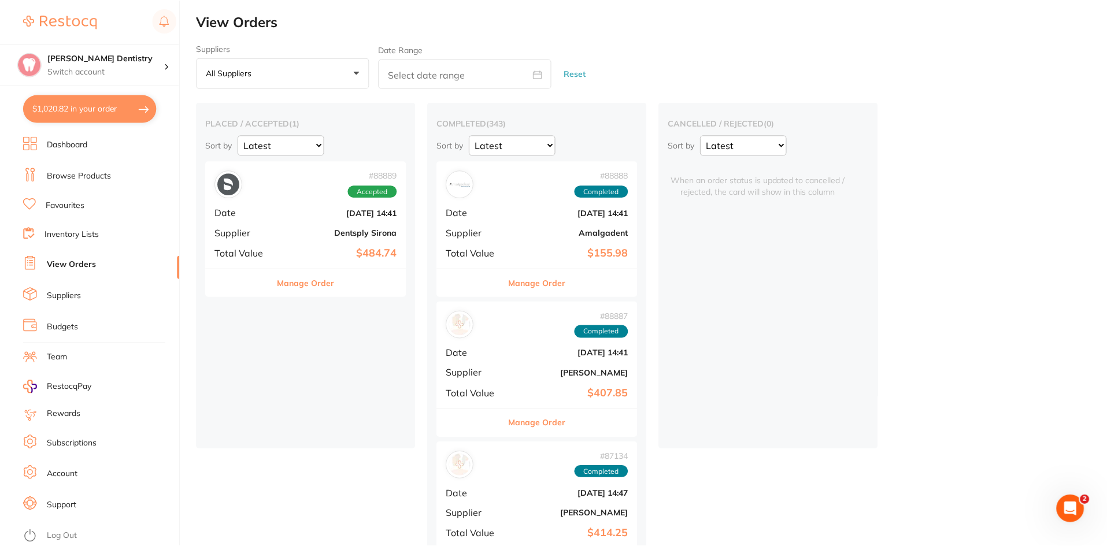
scroll to position [1, 0]
click at [72, 208] on link "Favourites" at bounding box center [65, 206] width 39 height 12
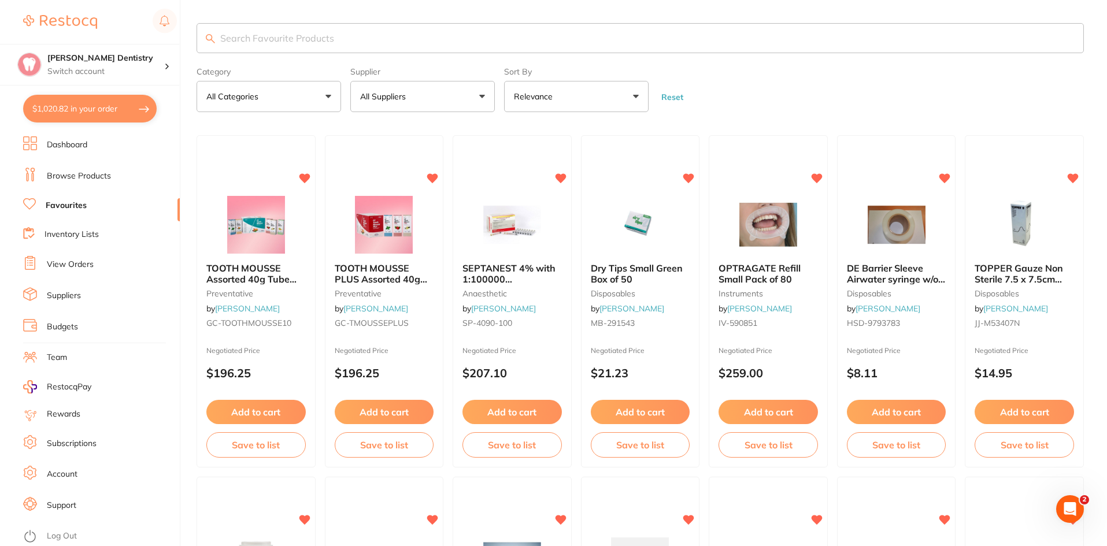
click at [249, 29] on input "search" at bounding box center [641, 38] width 888 height 30
type input "MTL Zir"
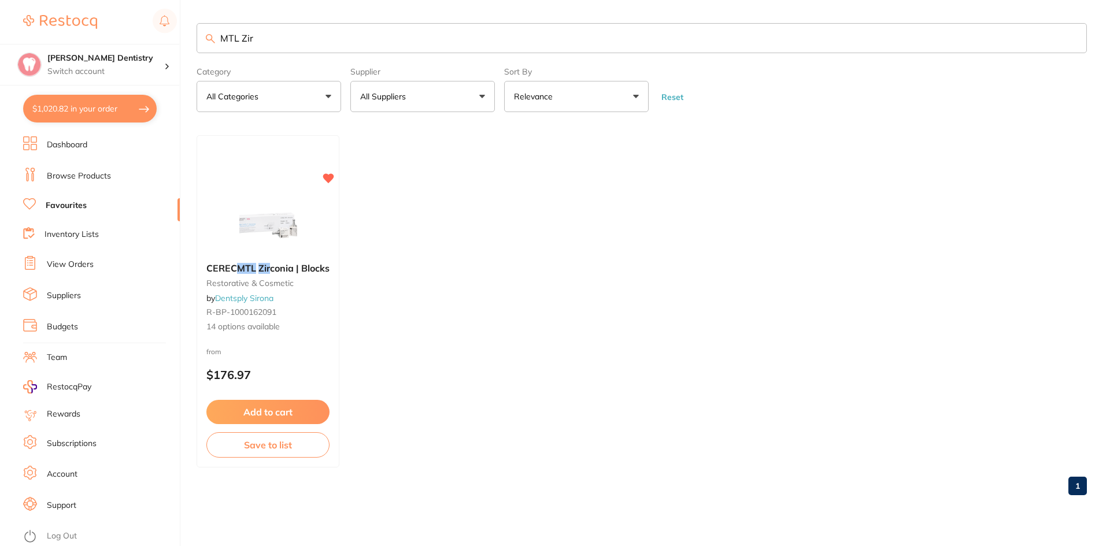
click at [257, 408] on button "Add to cart" at bounding box center [267, 412] width 123 height 24
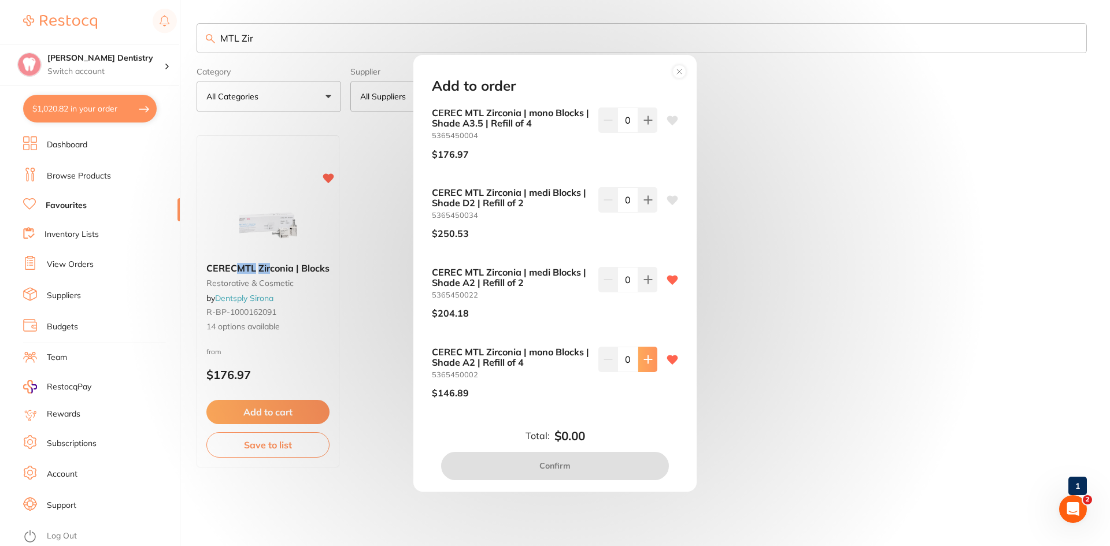
click at [644, 125] on icon at bounding box center [648, 120] width 9 height 9
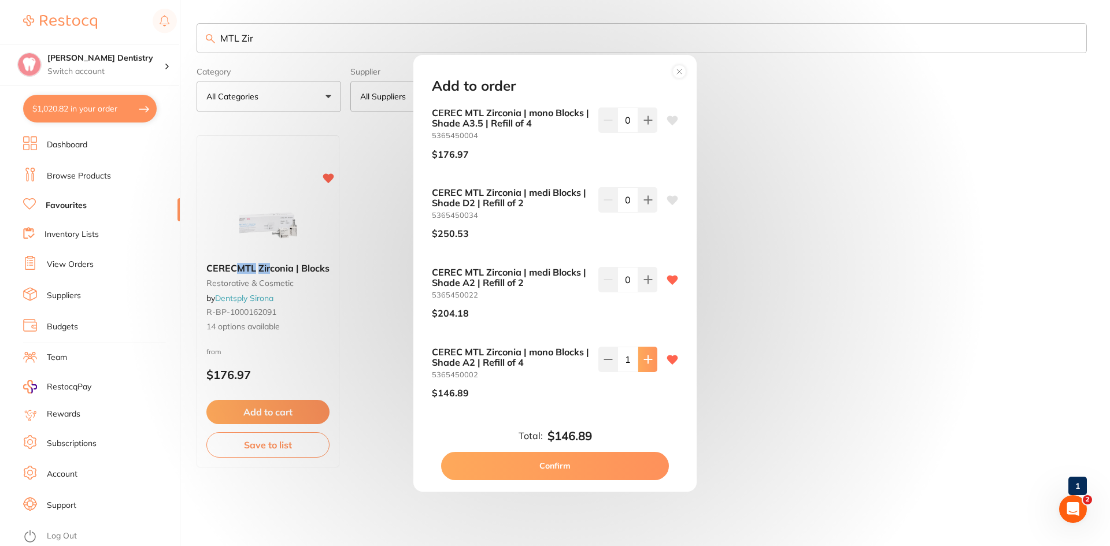
click at [644, 125] on icon at bounding box center [648, 120] width 9 height 9
type input "3"
click at [583, 465] on button "Confirm" at bounding box center [555, 466] width 228 height 28
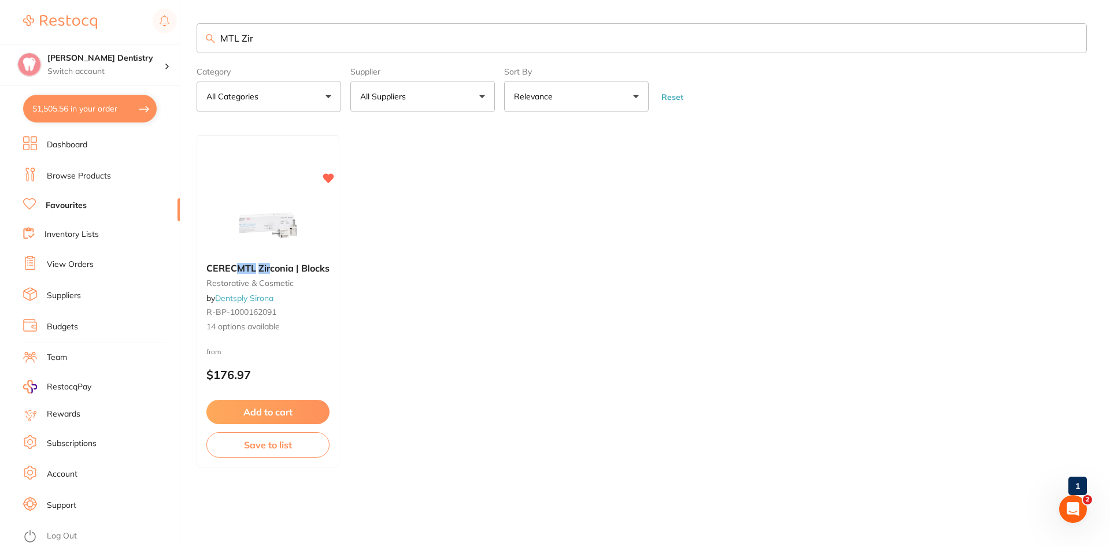
checkbox input "false"
click at [481, 94] on button "All Suppliers" at bounding box center [422, 96] width 145 height 31
click at [401, 199] on p "Dentsply Sirona" at bounding box center [426, 196] width 69 height 10
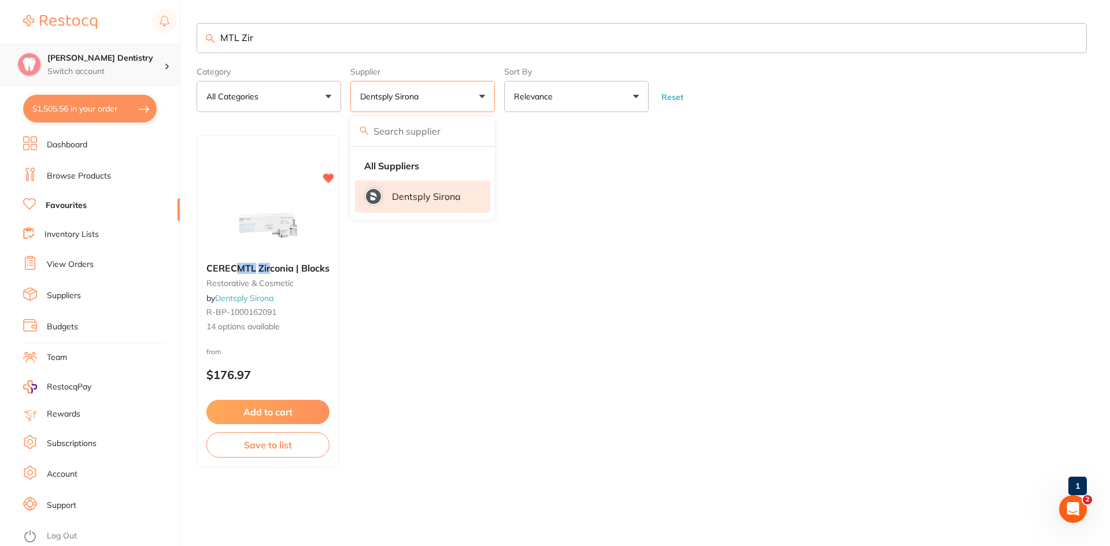
drag, startPoint x: 268, startPoint y: 42, endPoint x: 149, endPoint y: 47, distance: 119.2
click at [157, 49] on div "$1,505.56 [PERSON_NAME] Dentistry Switch account [PERSON_NAME] Dentistry $1,505…" at bounding box center [555, 273] width 1110 height 546
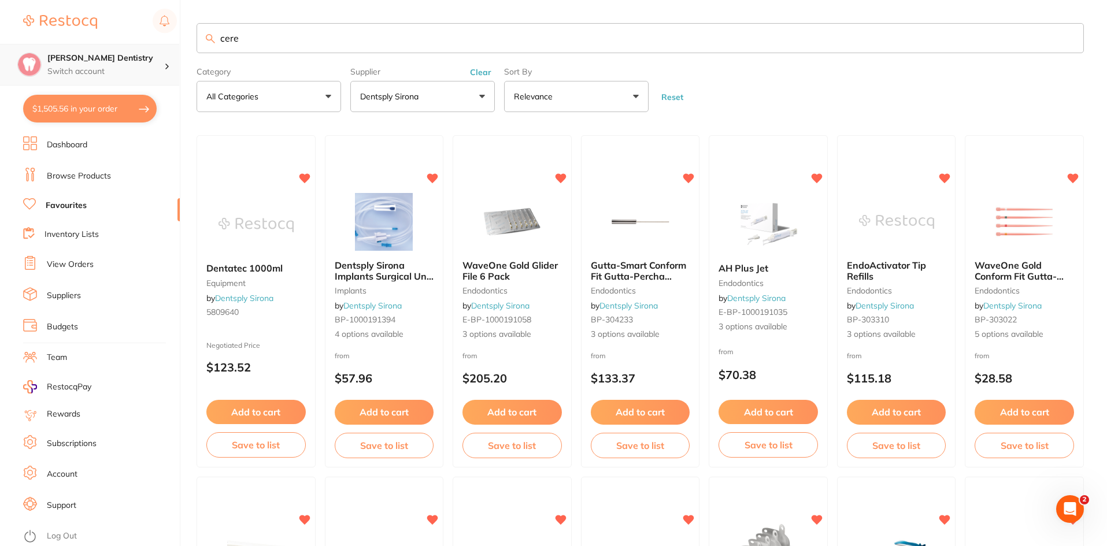
scroll to position [0, 0]
type input "cerec filte"
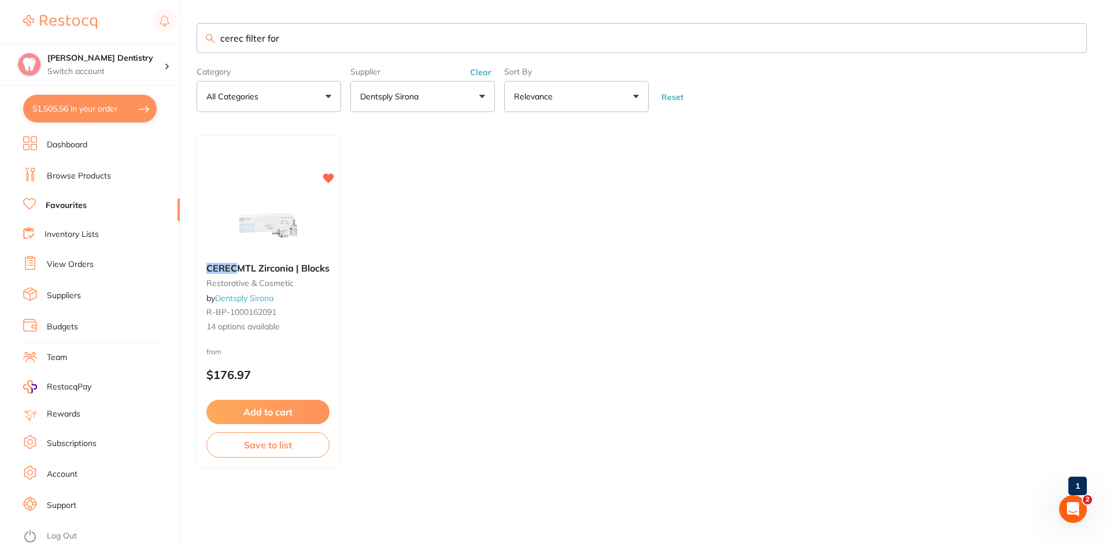
type input "cerec filter for"
drag, startPoint x: 302, startPoint y: 45, endPoint x: 69, endPoint y: 31, distance: 233.4
click at [69, 31] on div "$1,505.56 Ashmore Dentistry Switch account Ashmore Dentistry $1,505.56 in your …" at bounding box center [555, 273] width 1110 height 546
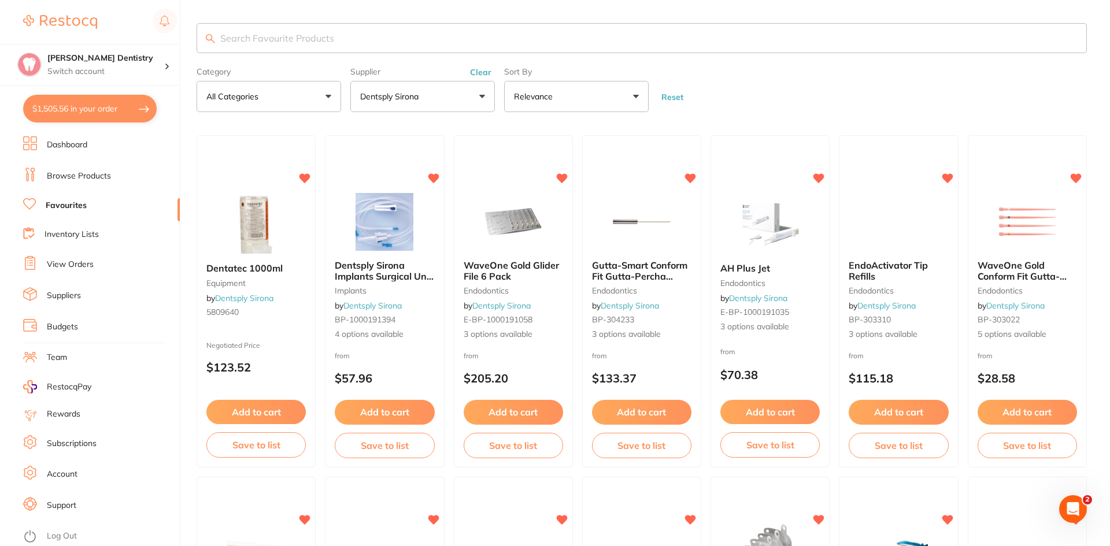
click at [114, 109] on button "$1,505.56 in your order" at bounding box center [90, 109] width 134 height 28
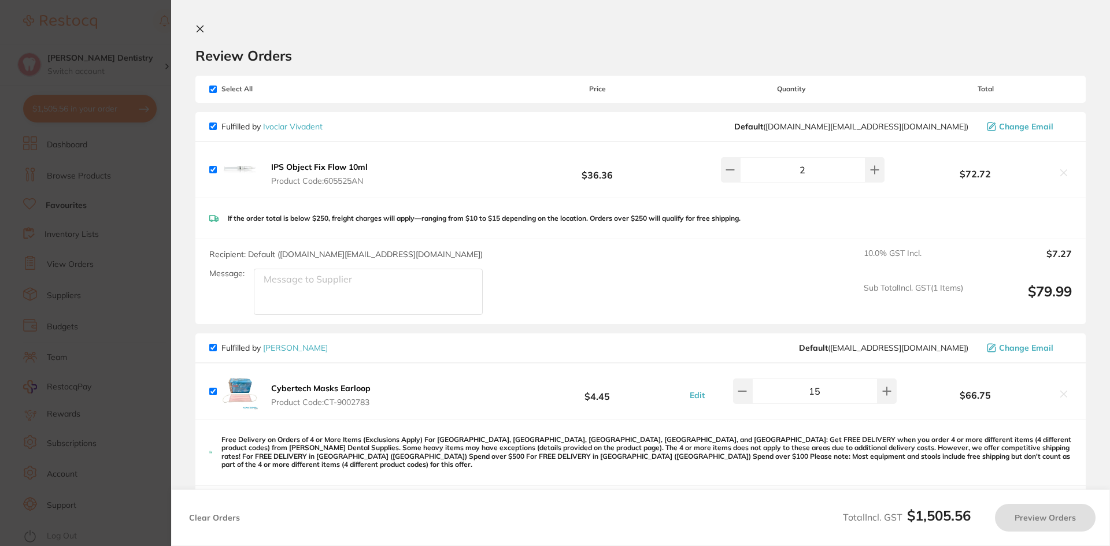
checkbox input "true"
click at [204, 31] on icon at bounding box center [199, 28] width 9 height 9
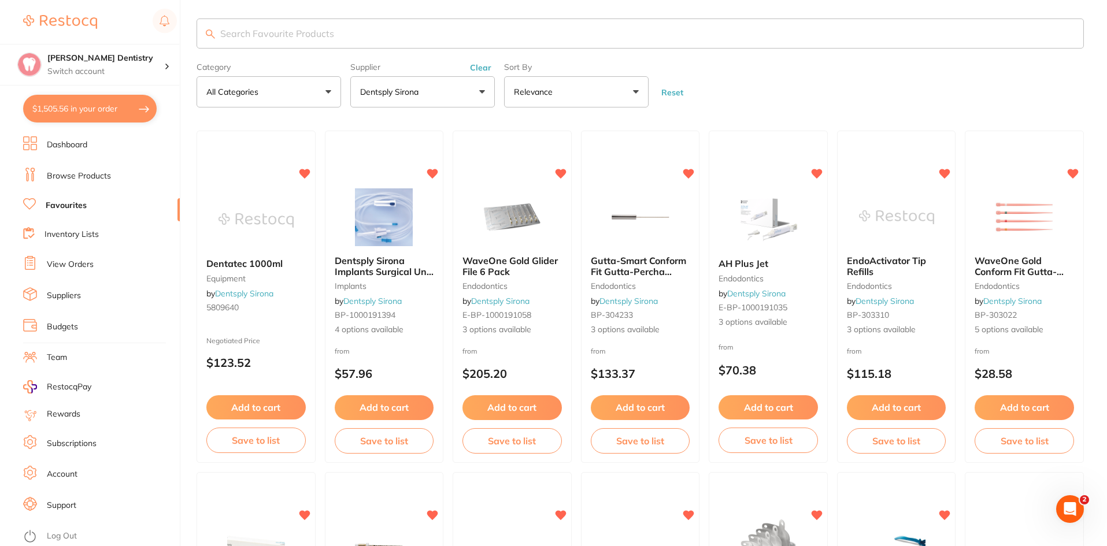
click at [131, 109] on button "$1,505.56 in your order" at bounding box center [90, 109] width 134 height 28
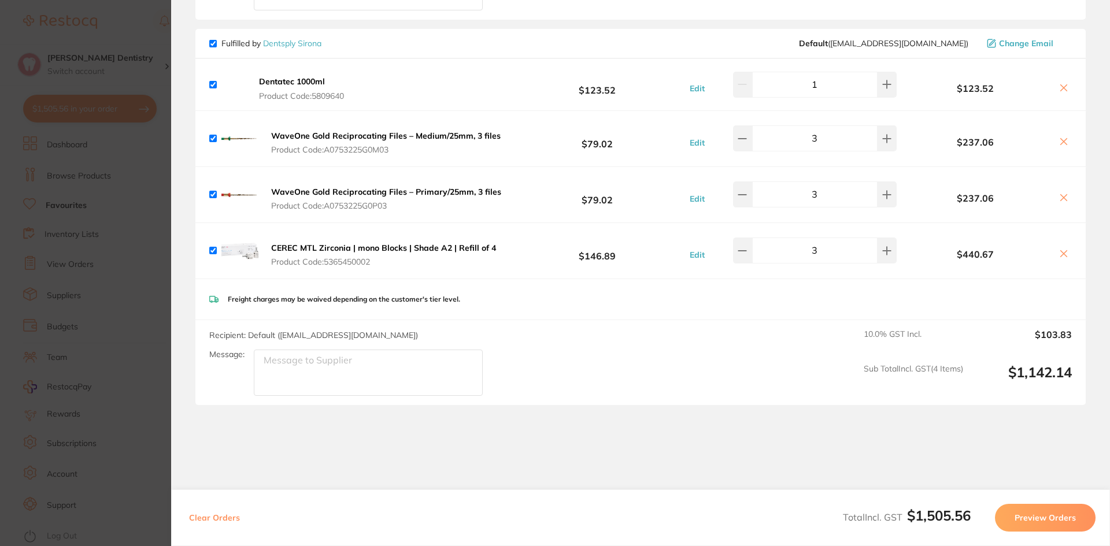
scroll to position [745, 0]
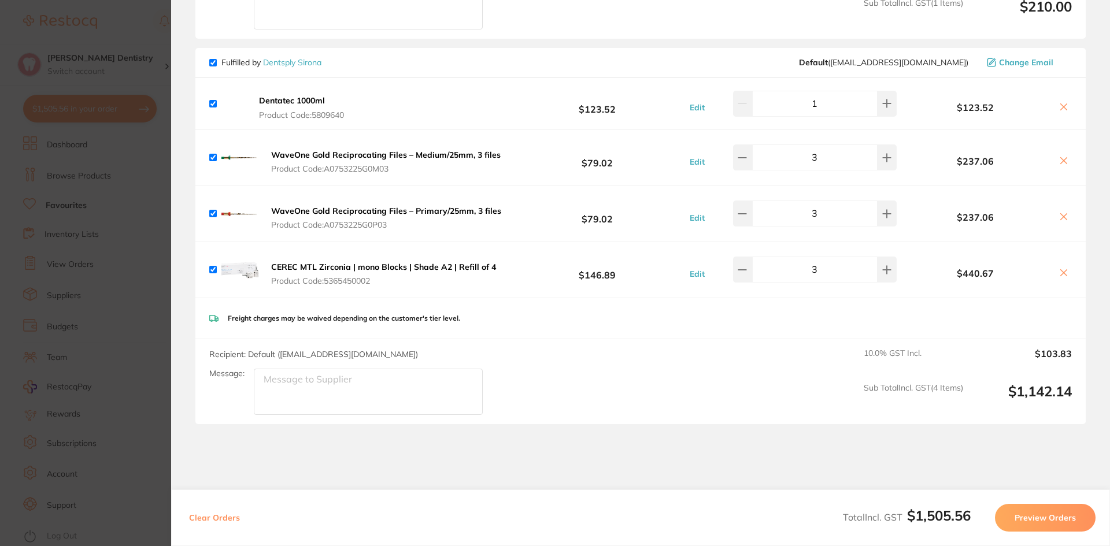
click at [1060, 102] on icon at bounding box center [1063, 106] width 9 height 9
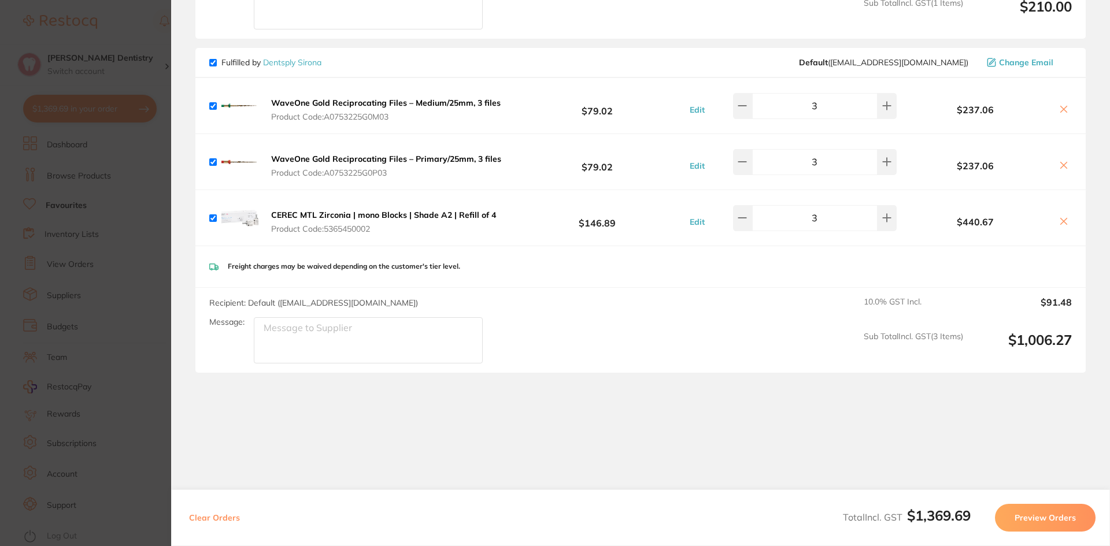
click at [1061, 105] on icon at bounding box center [1063, 109] width 9 height 9
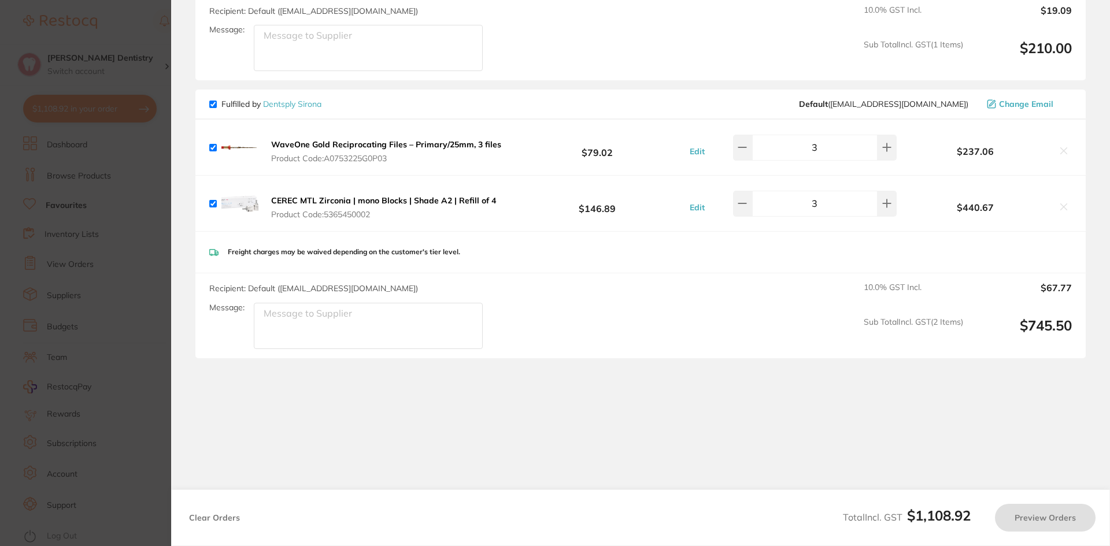
scroll to position [696, 0]
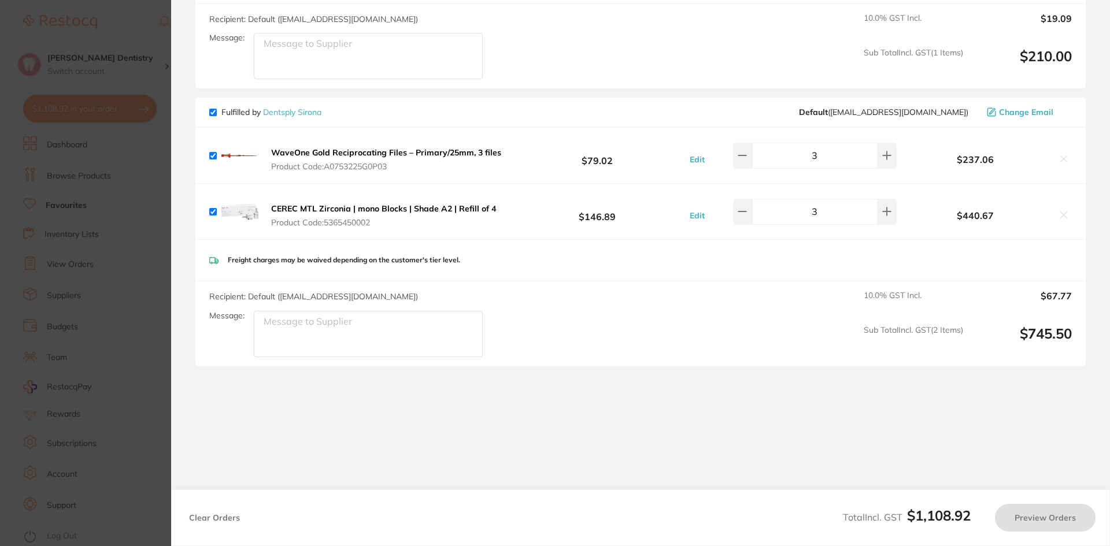
click at [1061, 156] on icon at bounding box center [1064, 159] width 6 height 6
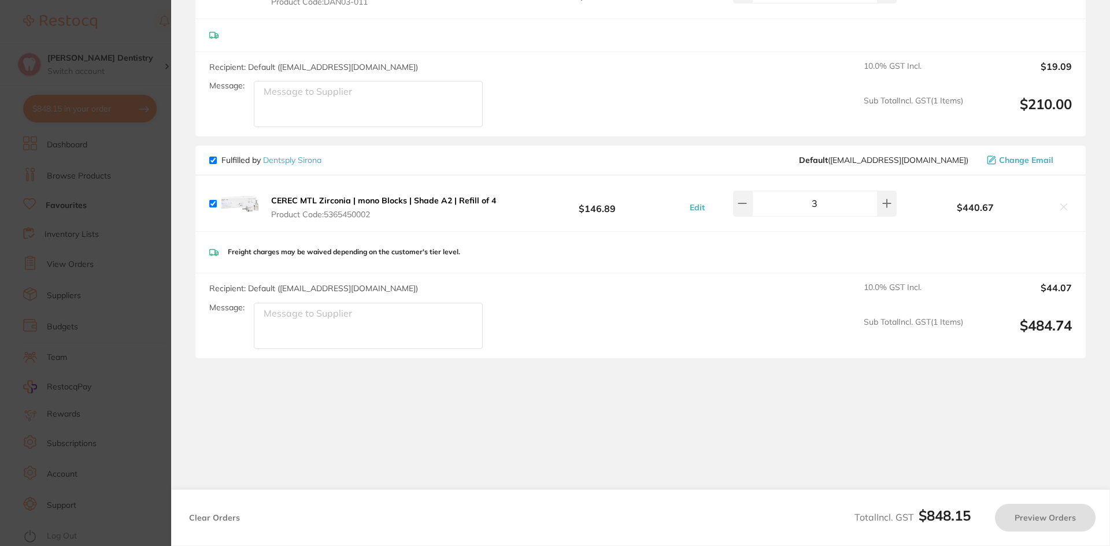
scroll to position [640, 0]
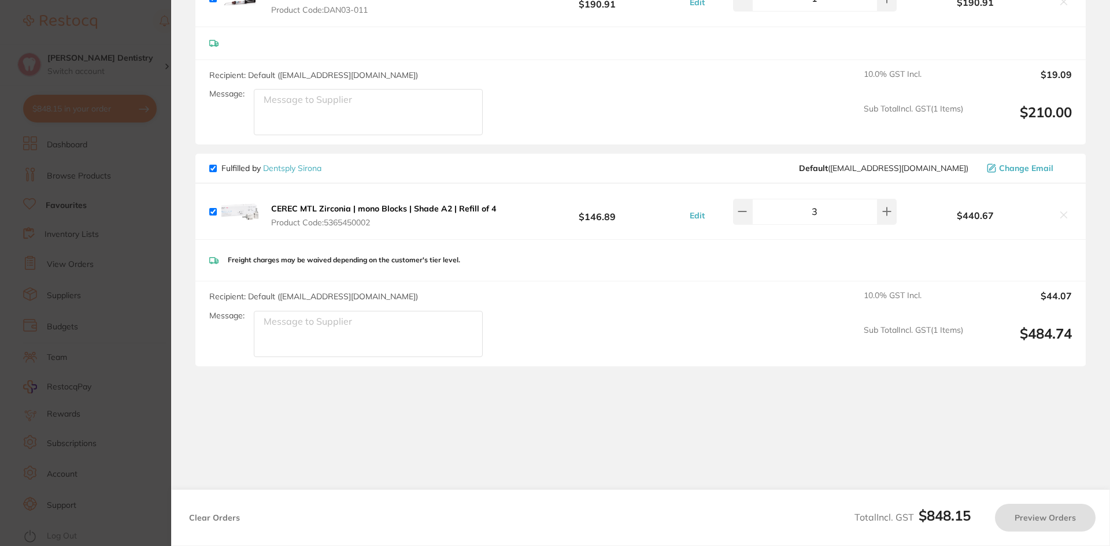
click at [1060, 210] on icon at bounding box center [1063, 214] width 9 height 9
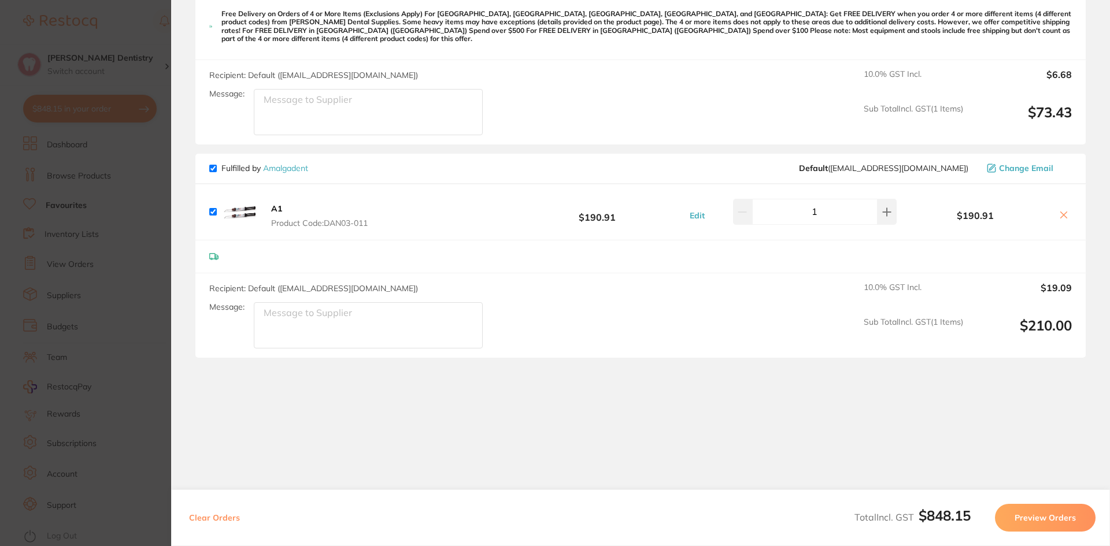
scroll to position [417, 0]
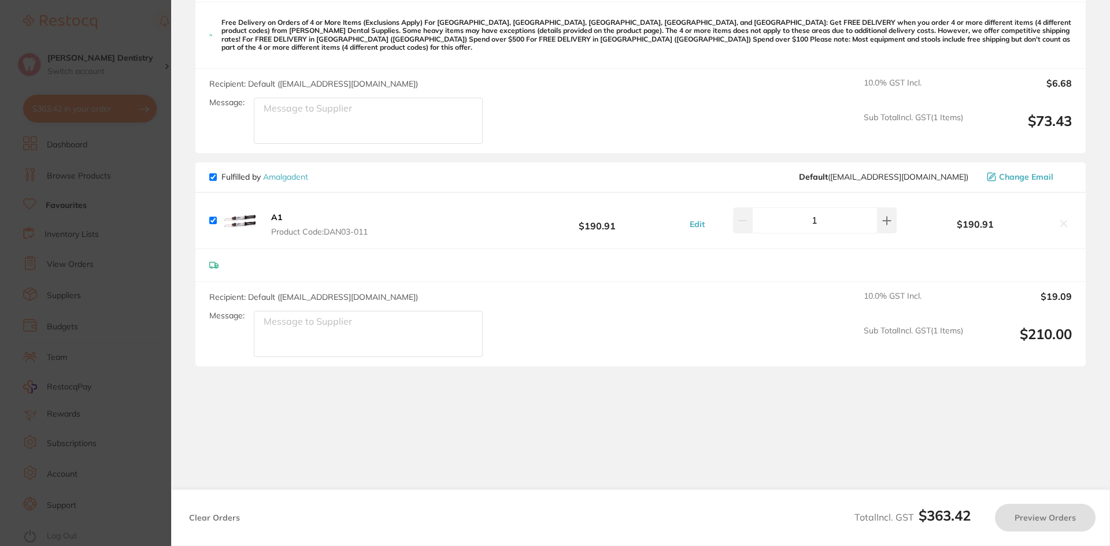
checkbox input "true"
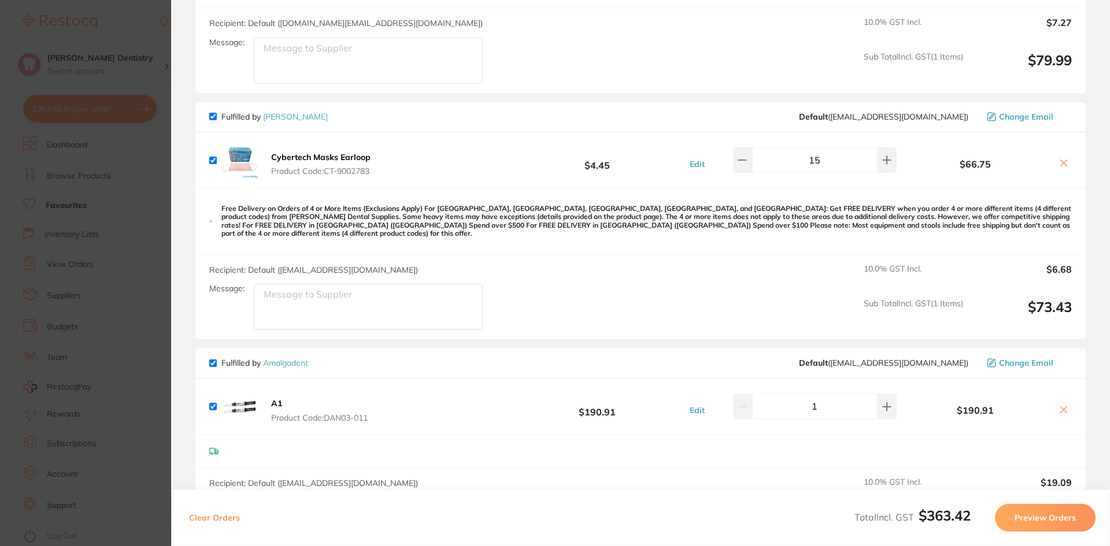
scroll to position [0, 0]
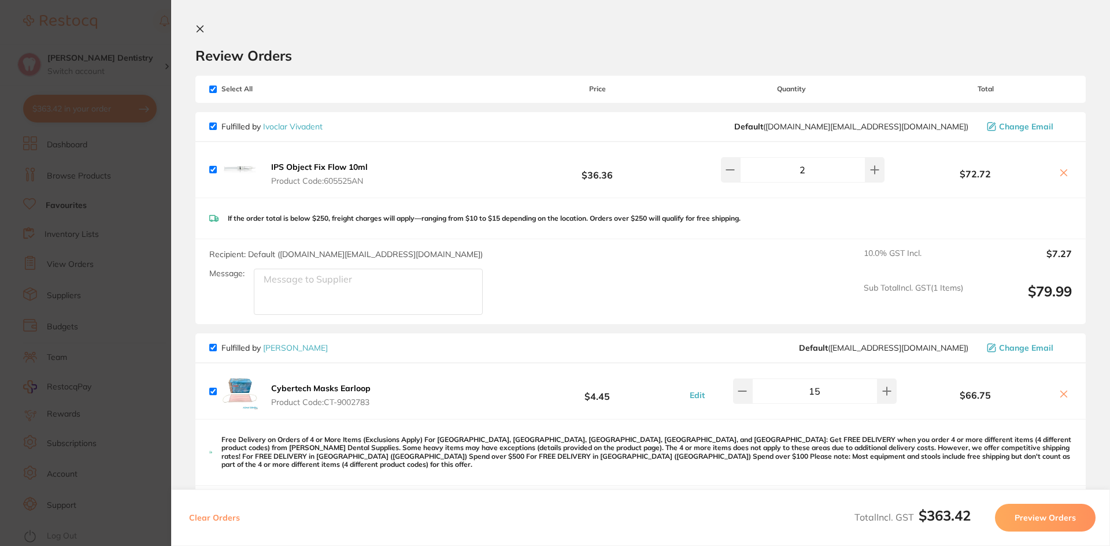
click at [115, 112] on section "Update RRP Set your pre negotiated price for this item. Item Agreed RRP (excl. …" at bounding box center [555, 273] width 1110 height 546
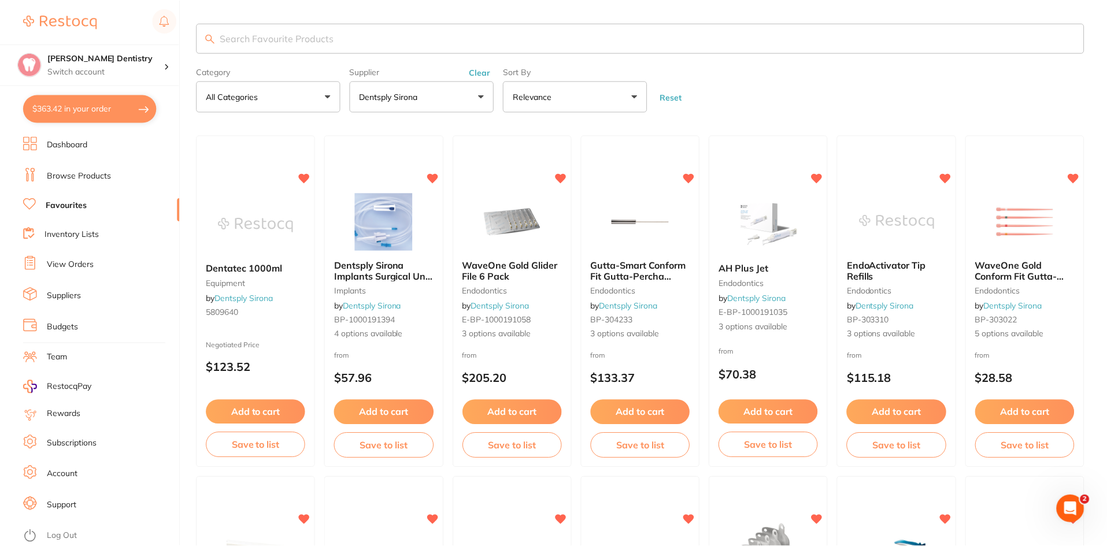
scroll to position [5, 0]
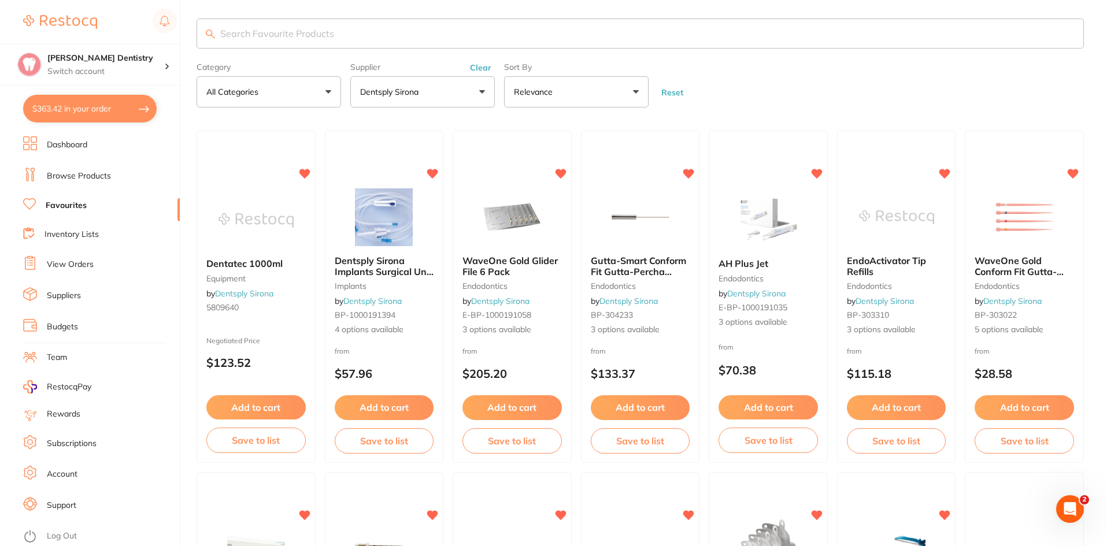
click at [82, 109] on button "$363.42 in your order" at bounding box center [90, 109] width 134 height 28
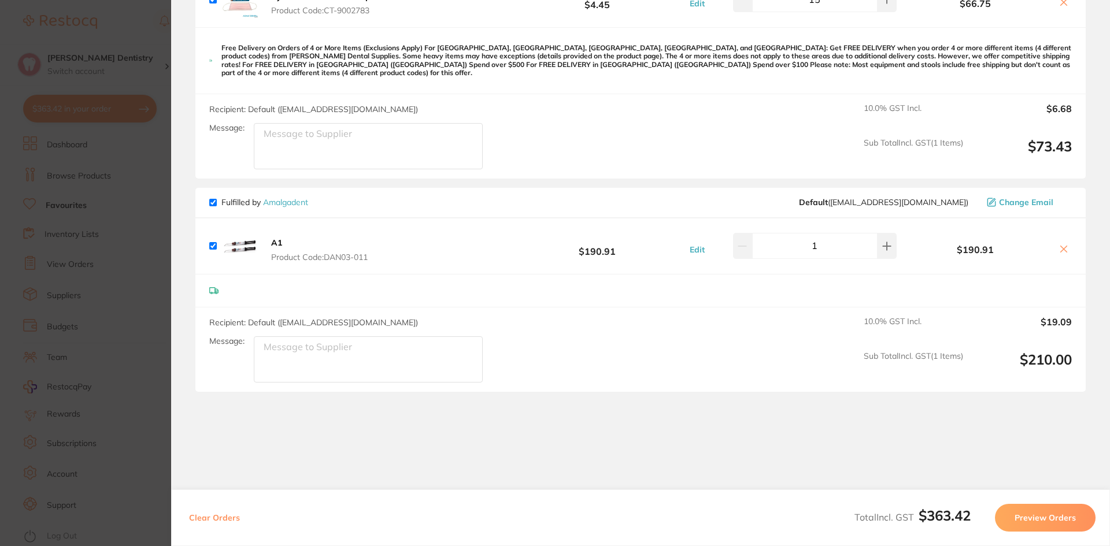
scroll to position [405, 0]
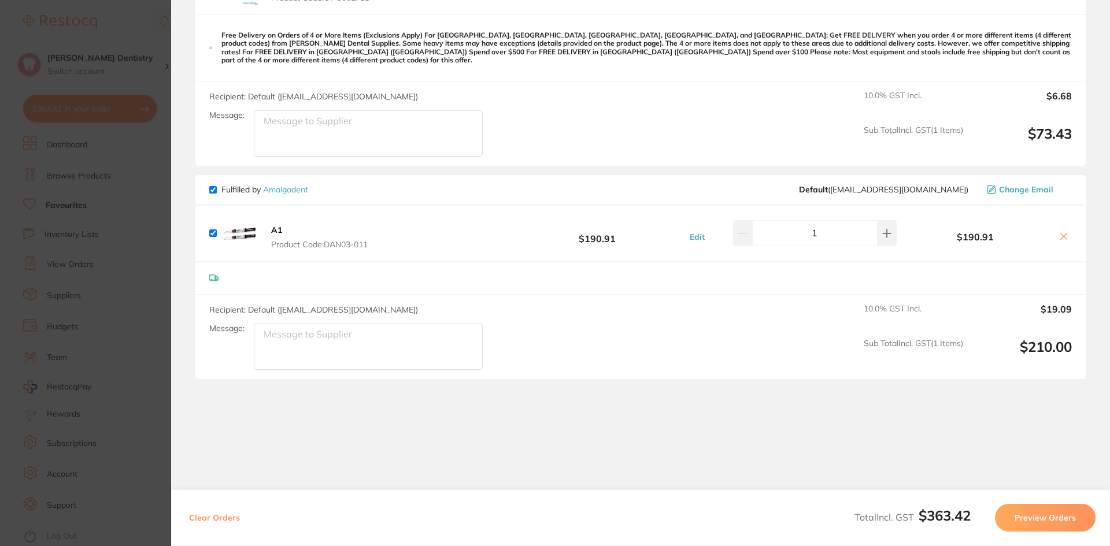
click at [1029, 518] on button "Preview Orders" at bounding box center [1045, 518] width 101 height 28
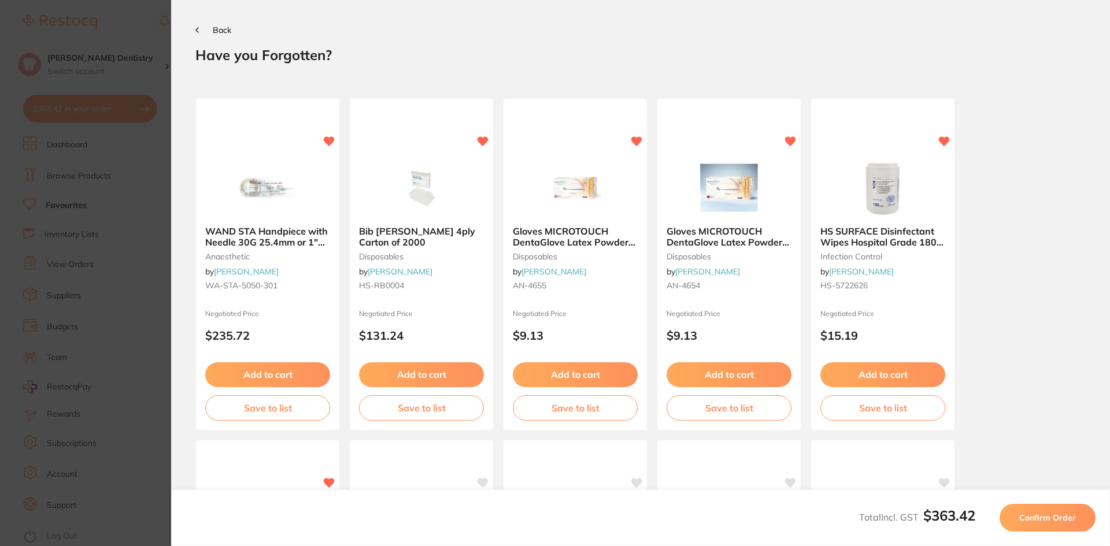
scroll to position [0, 0]
click at [1052, 521] on span "Confirm Order" at bounding box center [1047, 518] width 57 height 10
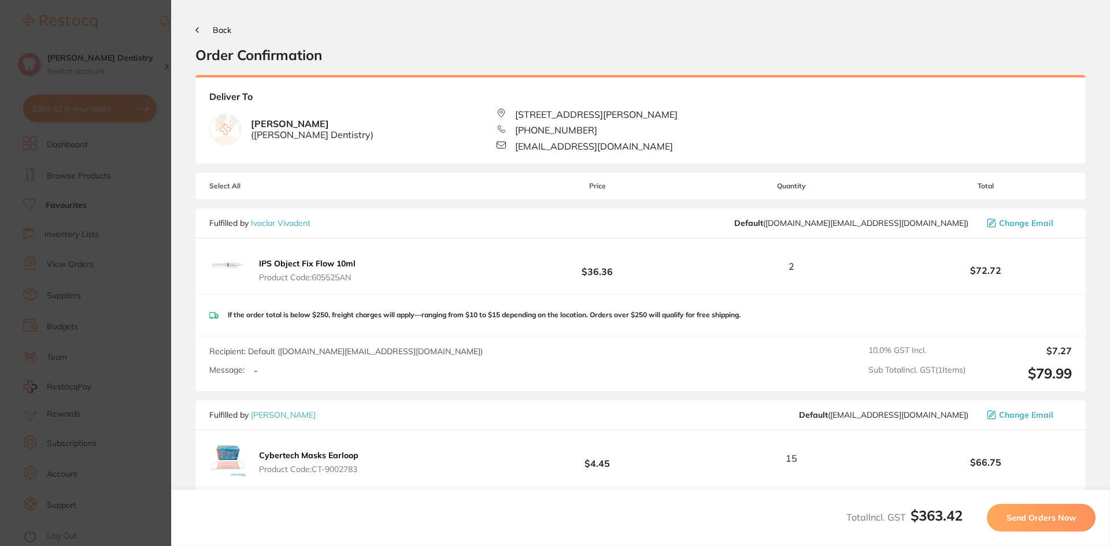
click at [1057, 516] on span "Send Orders Now" at bounding box center [1041, 518] width 69 height 10
